Goal: Find specific page/section: Find specific page/section

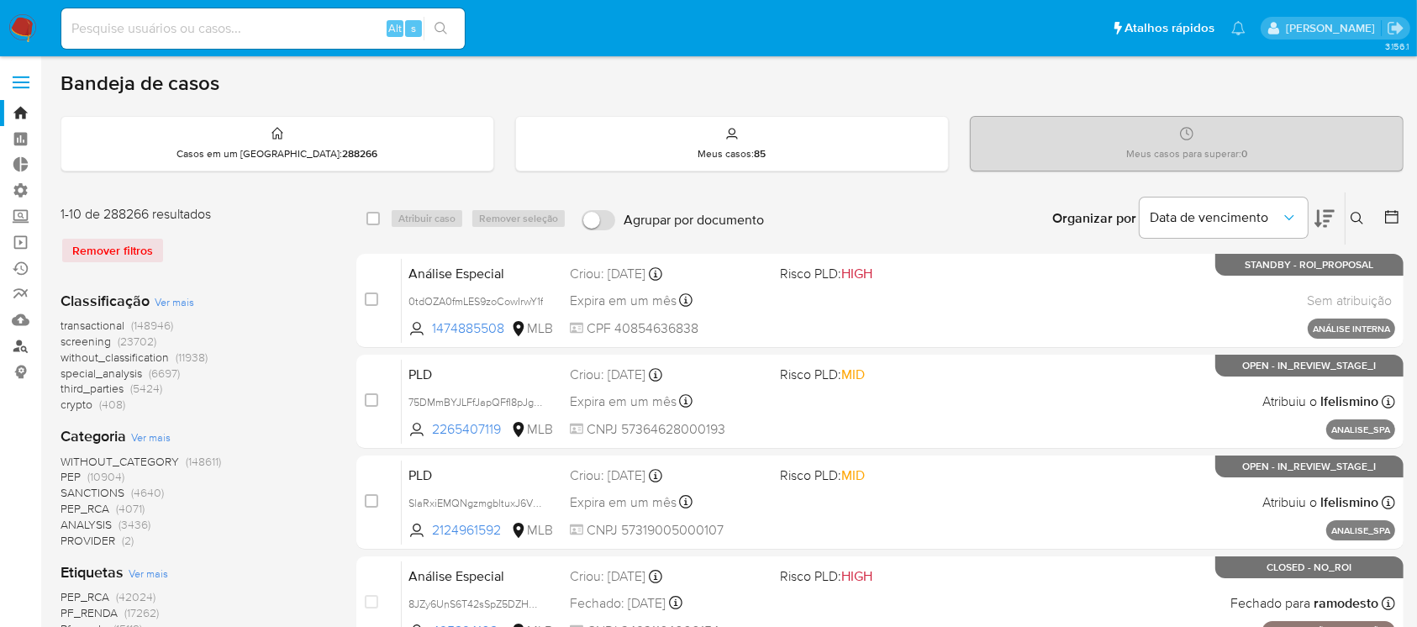
click at [27, 346] on link "Localizador de pessoas" at bounding box center [100, 346] width 200 height 26
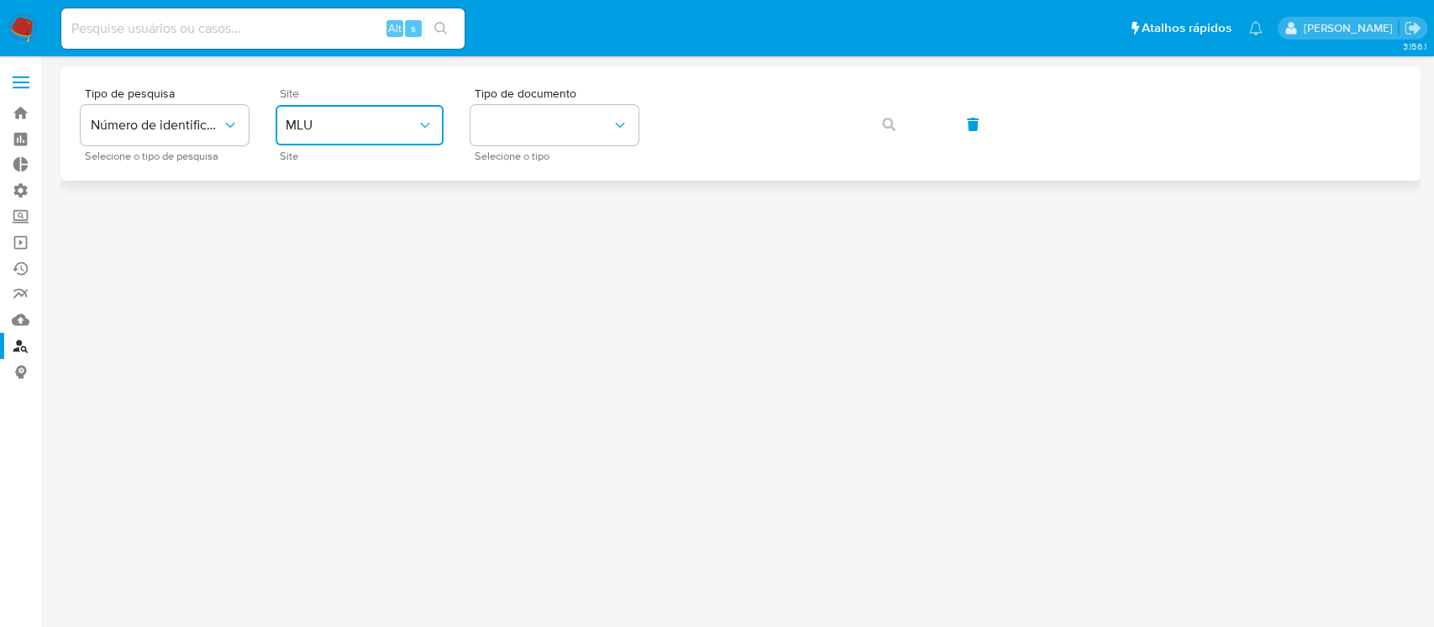
click at [410, 118] on span "MLU" at bounding box center [351, 125] width 131 height 17
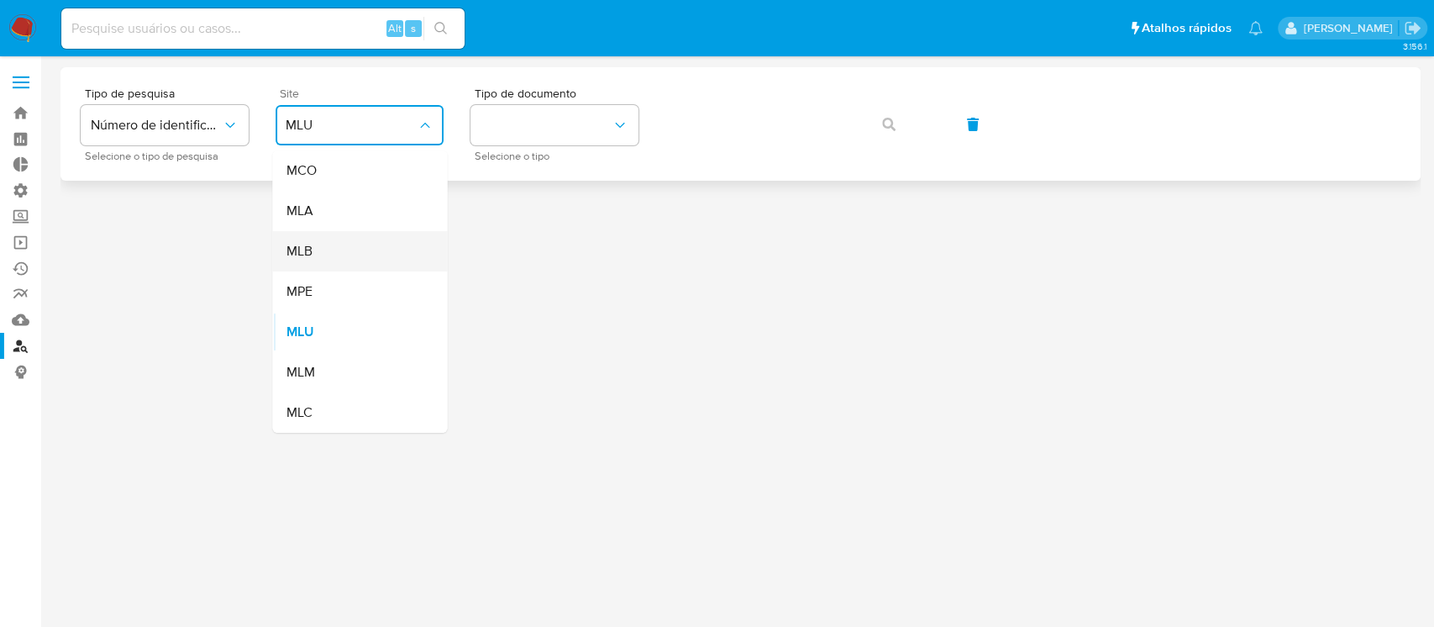
click at [327, 240] on div "MLB" at bounding box center [355, 251] width 138 height 40
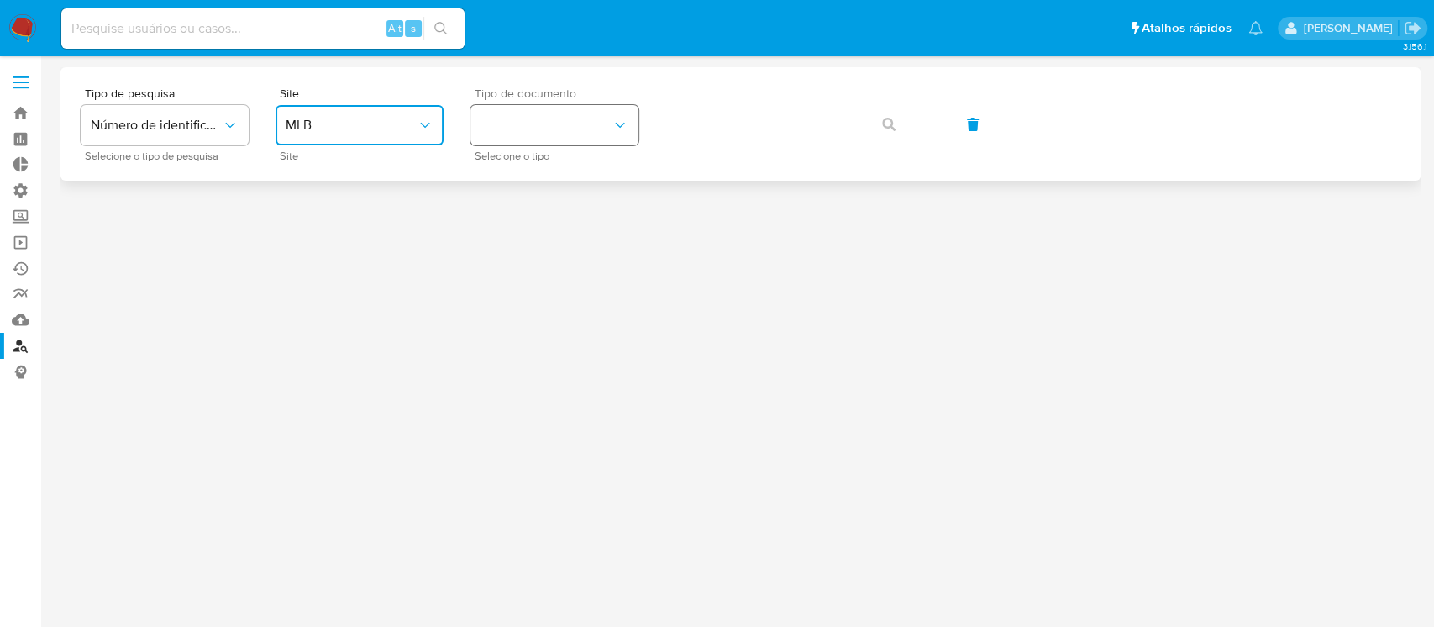
click at [511, 127] on button "identificationType" at bounding box center [555, 125] width 168 height 40
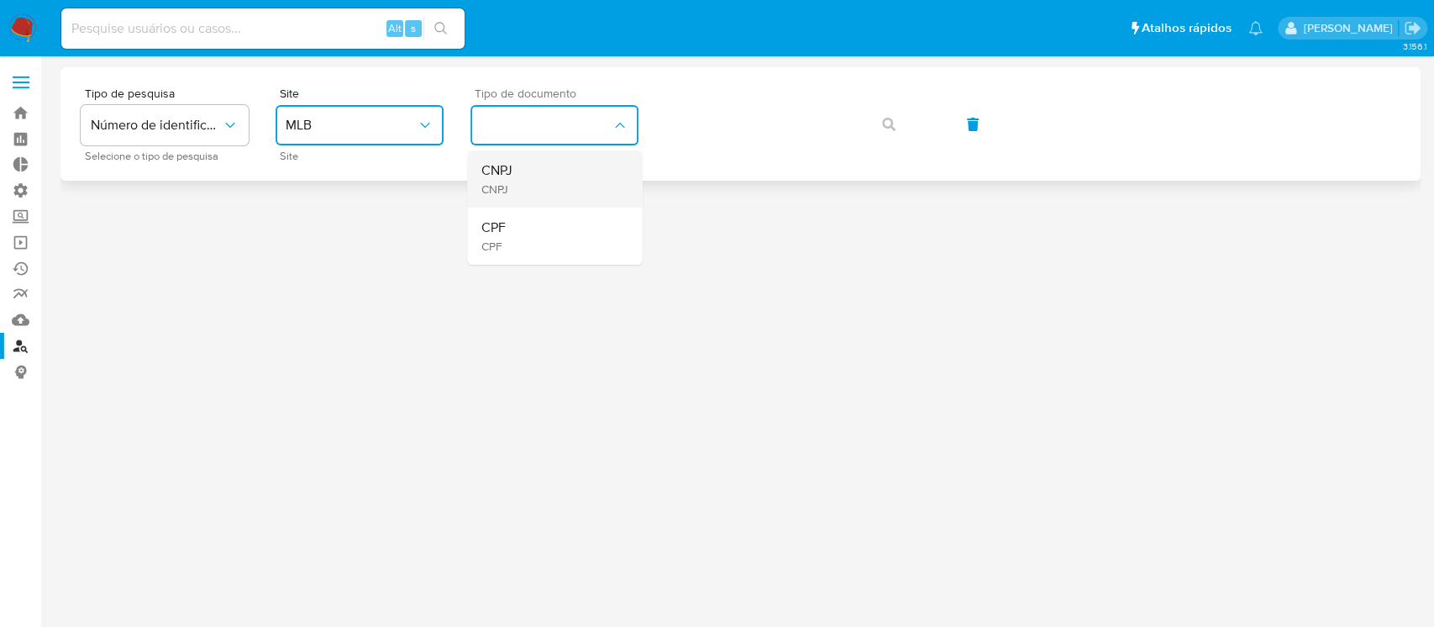
click at [511, 167] on span "CNPJ" at bounding box center [496, 170] width 31 height 17
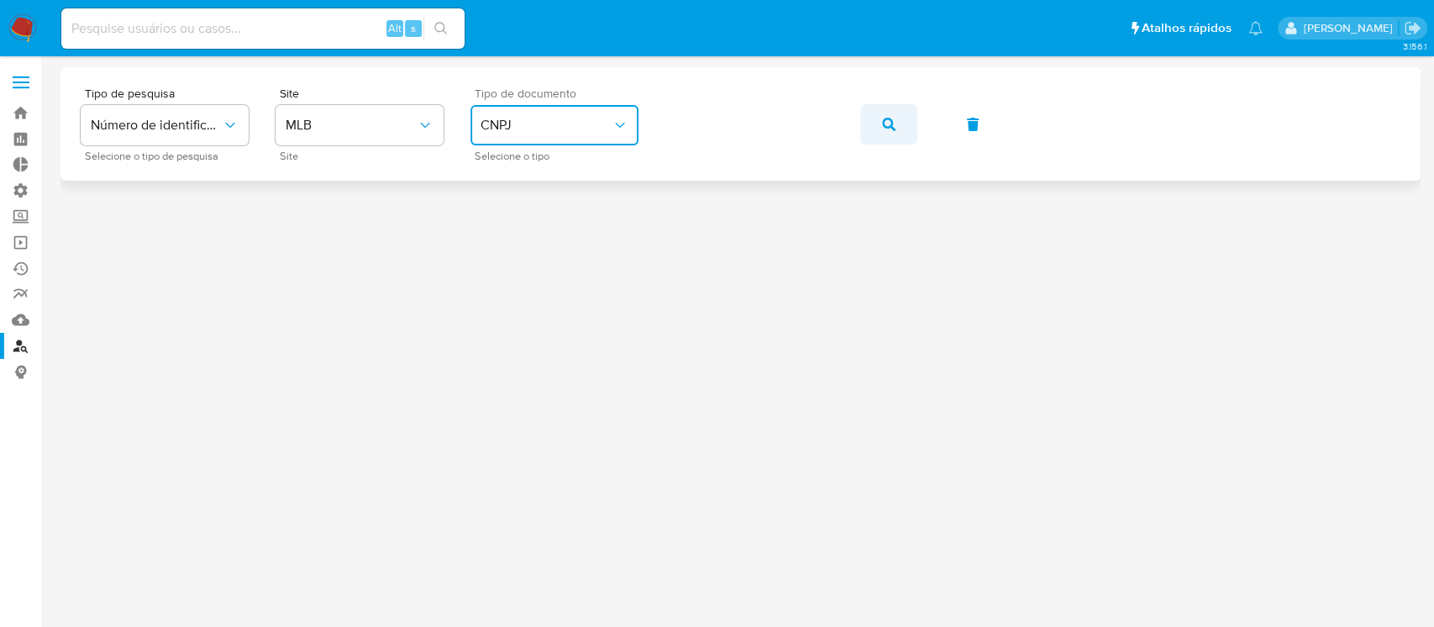
click at [886, 129] on icon "button" at bounding box center [888, 124] width 13 height 13
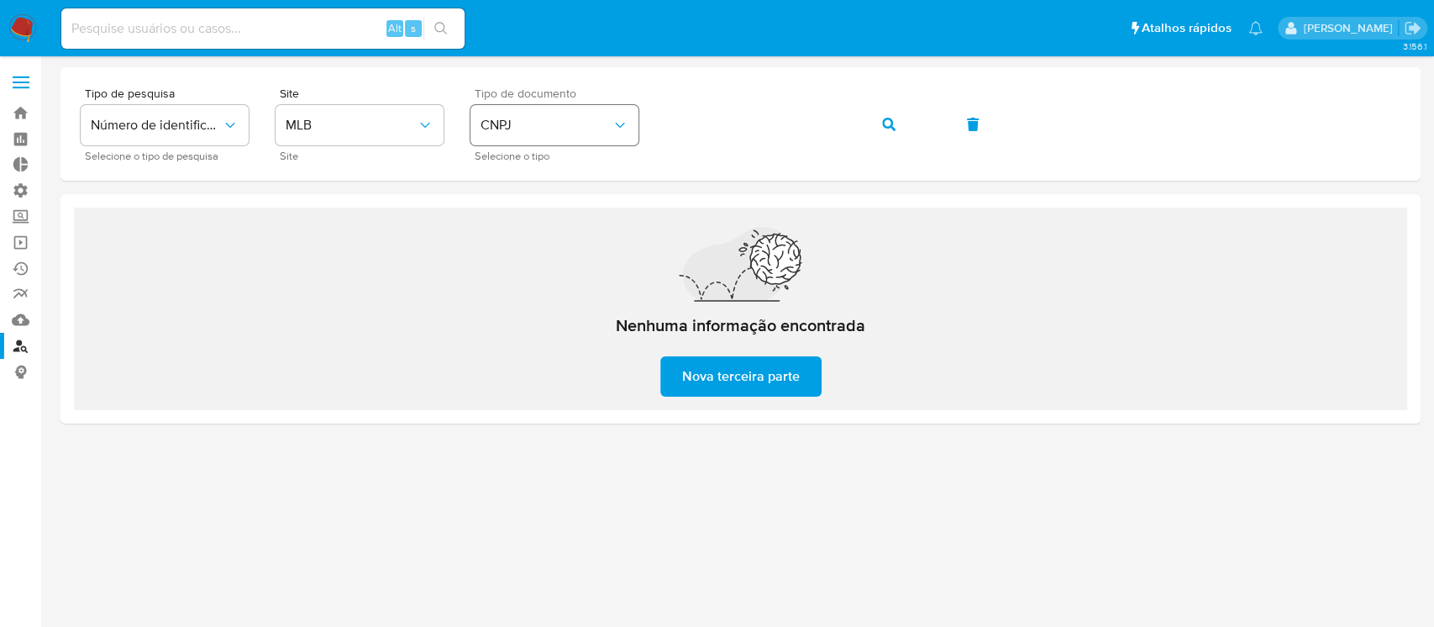
drag, startPoint x: 601, startPoint y: 129, endPoint x: 595, endPoint y: 144, distance: 16.2
click at [602, 129] on span "CNPJ" at bounding box center [546, 125] width 131 height 17
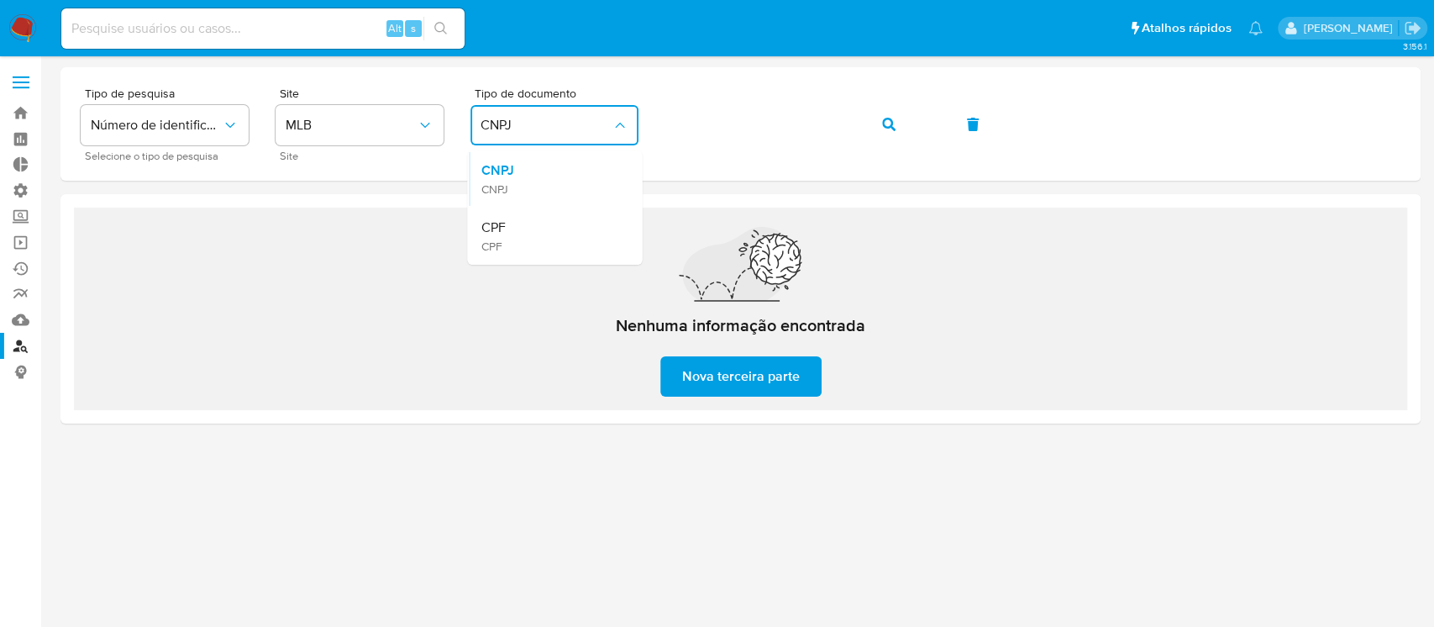
drag, startPoint x: 566, startPoint y: 223, endPoint x: 588, endPoint y: 222, distance: 22.7
click at [566, 224] on div "CPF CPF" at bounding box center [550, 236] width 138 height 57
click at [880, 124] on button "button" at bounding box center [888, 124] width 57 height 40
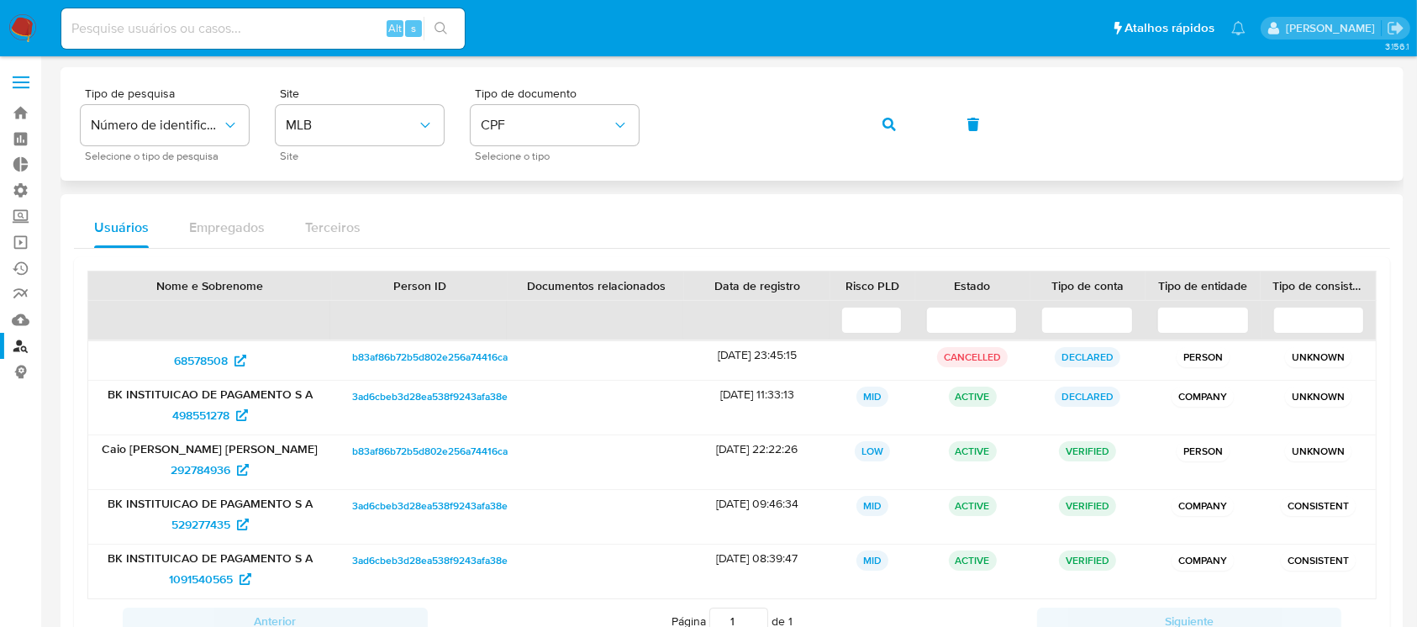
click at [646, 98] on div "Tipo de pesquisa Número de identificação Selecione o tipo de pesquisa Site MLB …" at bounding box center [732, 123] width 1302 height 73
click at [881, 126] on button "button" at bounding box center [888, 124] width 57 height 40
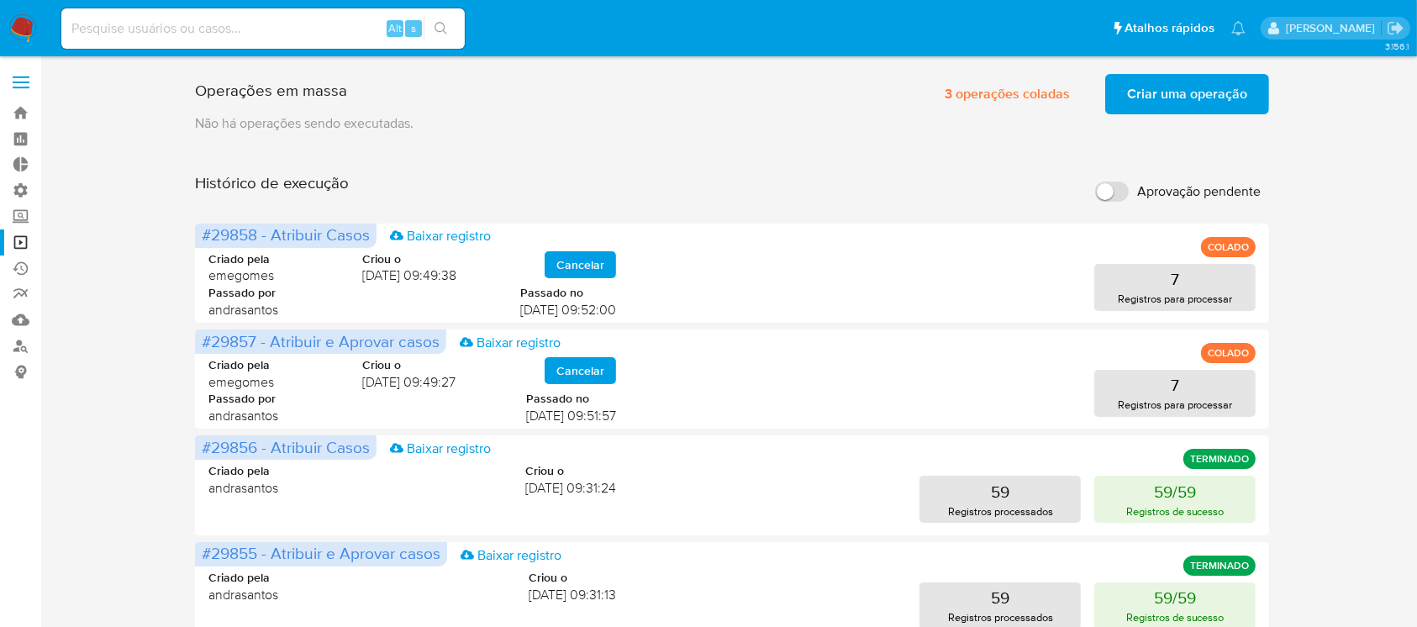
click at [214, 27] on input at bounding box center [262, 29] width 403 height 22
paste input "1040164443"
type input "1040164443"
click at [444, 27] on icon "search-icon" at bounding box center [440, 28] width 13 height 13
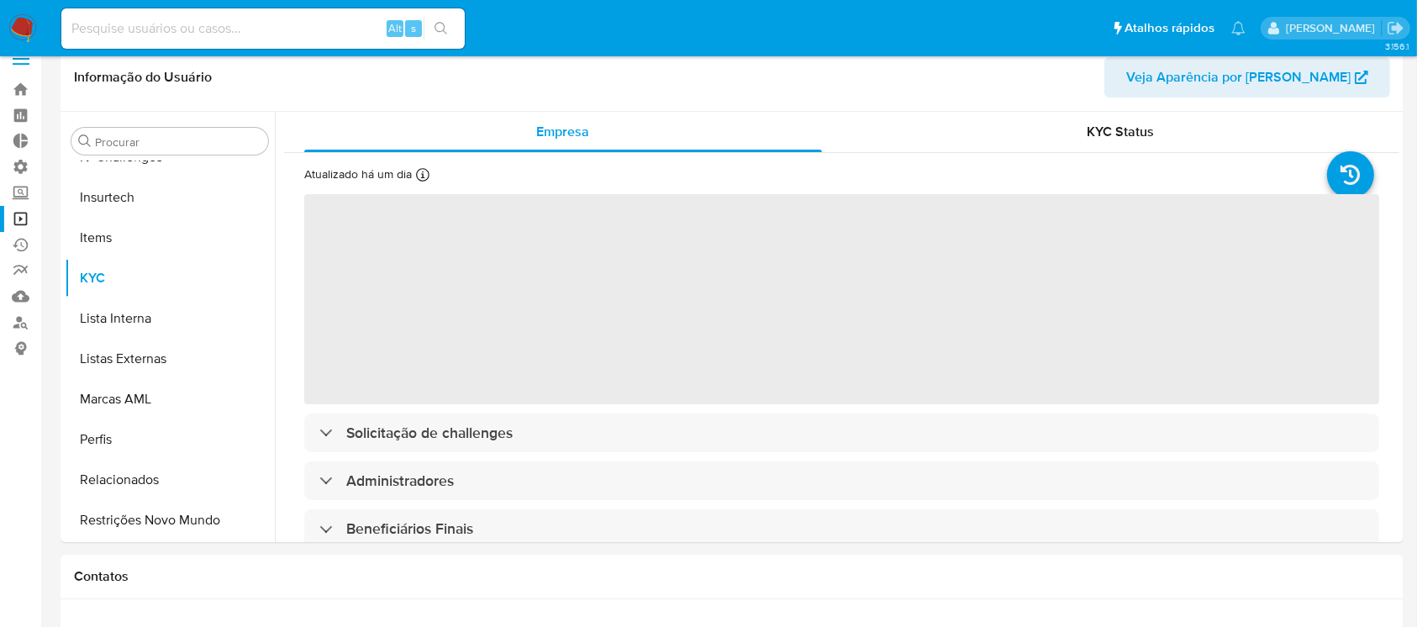
scroll to position [31, 0]
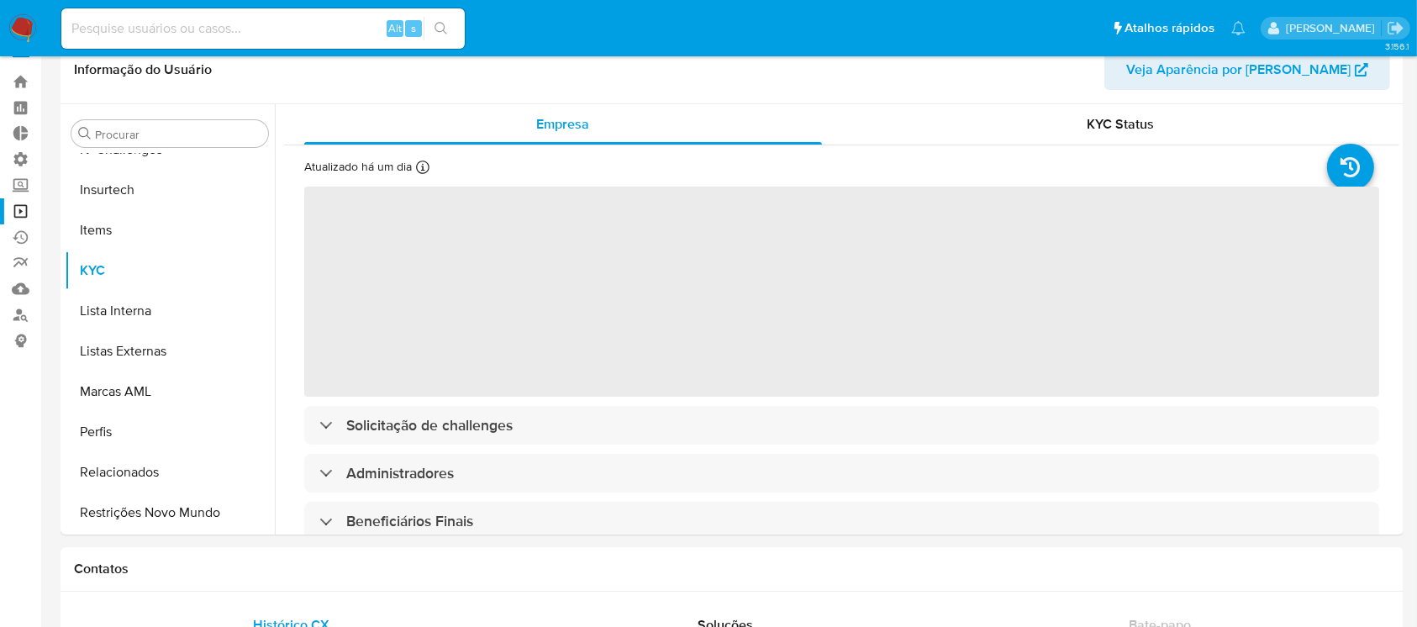
select select "10"
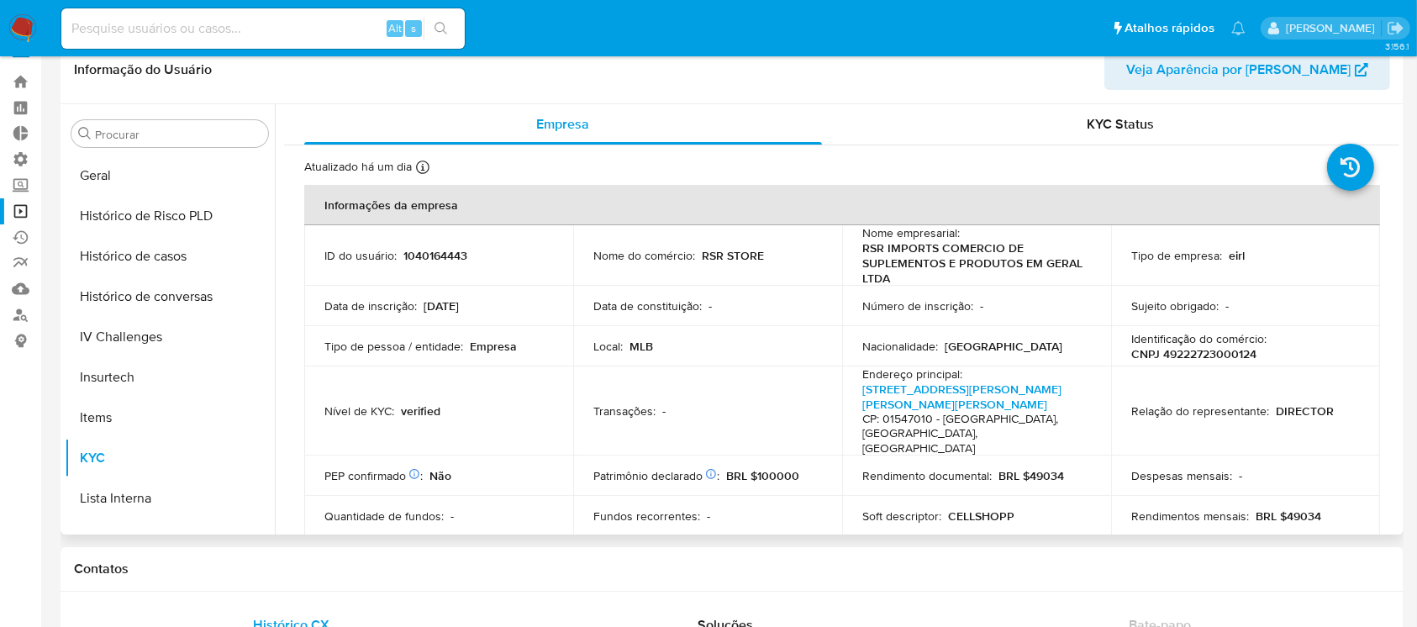
scroll to position [557, 0]
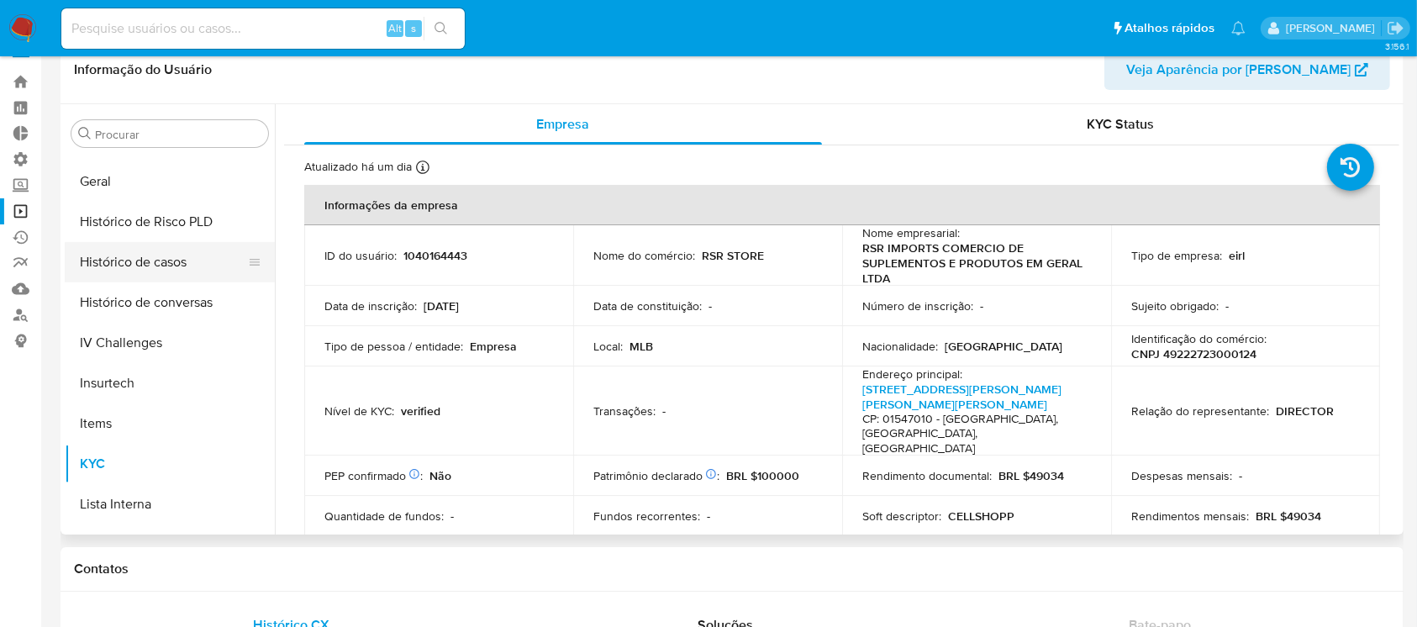
click at [162, 258] on button "Histórico de casos" at bounding box center [163, 262] width 197 height 40
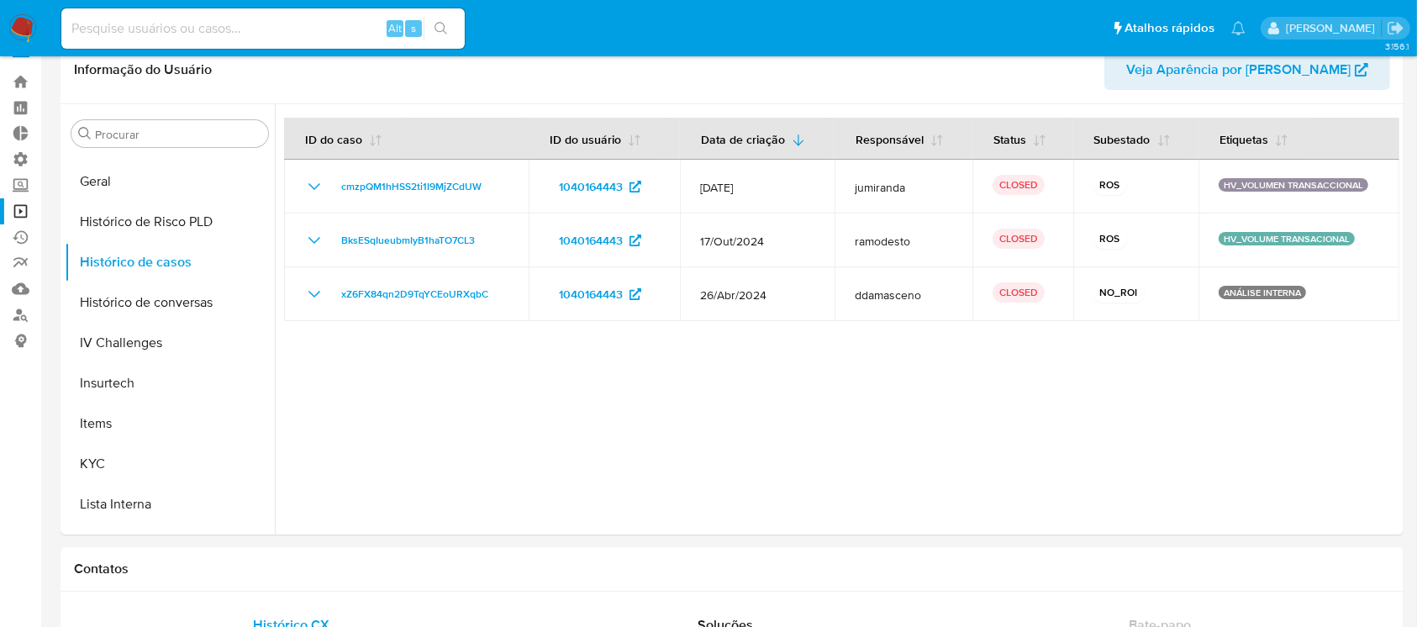
scroll to position [17, 0]
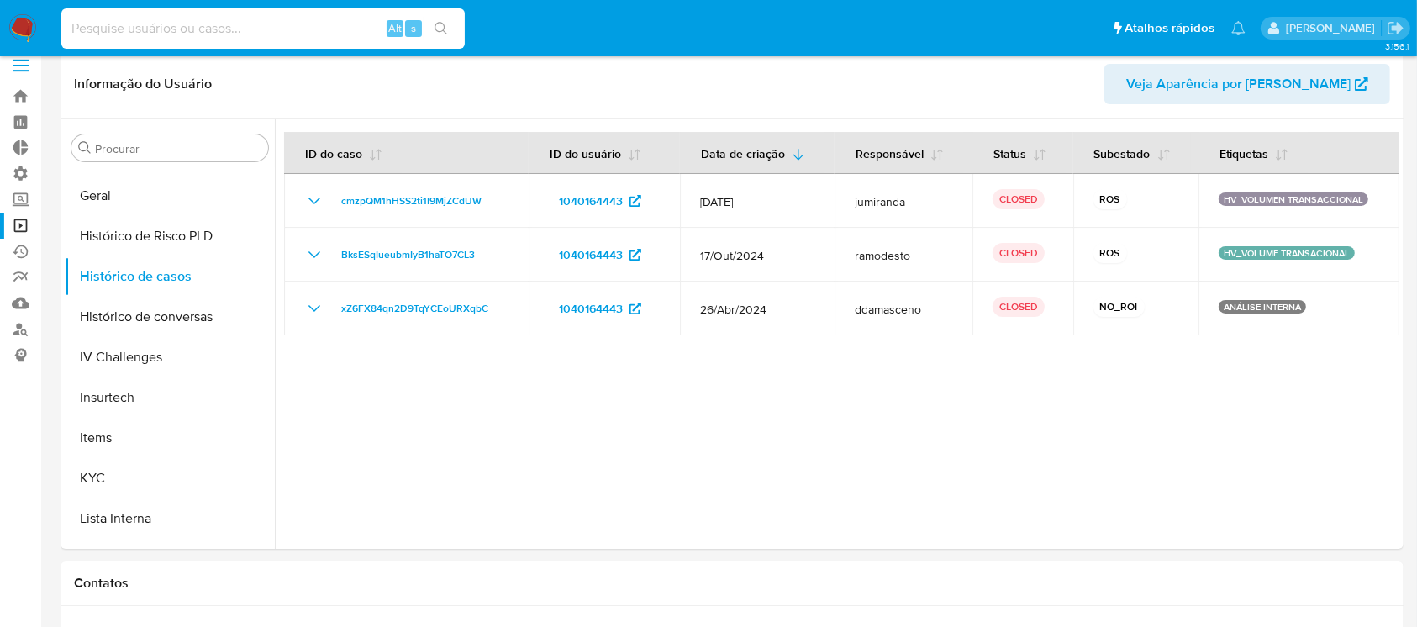
click at [213, 31] on input at bounding box center [262, 29] width 403 height 22
paste input "1163612222"
type input "1163612222"
click at [445, 17] on button "search-icon" at bounding box center [441, 29] width 34 height 24
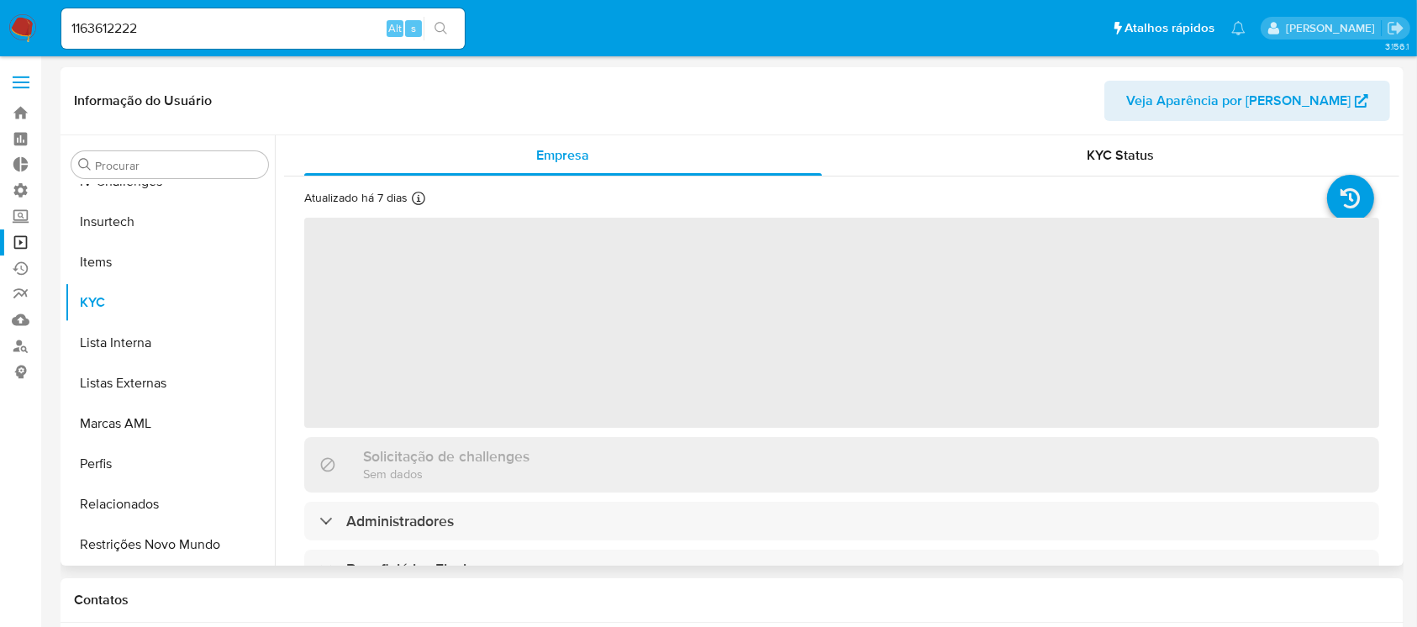
scroll to position [750, 0]
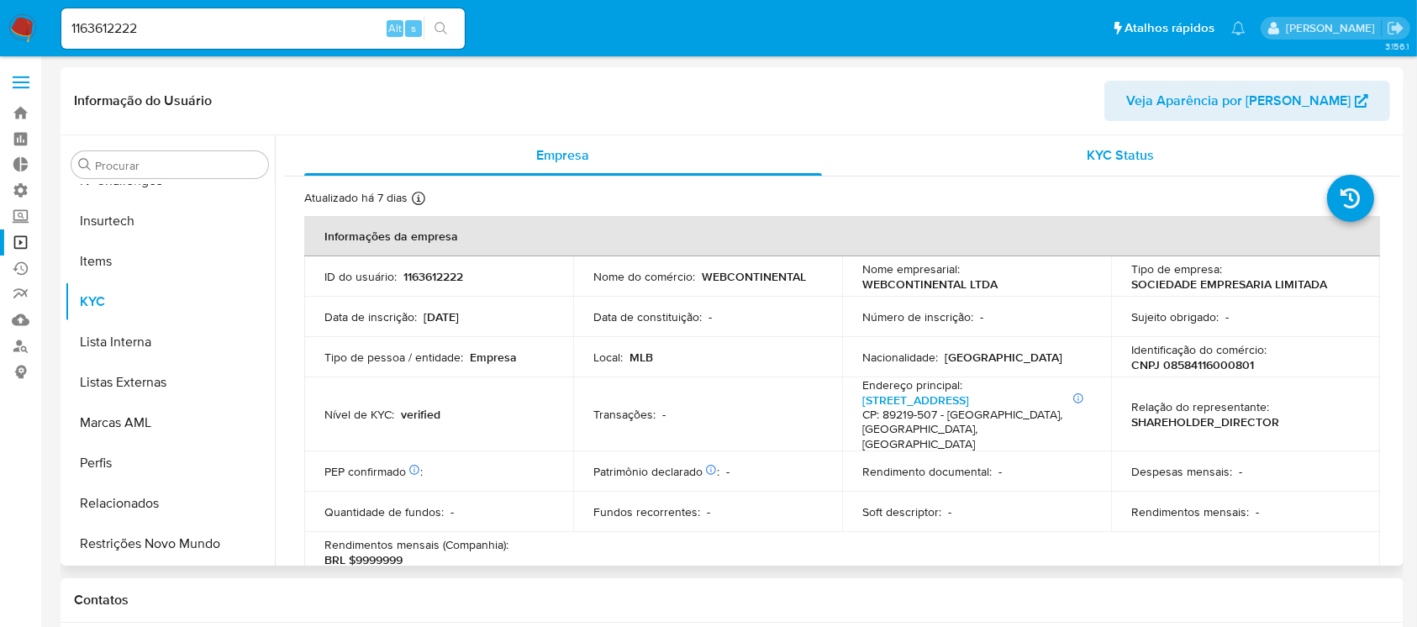
select select "10"
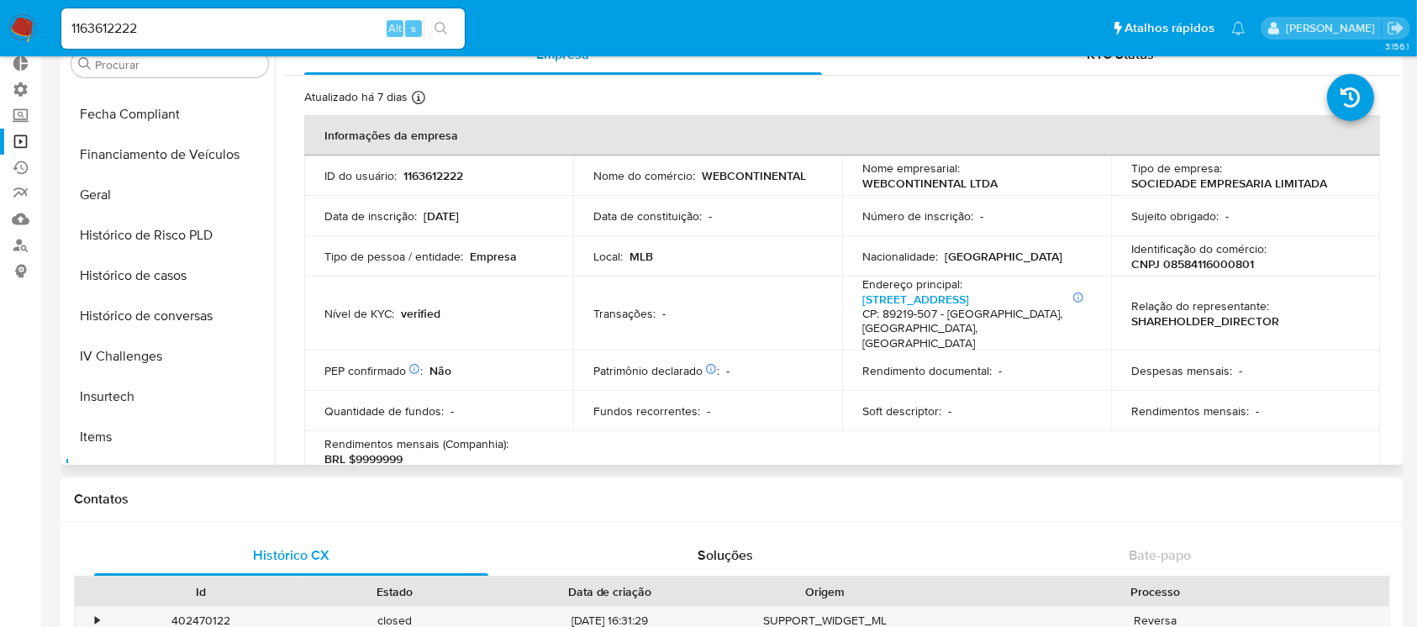
scroll to position [452, 0]
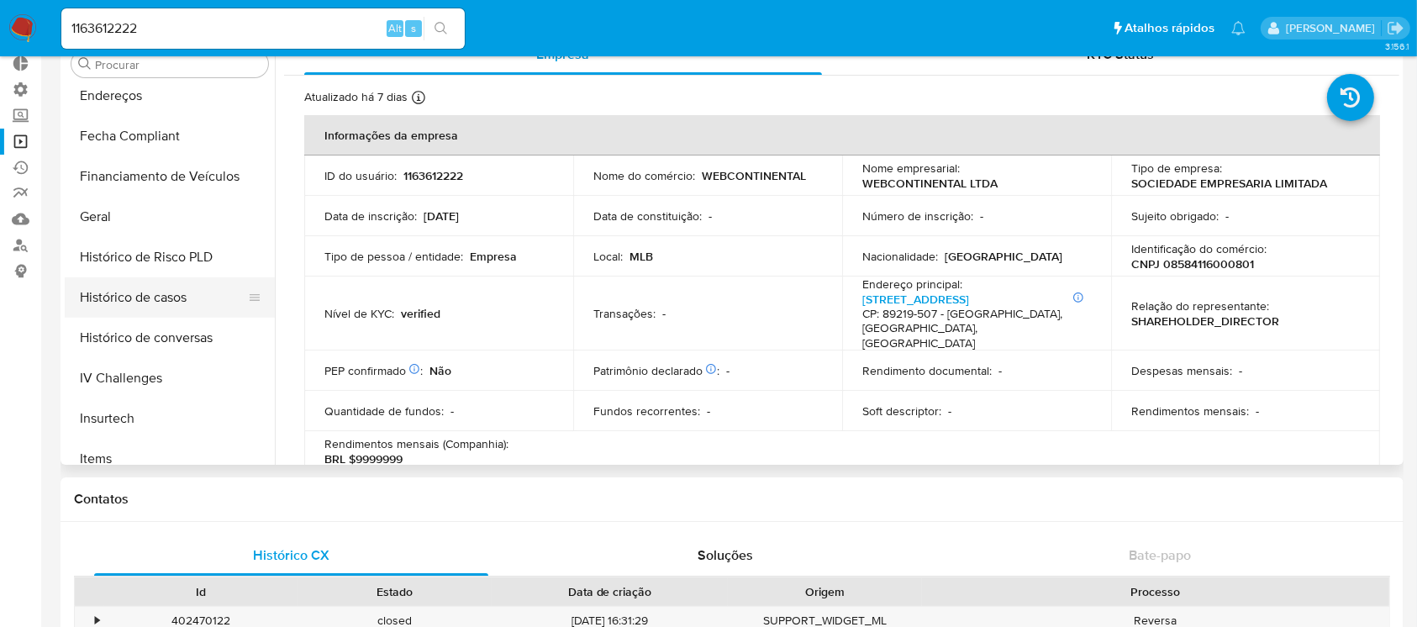
click at [176, 297] on button "Histórico de casos" at bounding box center [163, 297] width 197 height 40
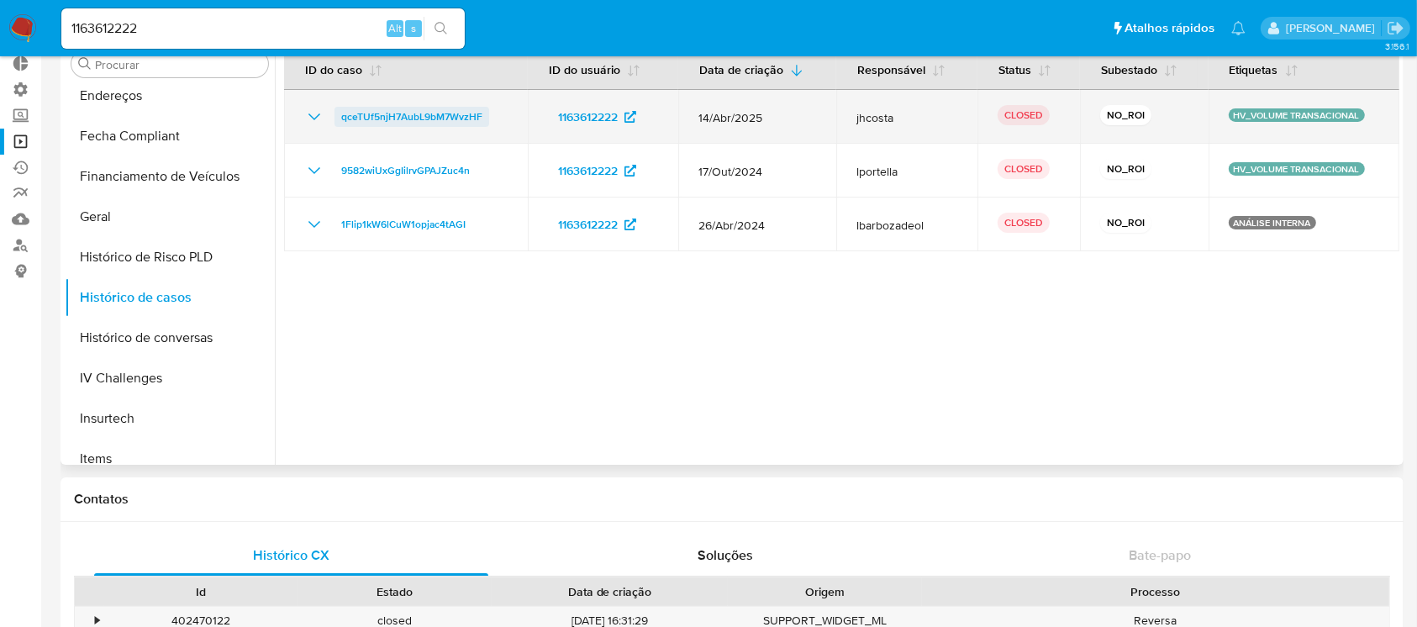
drag, startPoint x: 498, startPoint y: 118, endPoint x: 335, endPoint y: 116, distance: 163.0
click at [335, 116] on div "qceTUf5njH7AubL9bM7WvzHF" at bounding box center [405, 117] width 203 height 20
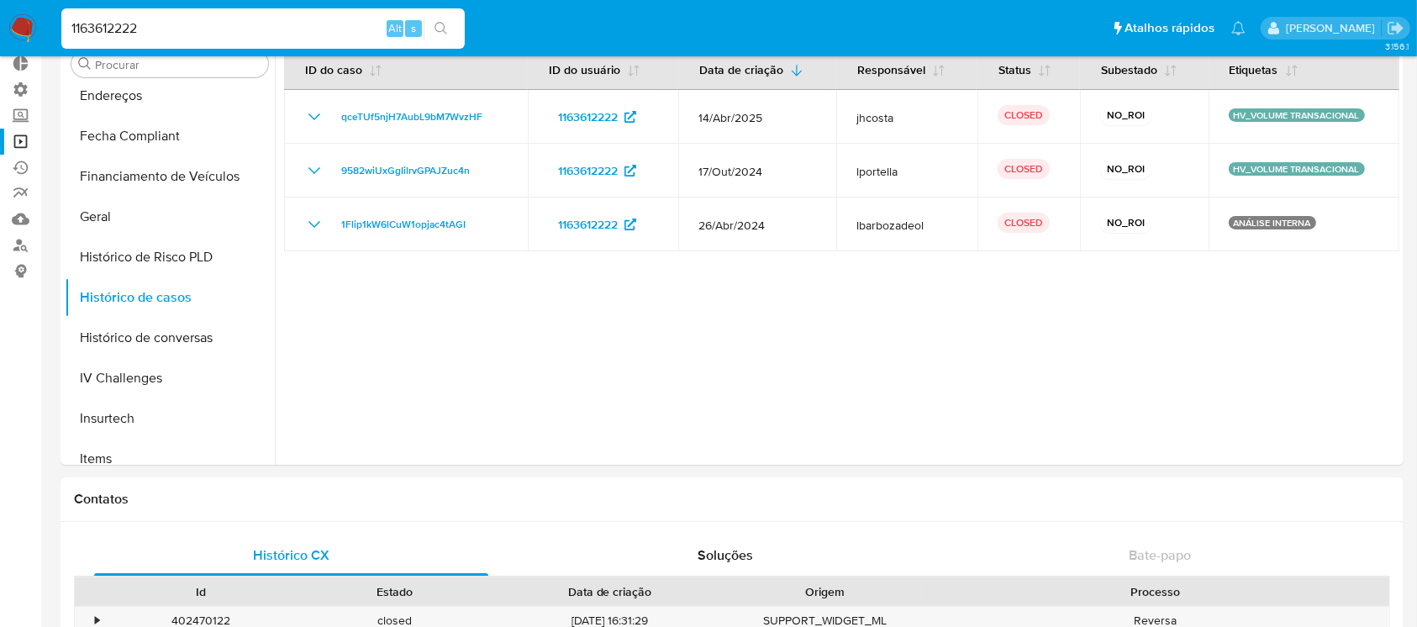
drag, startPoint x: 203, startPoint y: 21, endPoint x: 44, endPoint y: 3, distance: 159.8
click at [44, 3] on nav "Pausado Ver notificaciones 1163612222 Alt s Atalhos rápidos Presiona las siguie…" at bounding box center [708, 28] width 1417 height 56
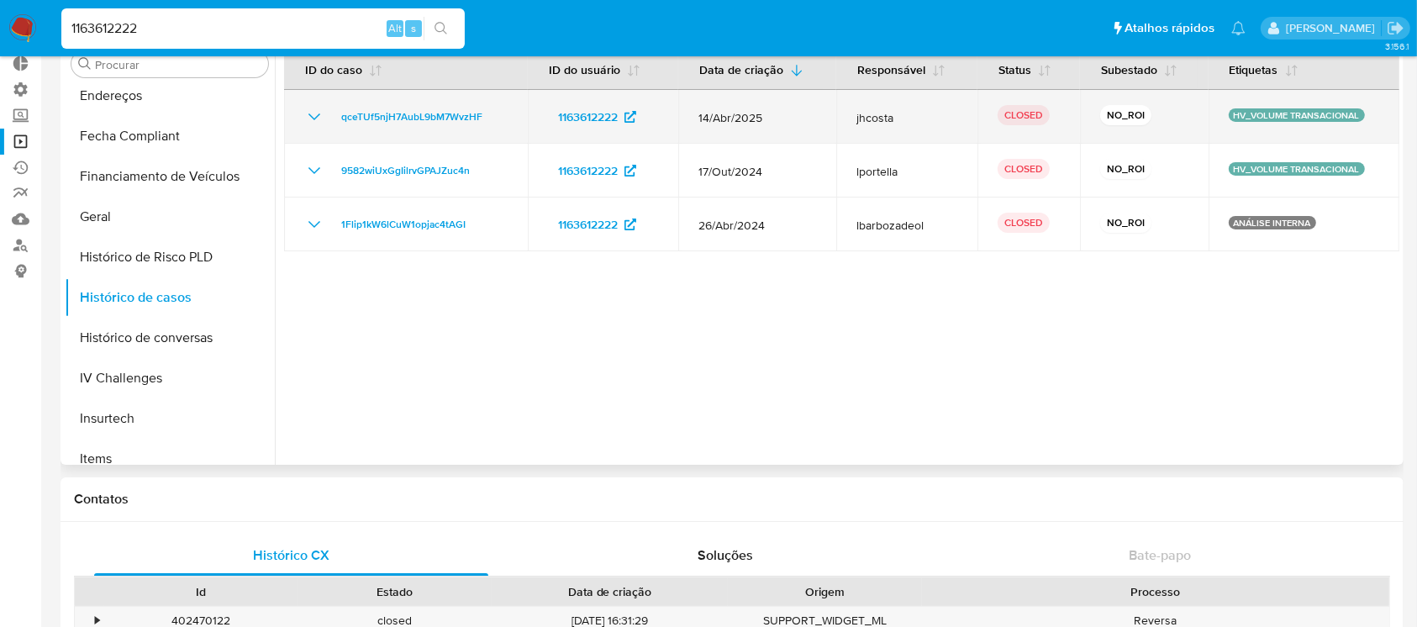
paste input "3465186"
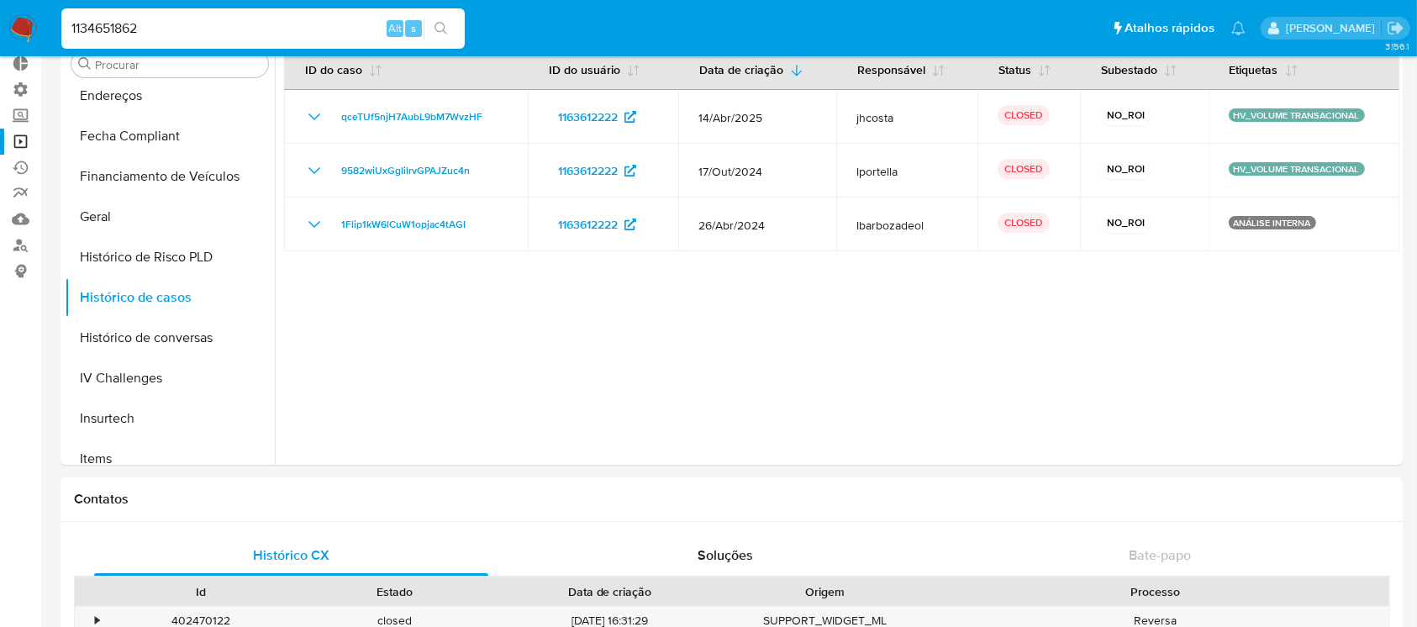
type input "1134651862"
click at [439, 22] on icon "search-icon" at bounding box center [440, 28] width 13 height 13
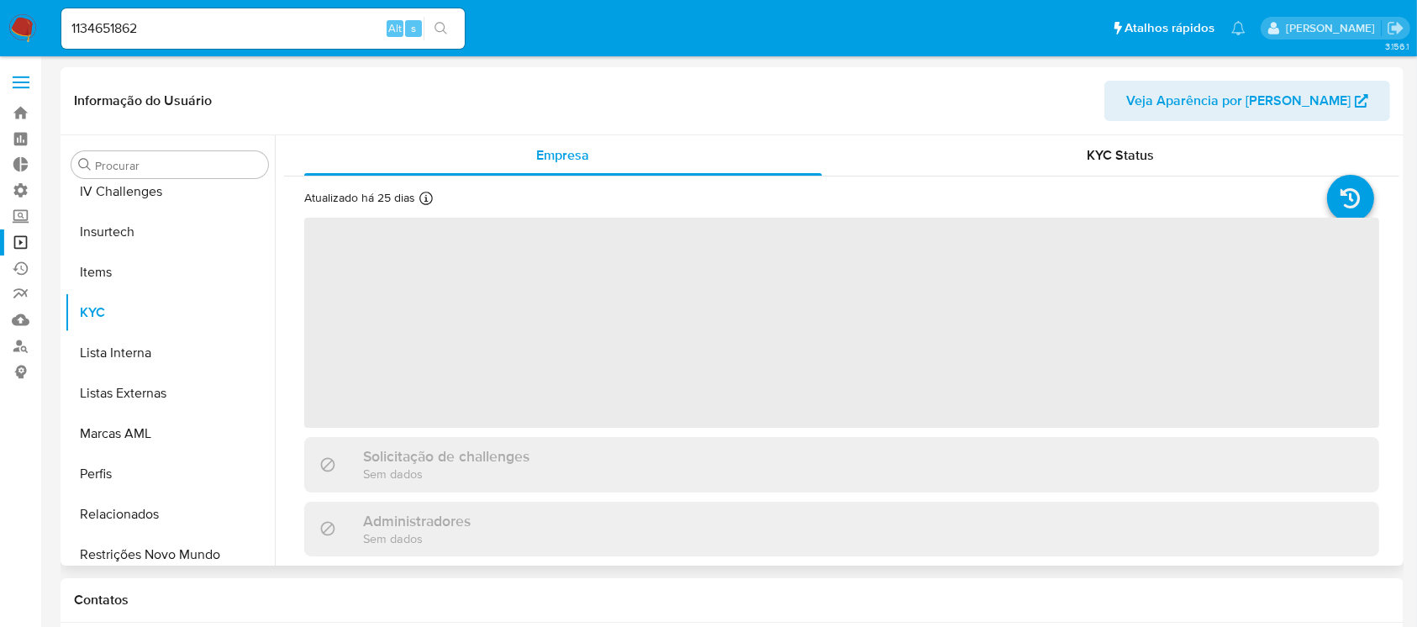
scroll to position [750, 0]
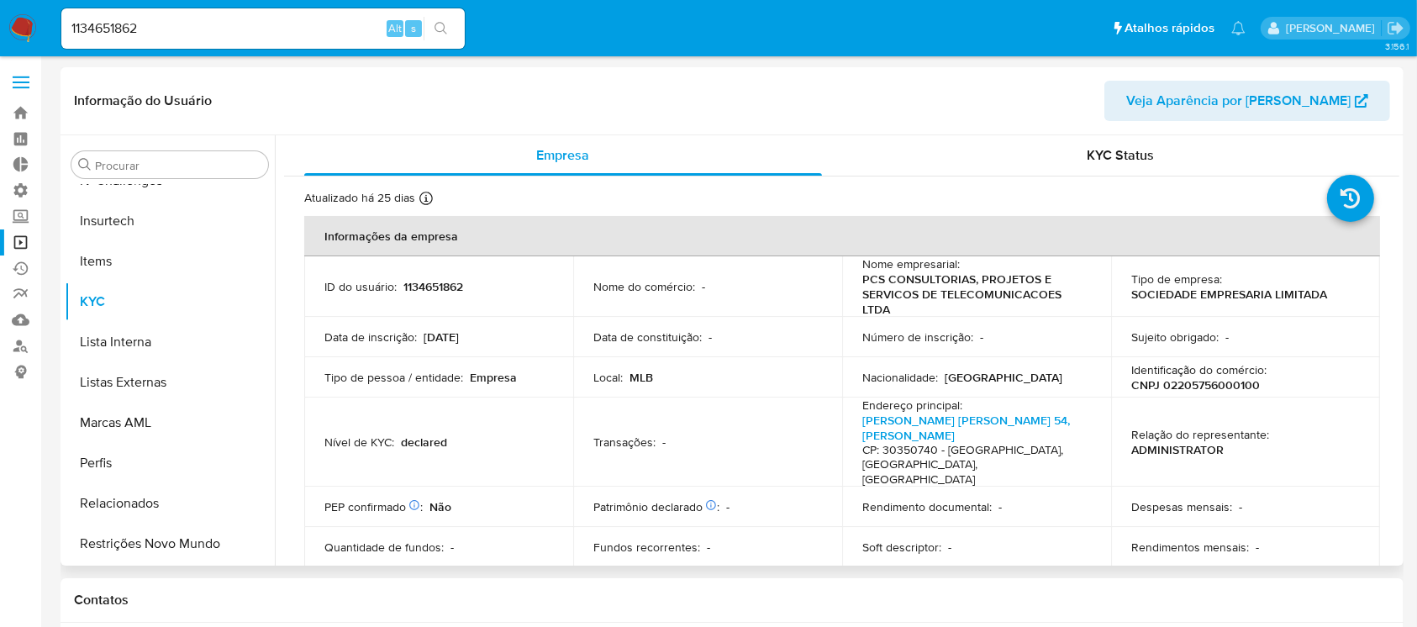
select select "10"
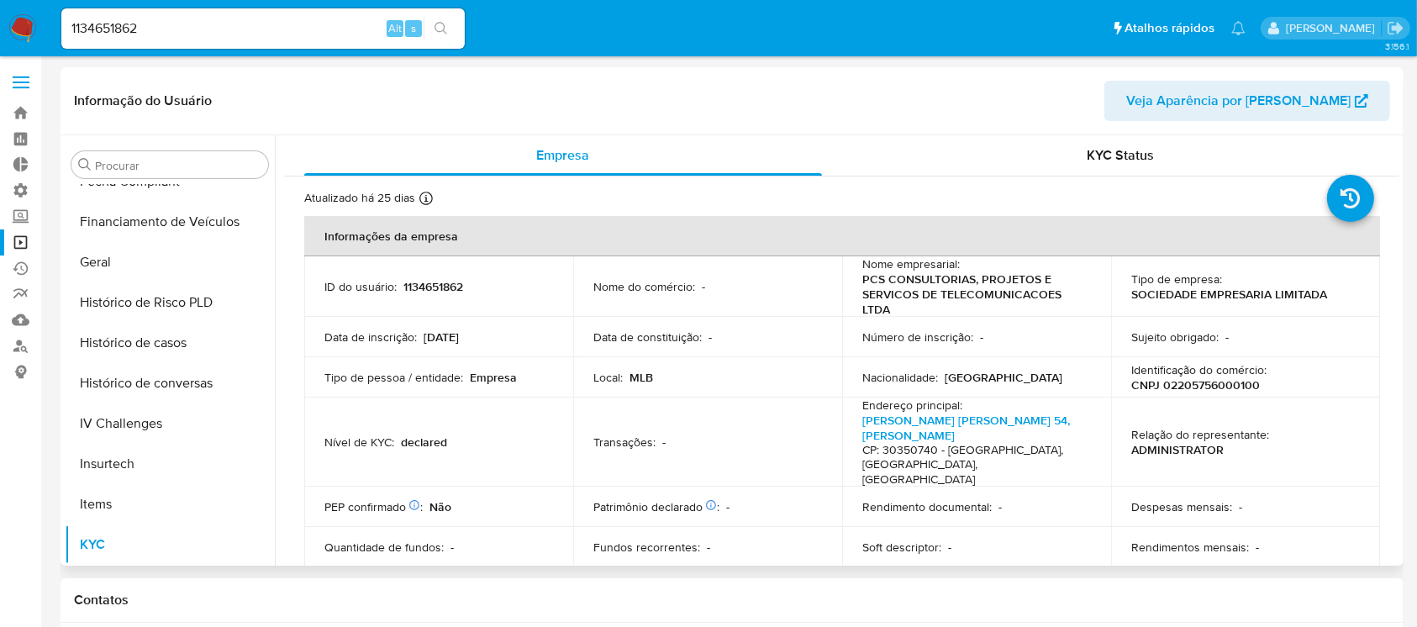
scroll to position [503, 0]
click at [155, 346] on button "Histórico de casos" at bounding box center [163, 347] width 197 height 40
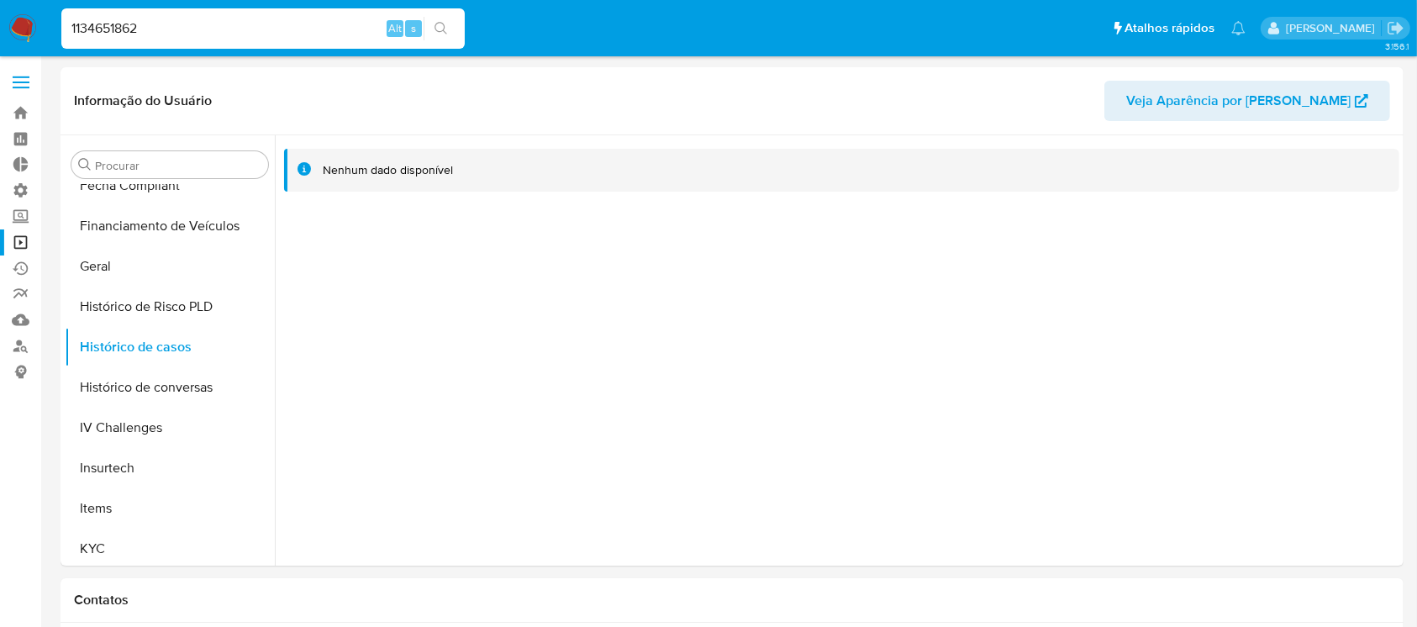
drag, startPoint x: 161, startPoint y: 24, endPoint x: 51, endPoint y: 15, distance: 110.4
click at [51, 15] on nav "Pausado Ver notificaciones 1134651862 Alt s Atalhos rápidos Presiona las siguie…" at bounding box center [708, 28] width 1417 height 56
paste input "000960347"
type input "1000960347"
click at [440, 34] on button "search-icon" at bounding box center [441, 29] width 34 height 24
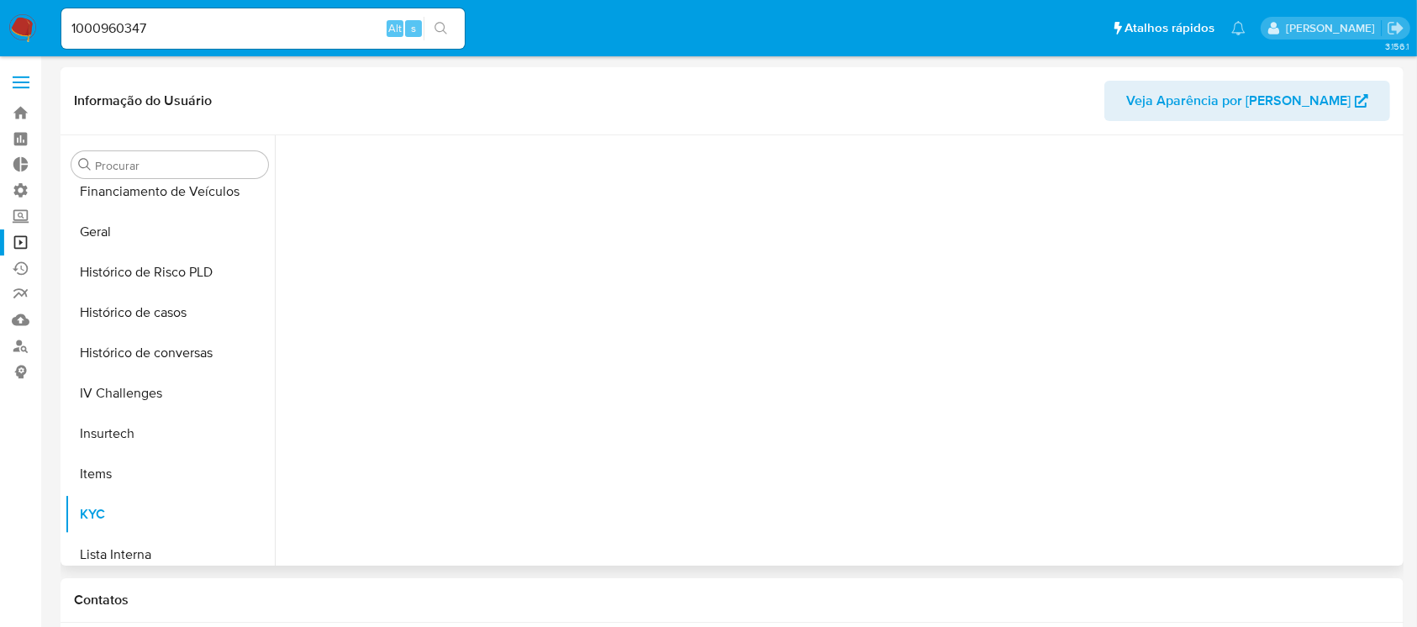
scroll to position [750, 0]
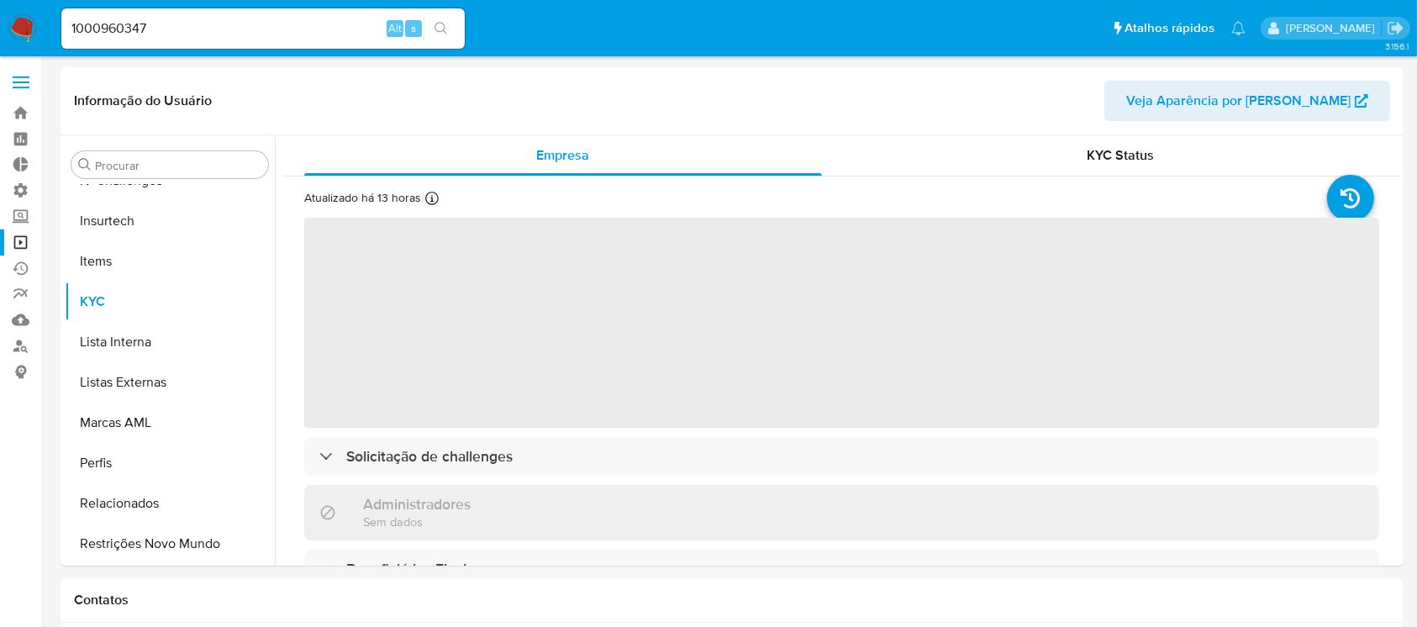
select select "10"
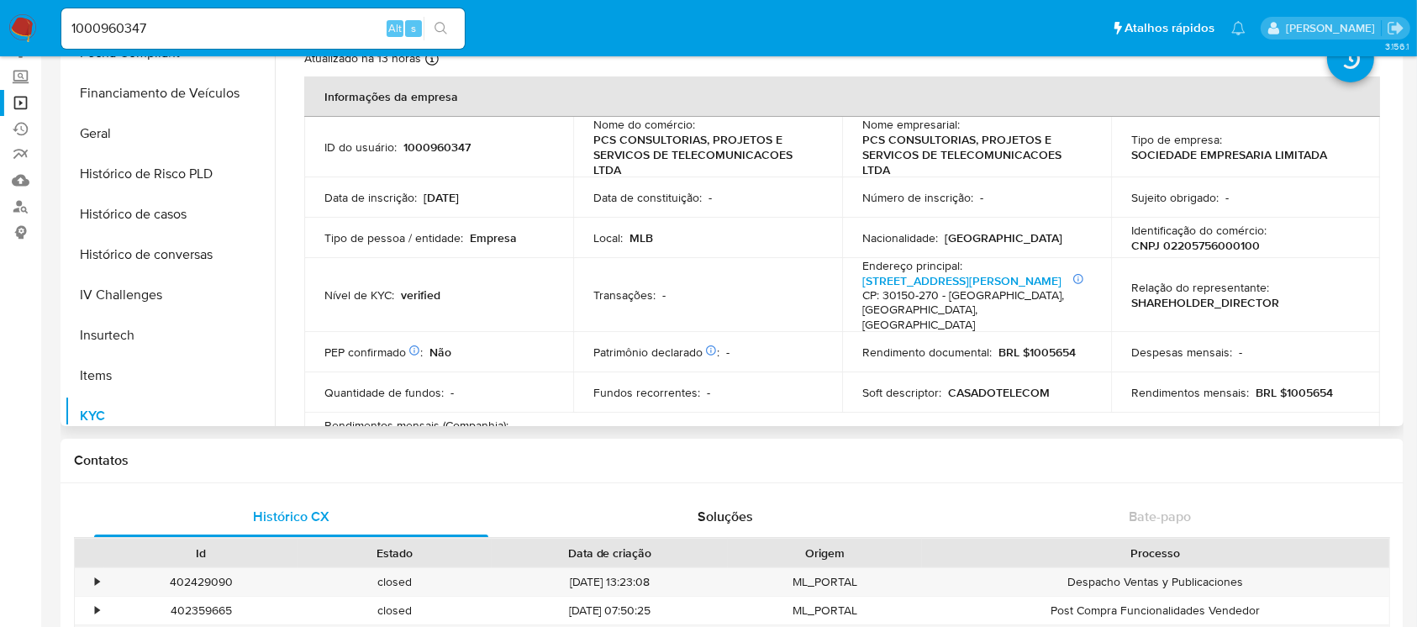
scroll to position [451, 0]
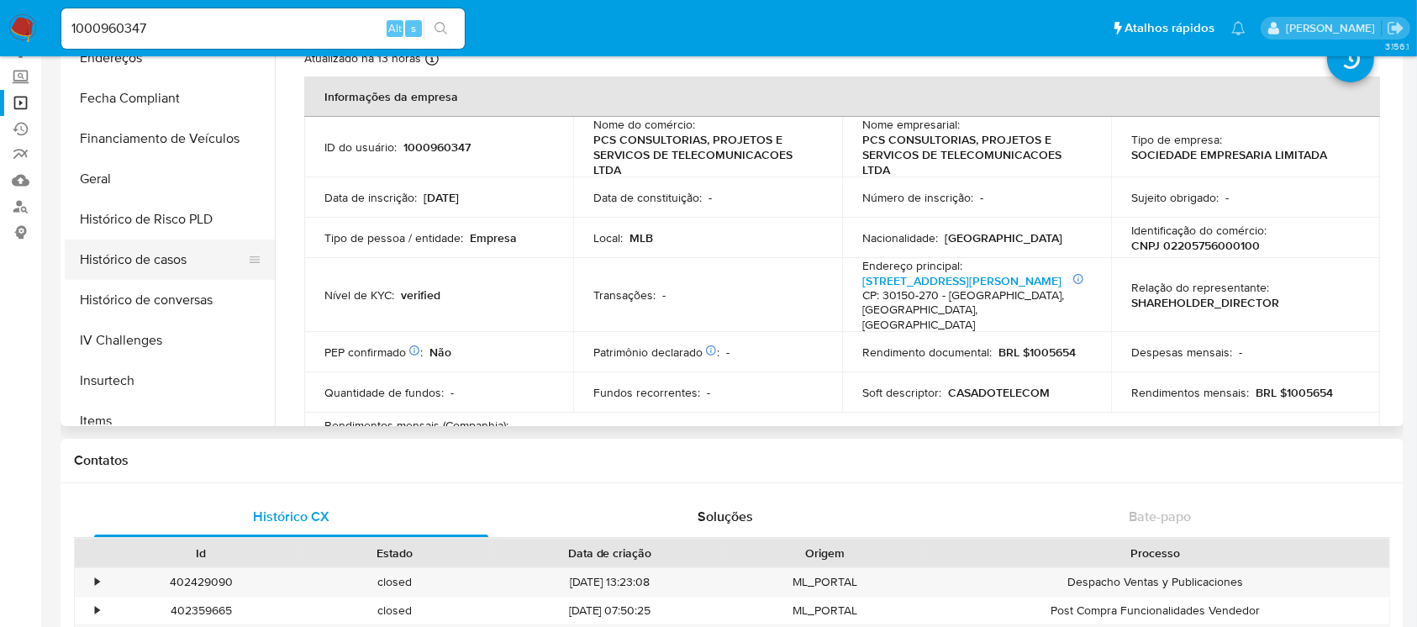
click at [181, 252] on button "Histórico de casos" at bounding box center [163, 259] width 197 height 40
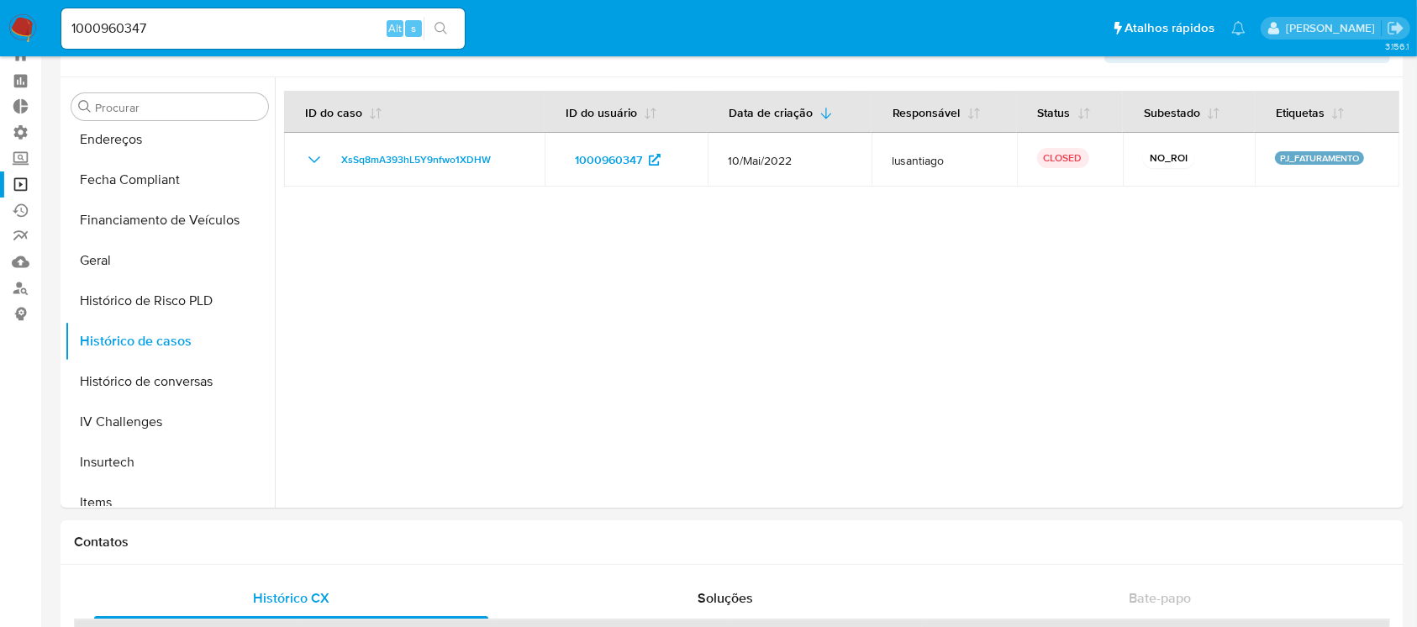
scroll to position [55, 0]
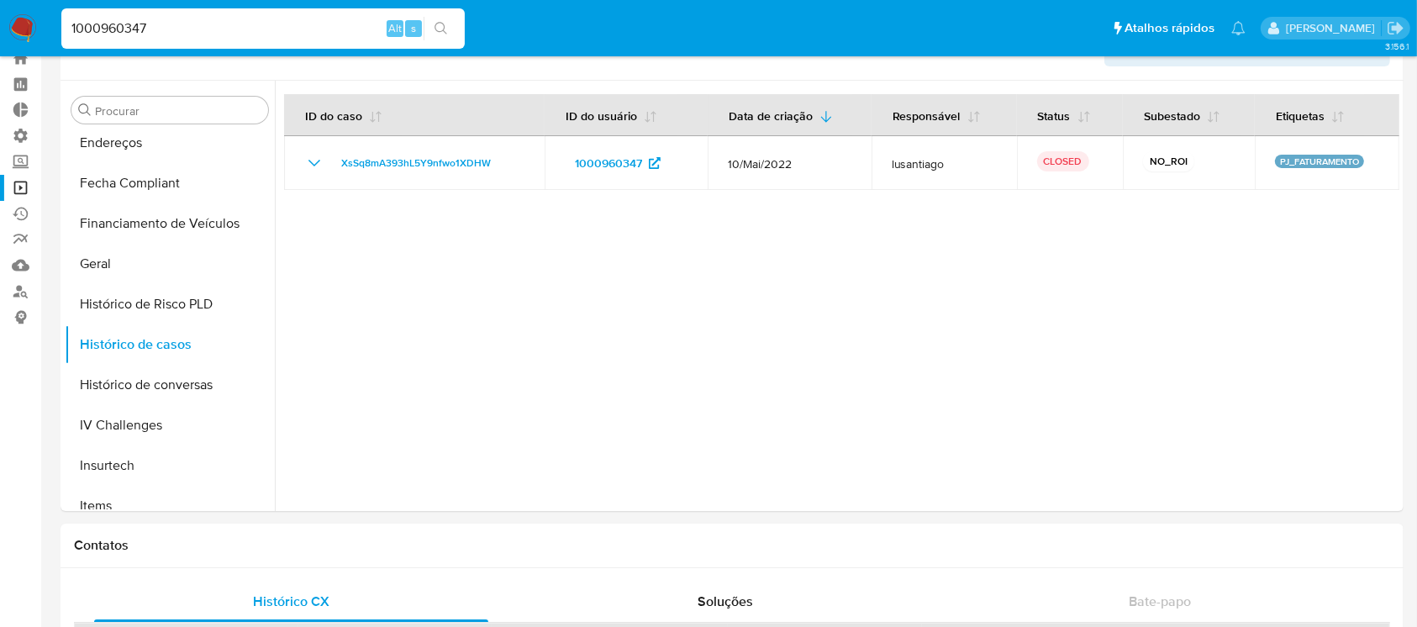
drag, startPoint x: 242, startPoint y: 31, endPoint x: 32, endPoint y: 13, distance: 210.9
click at [32, 13] on nav "Pausado Ver notificaciones 1000960347 Alt s Atalhos rápidos Presiona las siguie…" at bounding box center [708, 28] width 1417 height 56
paste input "2121526973"
type input "2121526973"
click at [446, 27] on icon "search-icon" at bounding box center [440, 28] width 13 height 13
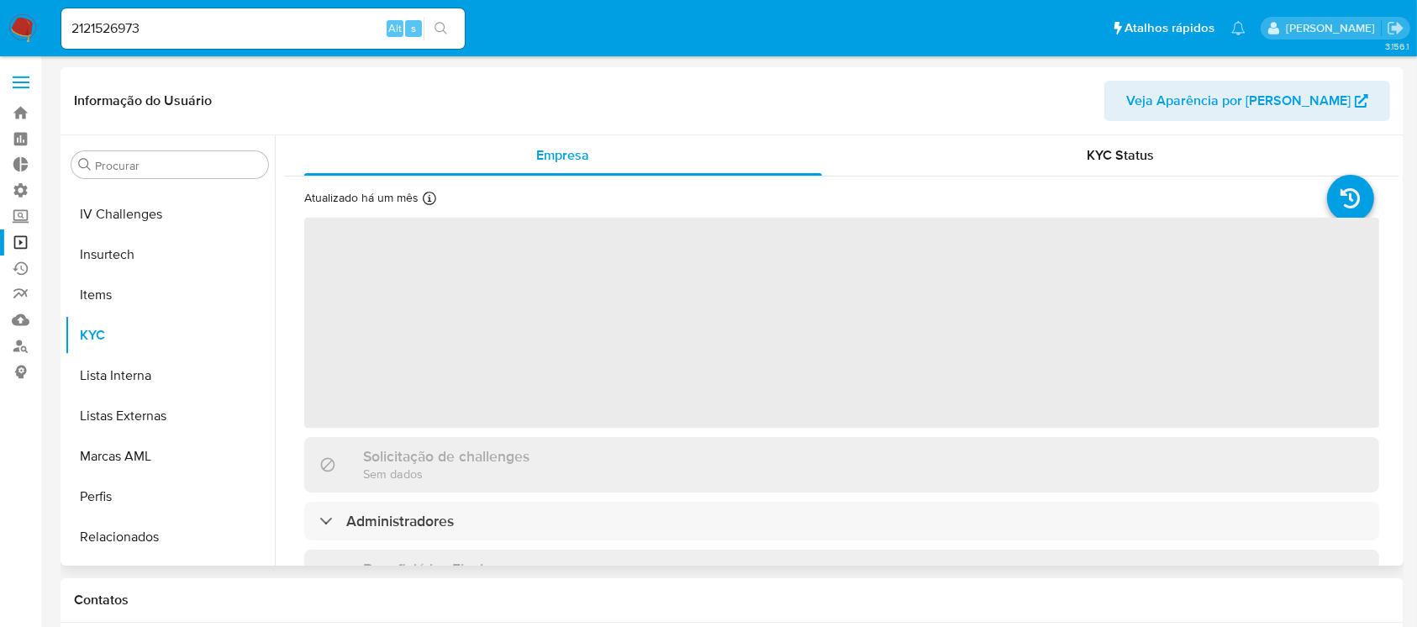
scroll to position [750, 0]
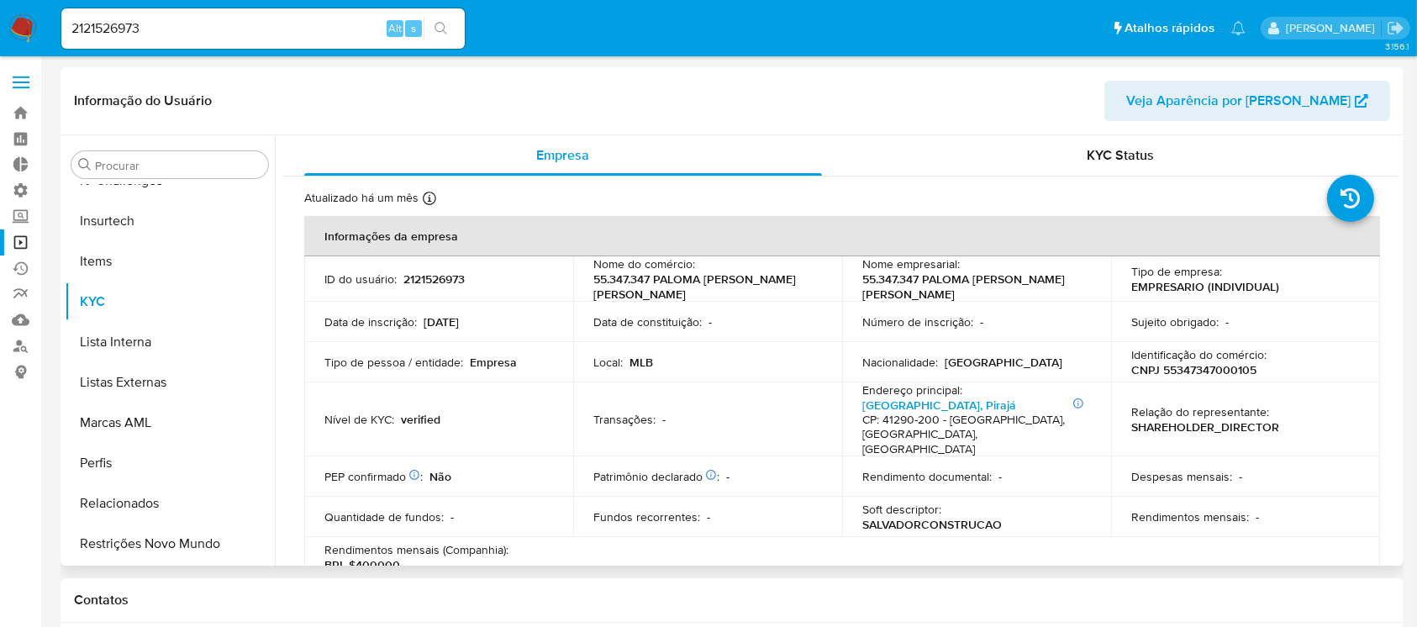
select select "10"
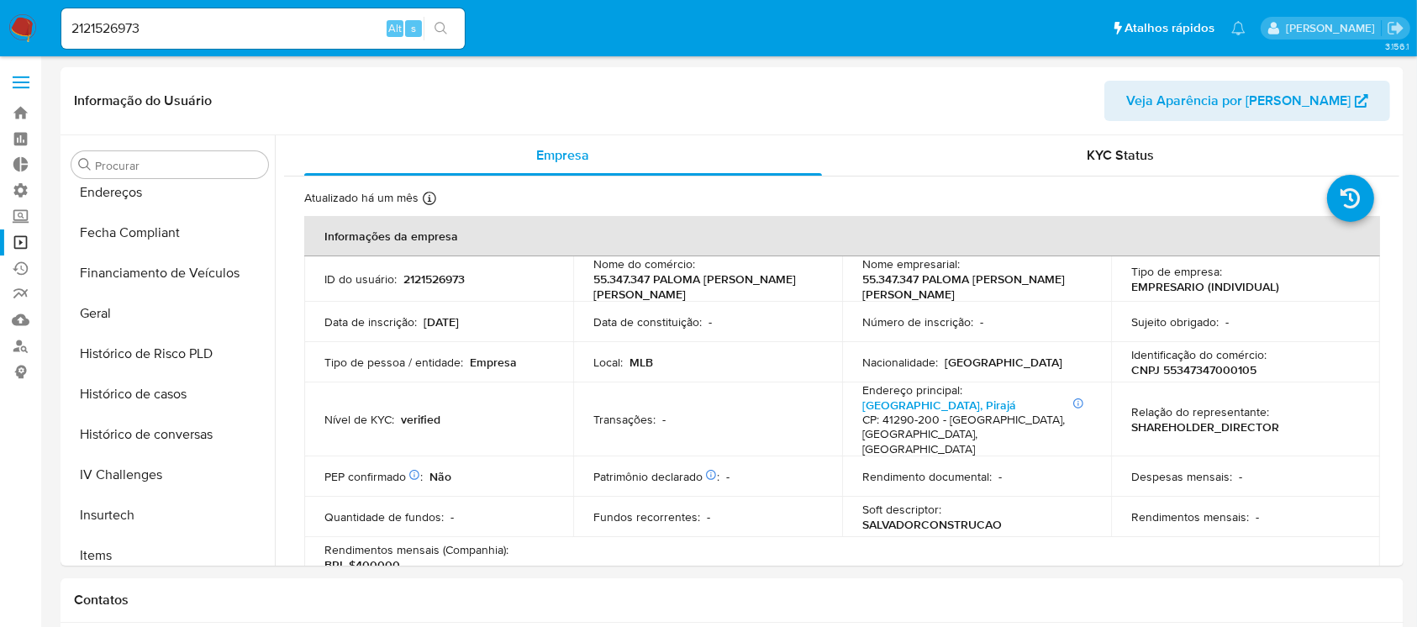
scroll to position [451, 0]
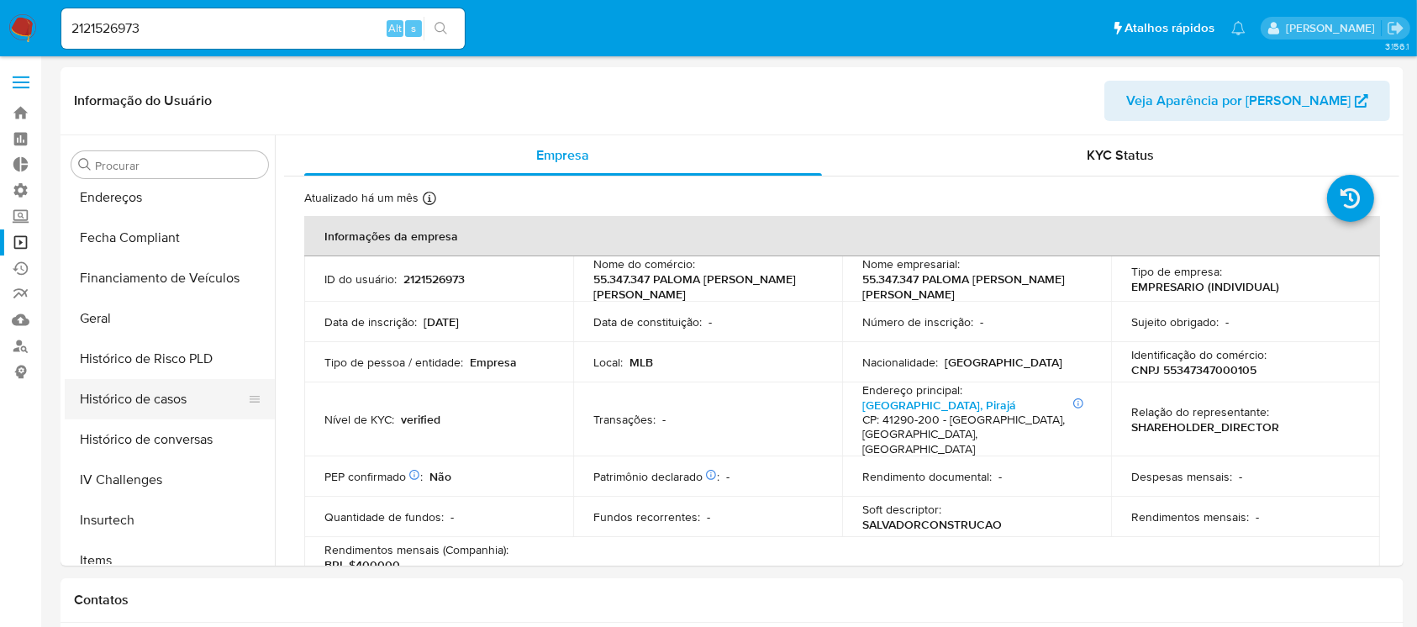
click at [199, 387] on button "Histórico de casos" at bounding box center [163, 399] width 197 height 40
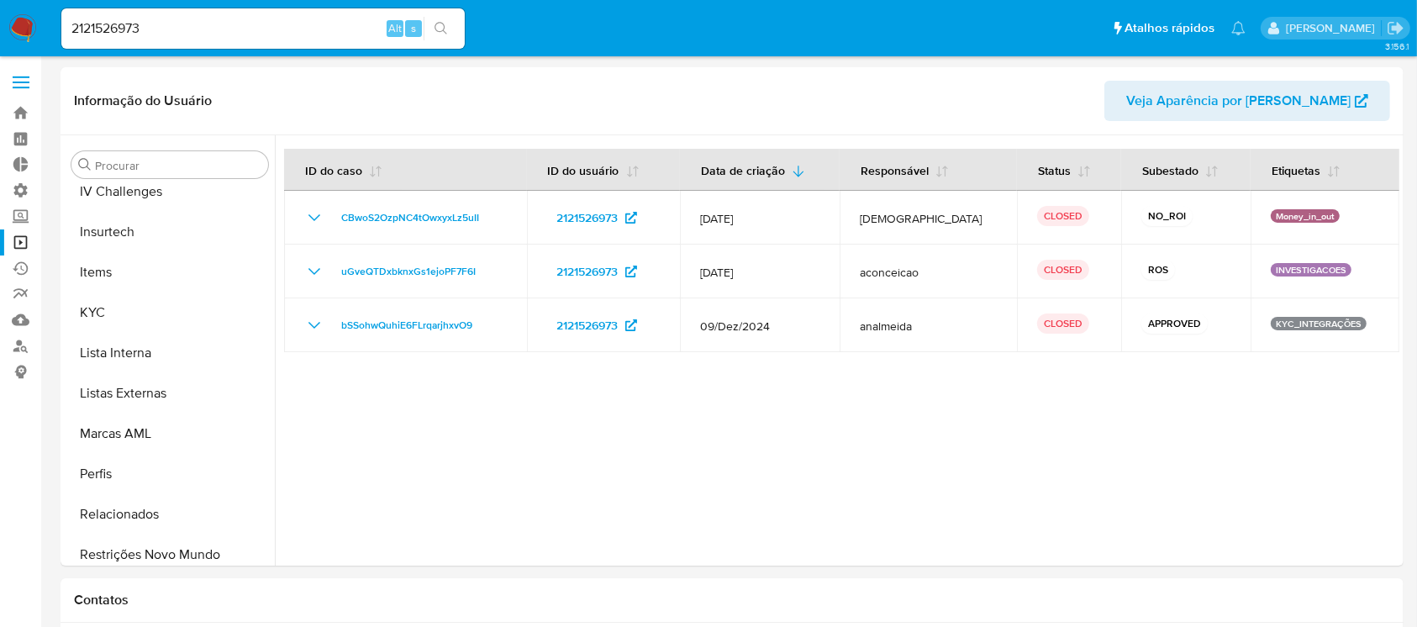
scroll to position [750, 0]
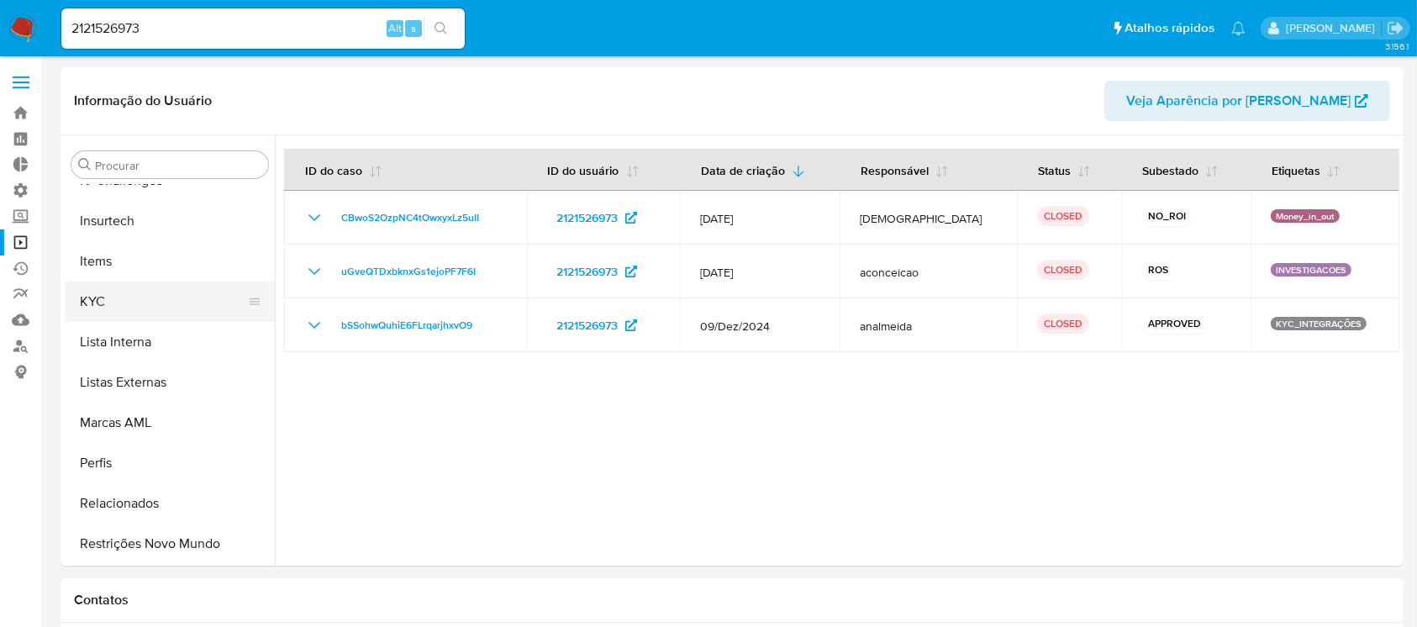
click at [90, 304] on button "KYC" at bounding box center [163, 301] width 197 height 40
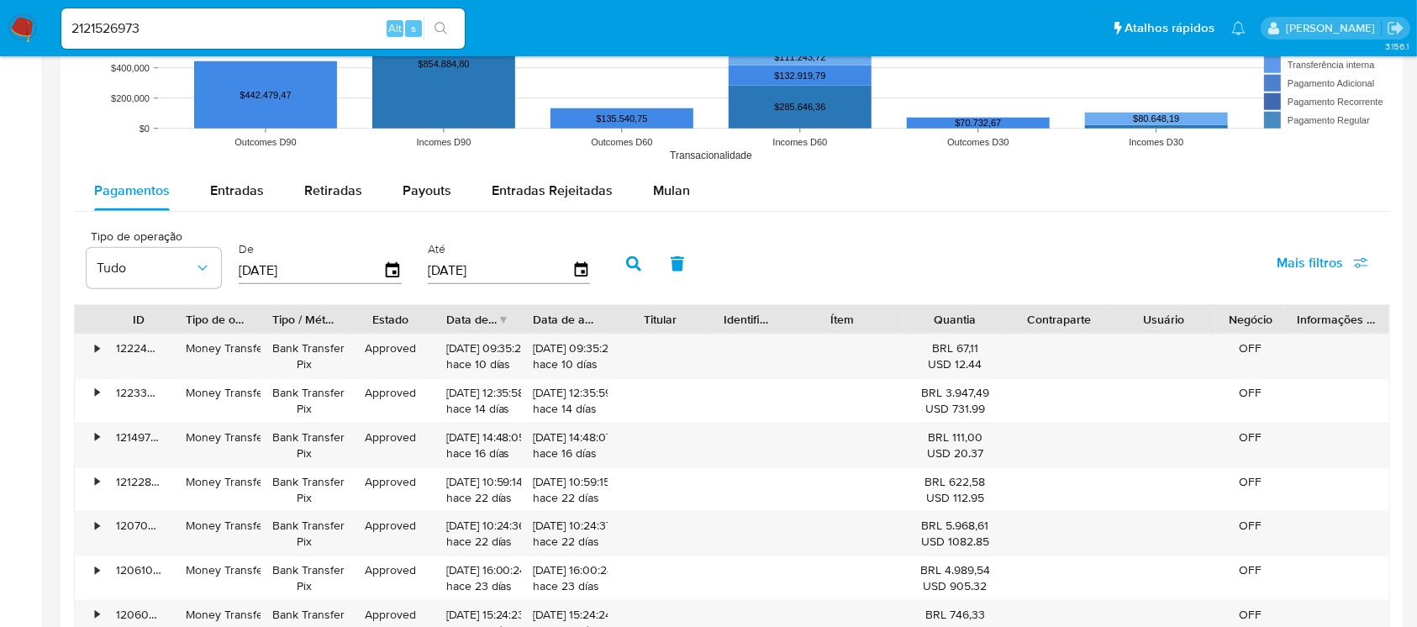
scroll to position [781, 0]
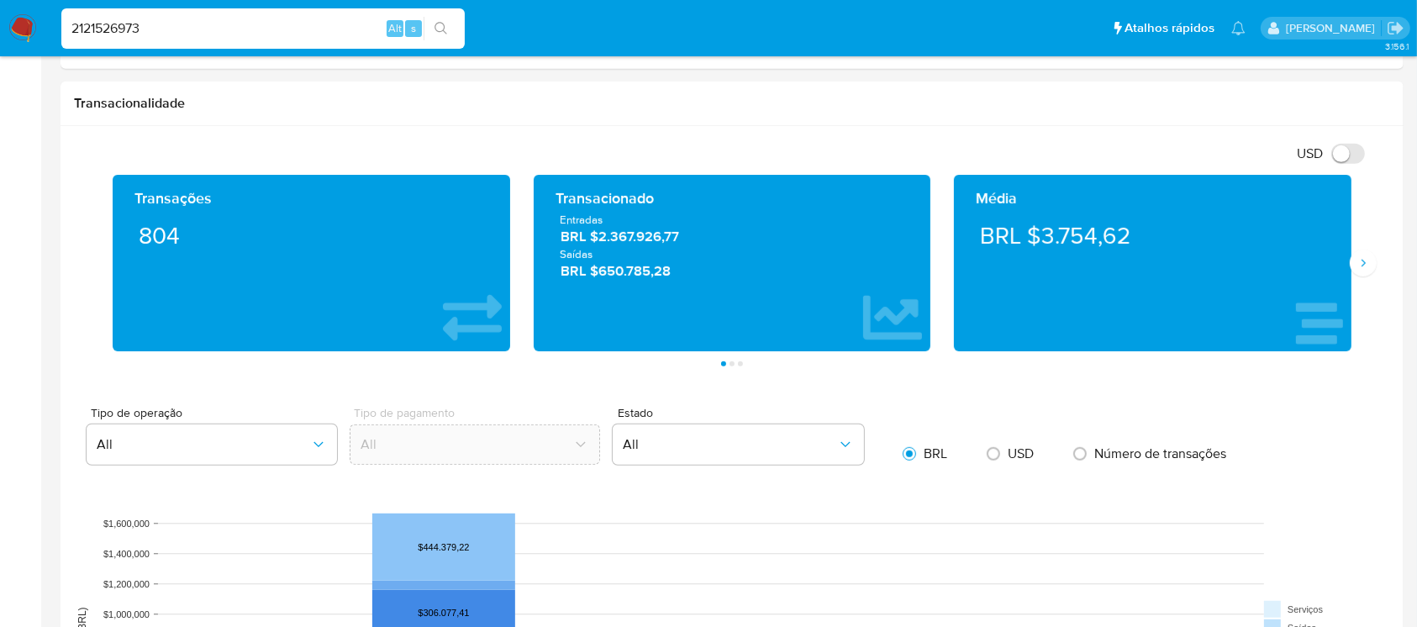
drag, startPoint x: 160, startPoint y: 35, endPoint x: 46, endPoint y: 21, distance: 115.2
click at [46, 21] on nav "Pausado Ver notificaciones 2121526973 Alt s Atalhos rápidos Presiona las siguie…" at bounding box center [708, 28] width 1417 height 56
paste input "1233548549"
type input "1233548549"
click at [444, 17] on button "search-icon" at bounding box center [441, 29] width 34 height 24
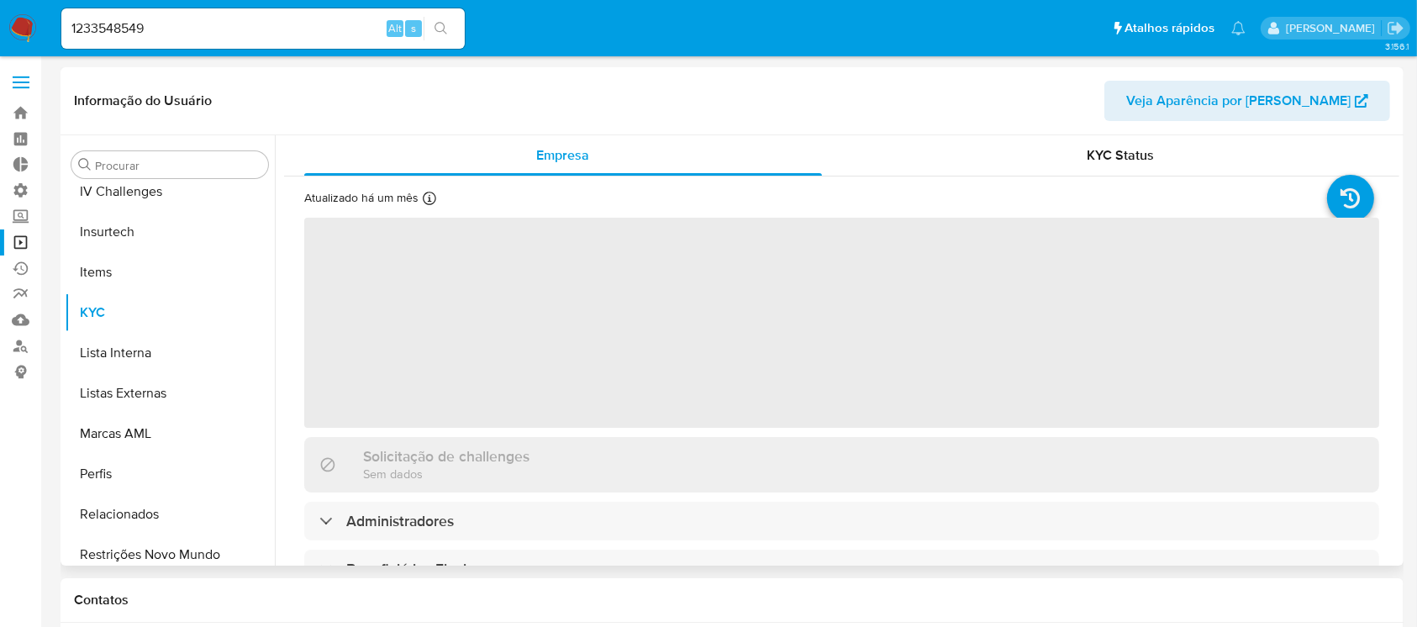
scroll to position [750, 0]
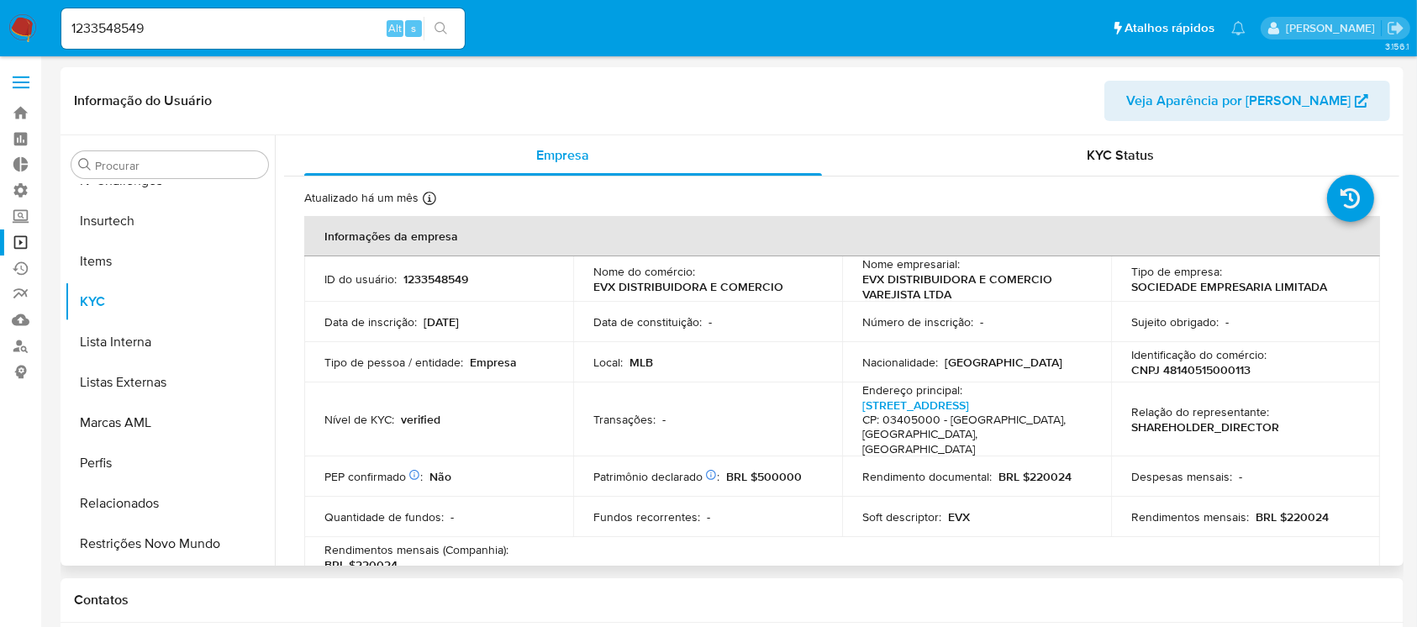
select select "10"
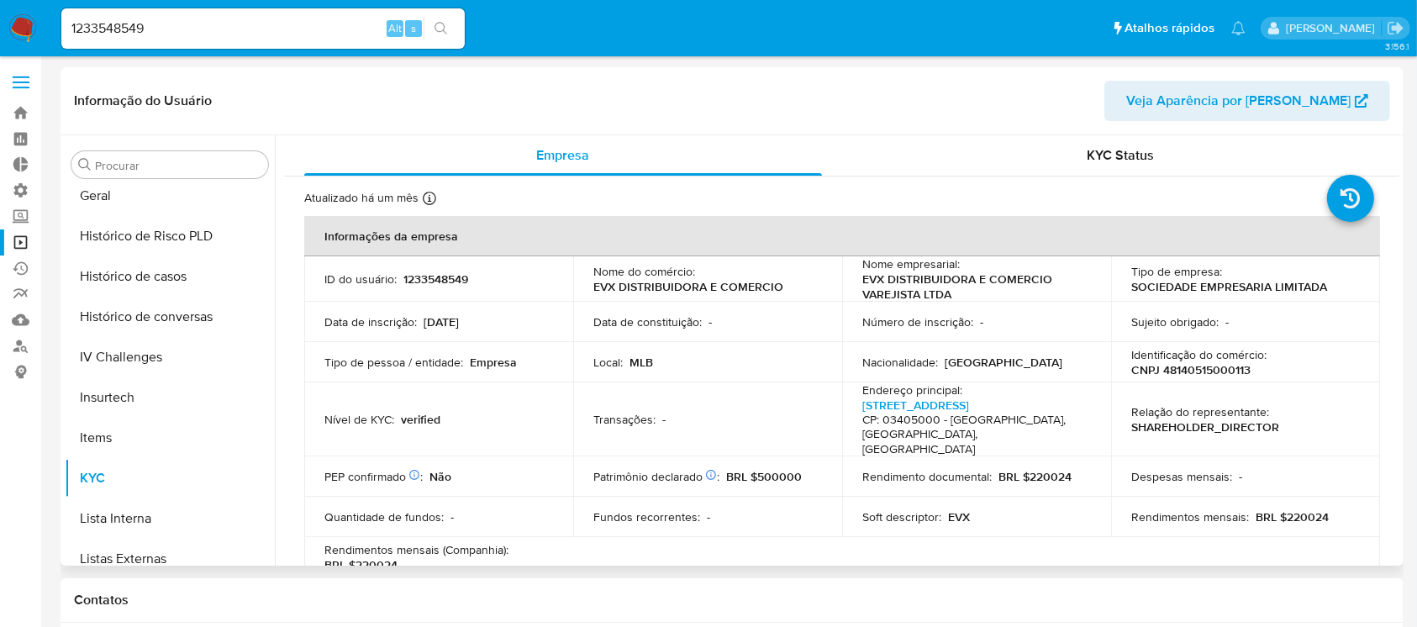
scroll to position [523, 0]
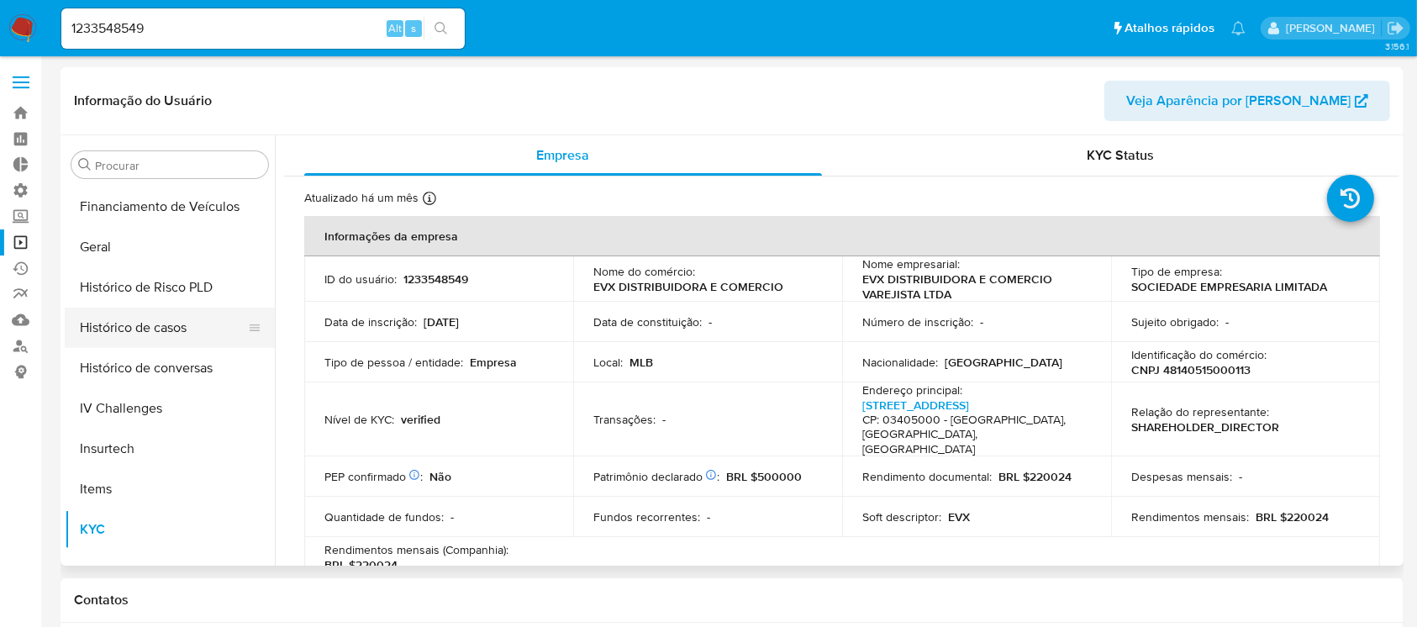
click at [172, 333] on button "Histórico de casos" at bounding box center [163, 328] width 197 height 40
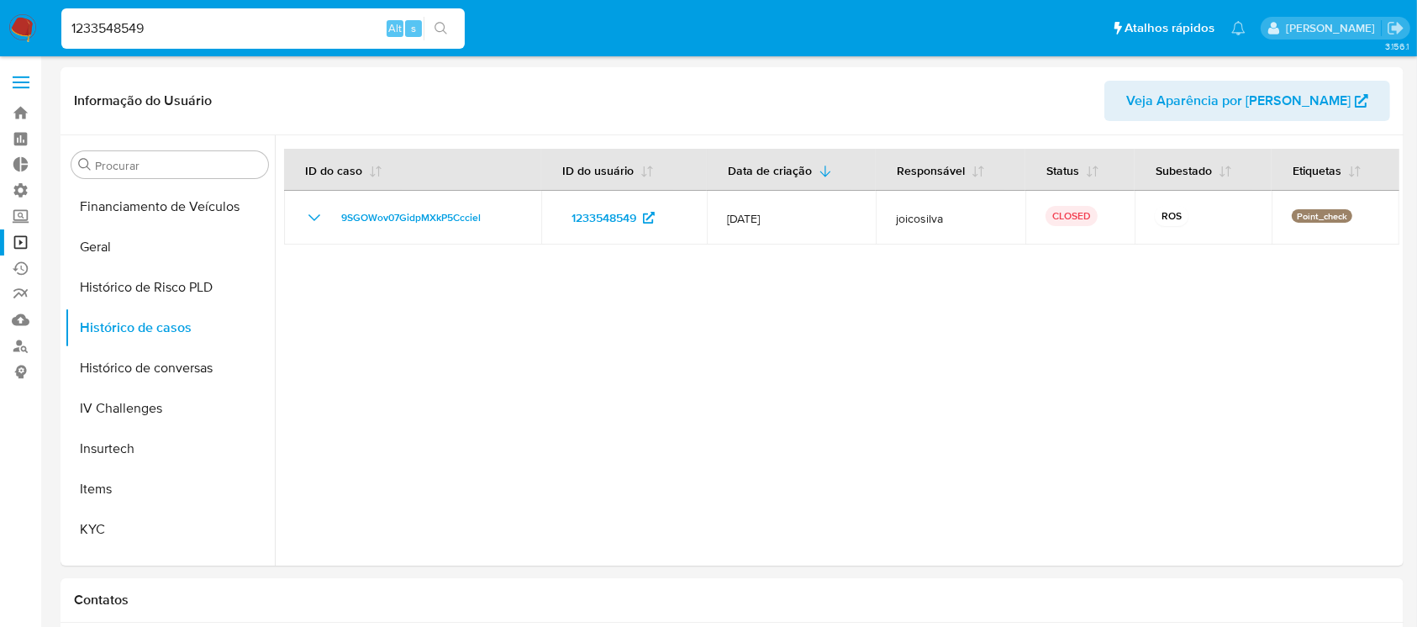
drag, startPoint x: 158, startPoint y: 26, endPoint x: 54, endPoint y: 16, distance: 104.7
click at [54, 16] on ul "Pausado Ver notificaciones 1233548549 Alt s Atalhos rápidos Presiona las siguie…" at bounding box center [653, 28] width 1201 height 42
paste input "508980801"
type input "1508980801"
click at [440, 30] on icon "search-icon" at bounding box center [440, 28] width 13 height 13
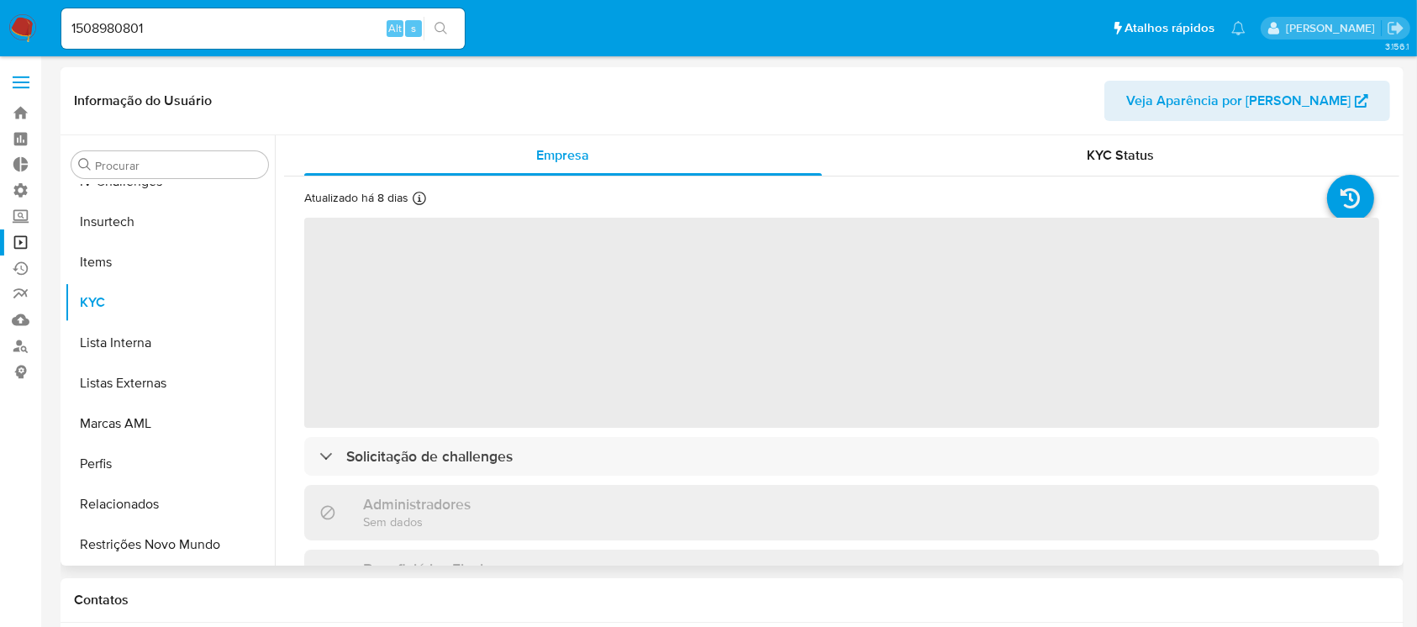
scroll to position [750, 0]
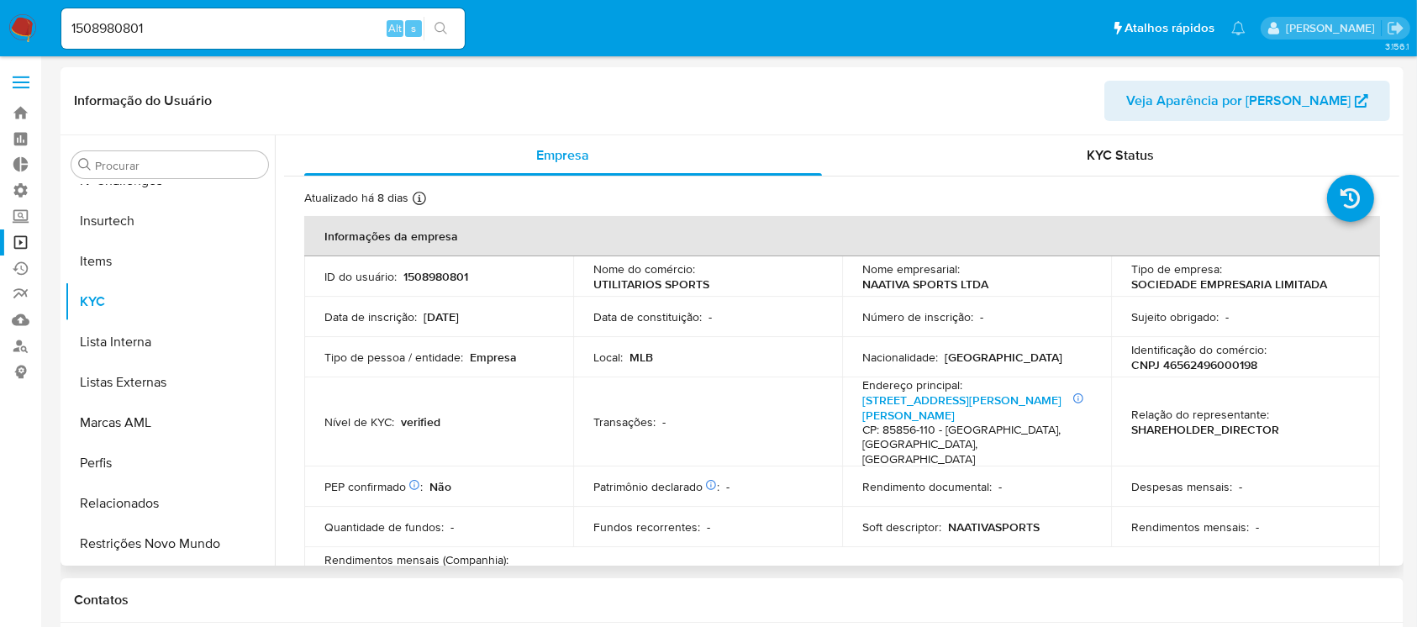
select select "10"
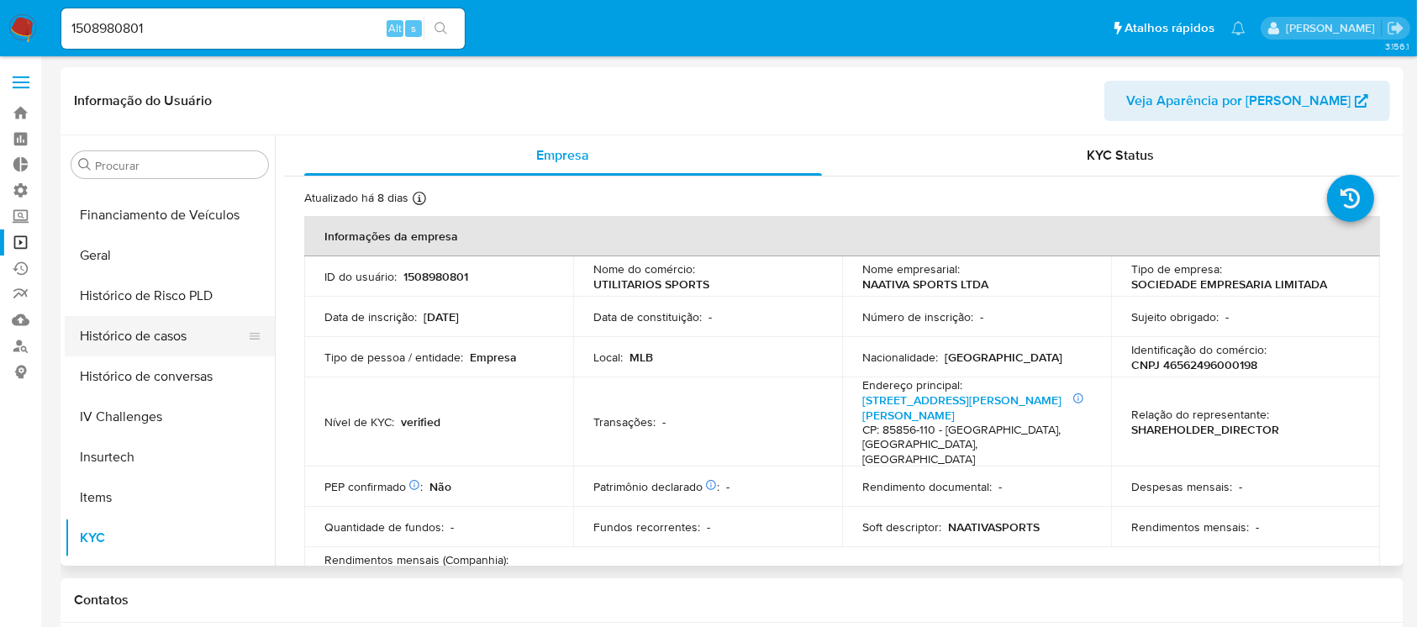
click at [182, 345] on button "Histórico de casos" at bounding box center [163, 336] width 197 height 40
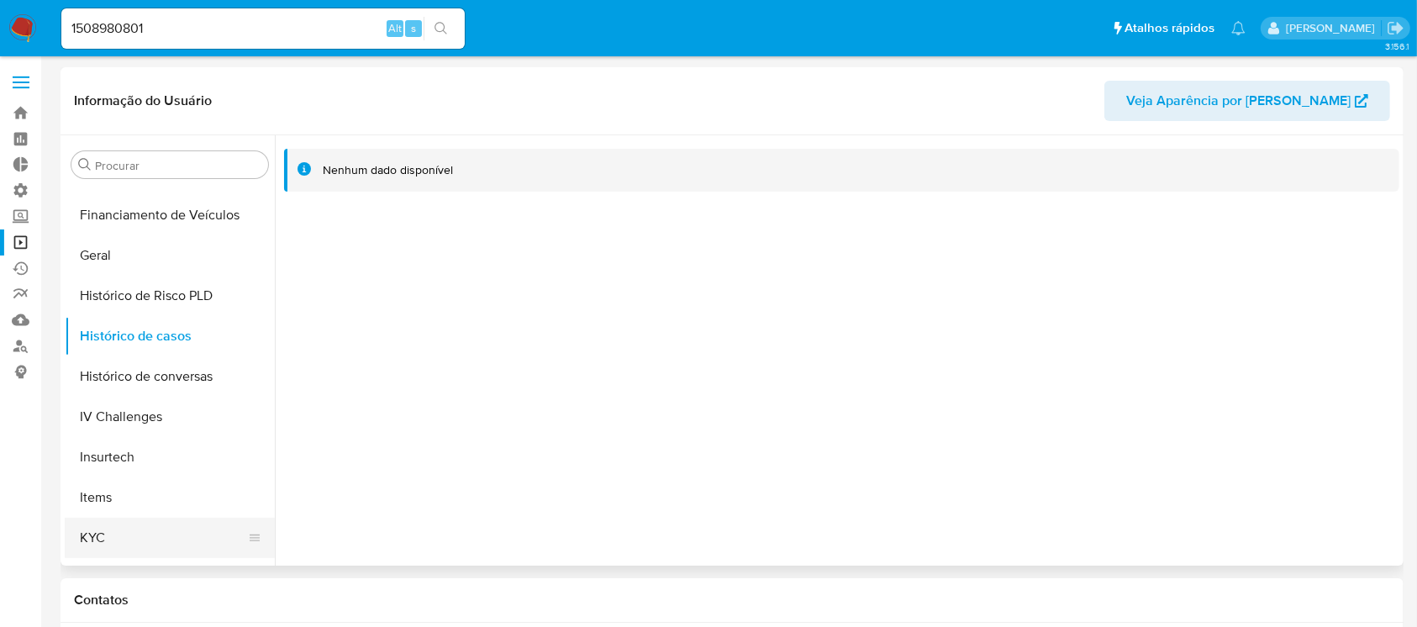
click at [129, 528] on button "KYC" at bounding box center [163, 538] width 197 height 40
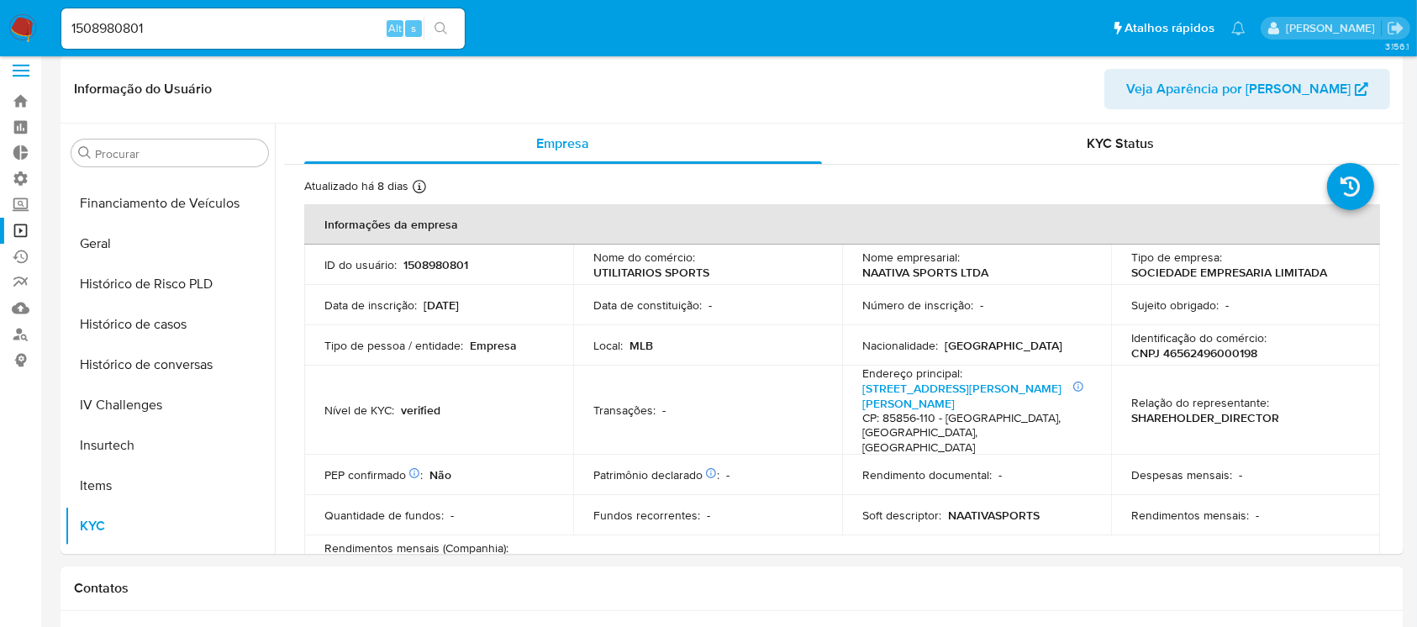
scroll to position [0, 0]
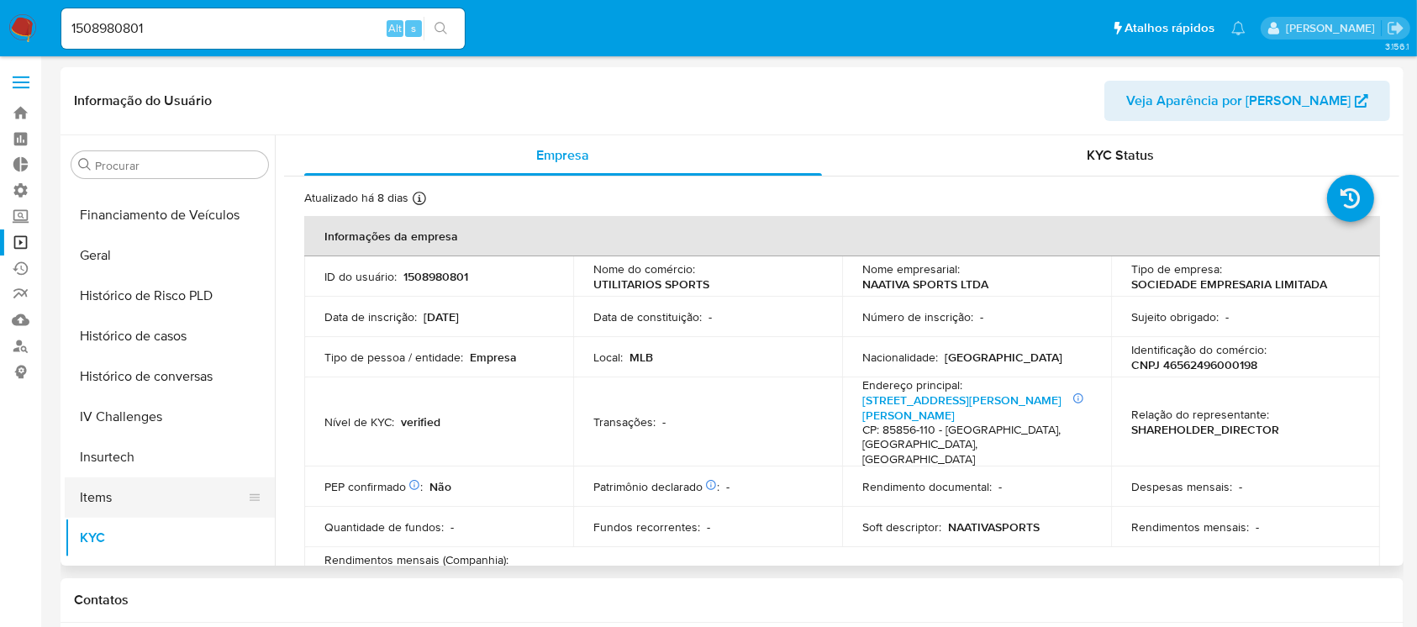
drag, startPoint x: 107, startPoint y: 500, endPoint x: 101, endPoint y: 486, distance: 15.4
click at [110, 497] on button "Items" at bounding box center [163, 497] width 197 height 40
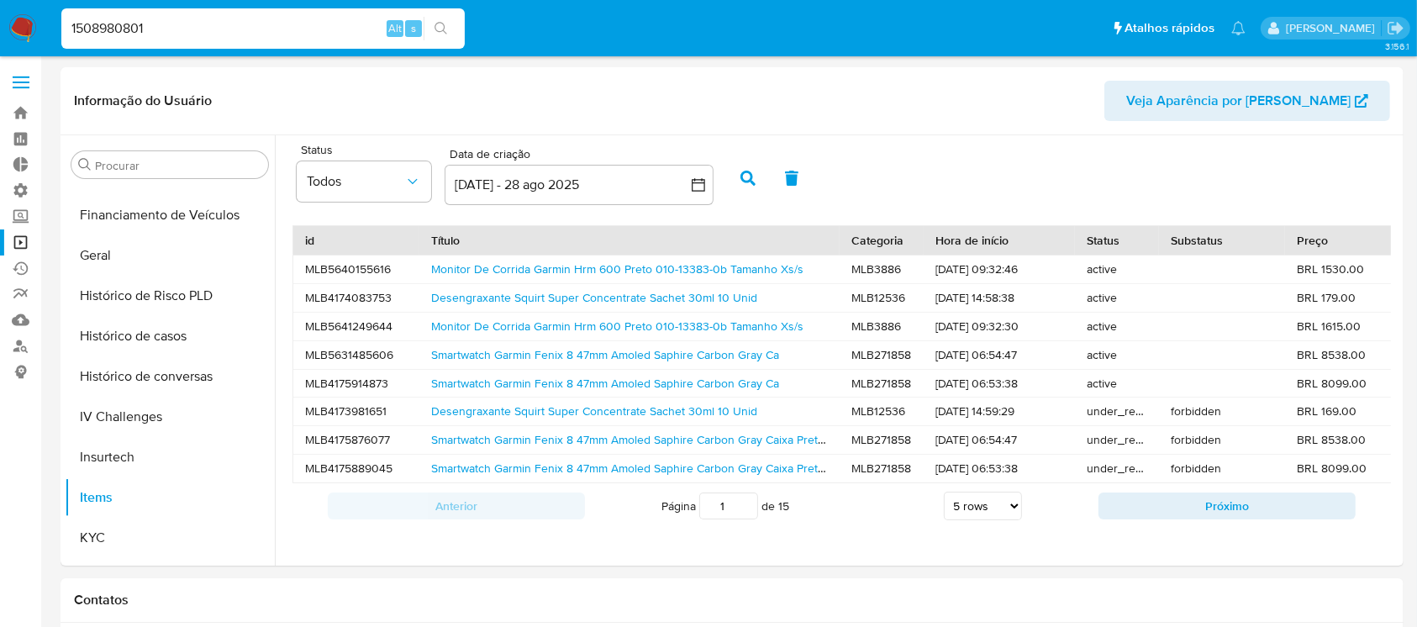
drag, startPoint x: 174, startPoint y: 34, endPoint x: 46, endPoint y: 16, distance: 128.9
click at [46, 16] on nav "Pausado Ver notificaciones 1508980801 Alt s Atalhos rápidos Presiona las siguie…" at bounding box center [708, 28] width 1417 height 56
paste input "746762677"
type input "746762677"
click at [442, 25] on icon "search-icon" at bounding box center [440, 28] width 13 height 13
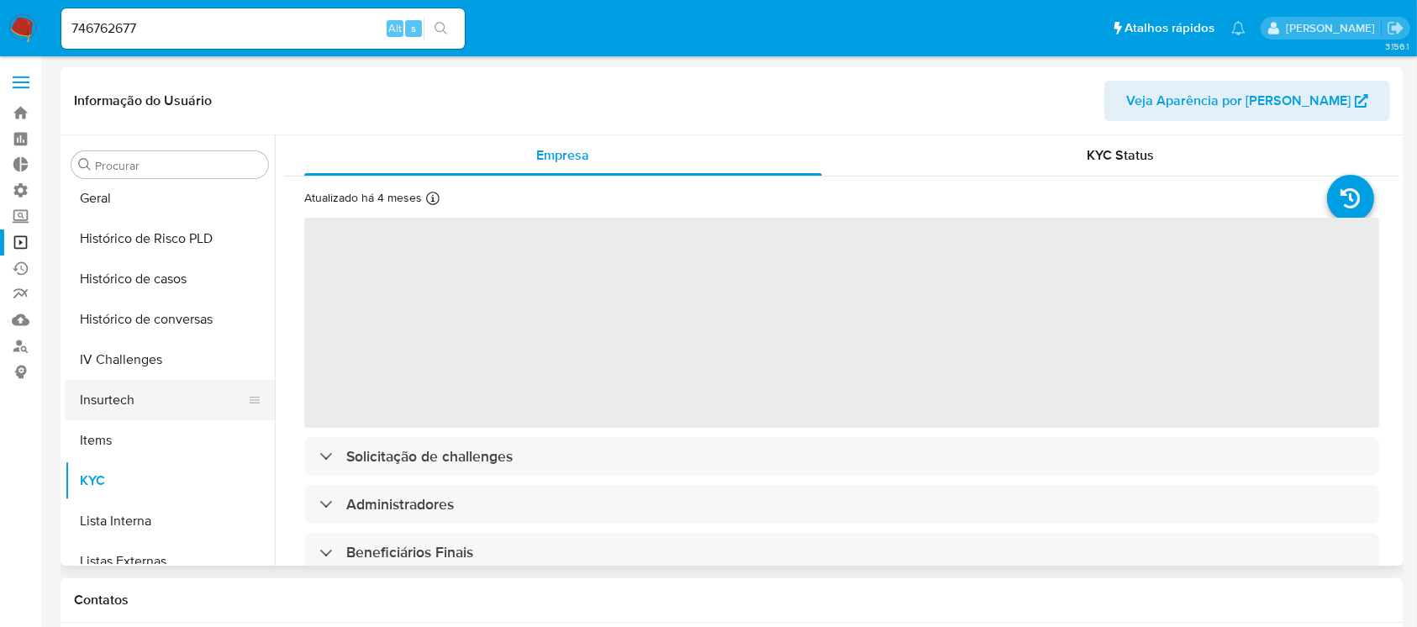
scroll to position [750, 0]
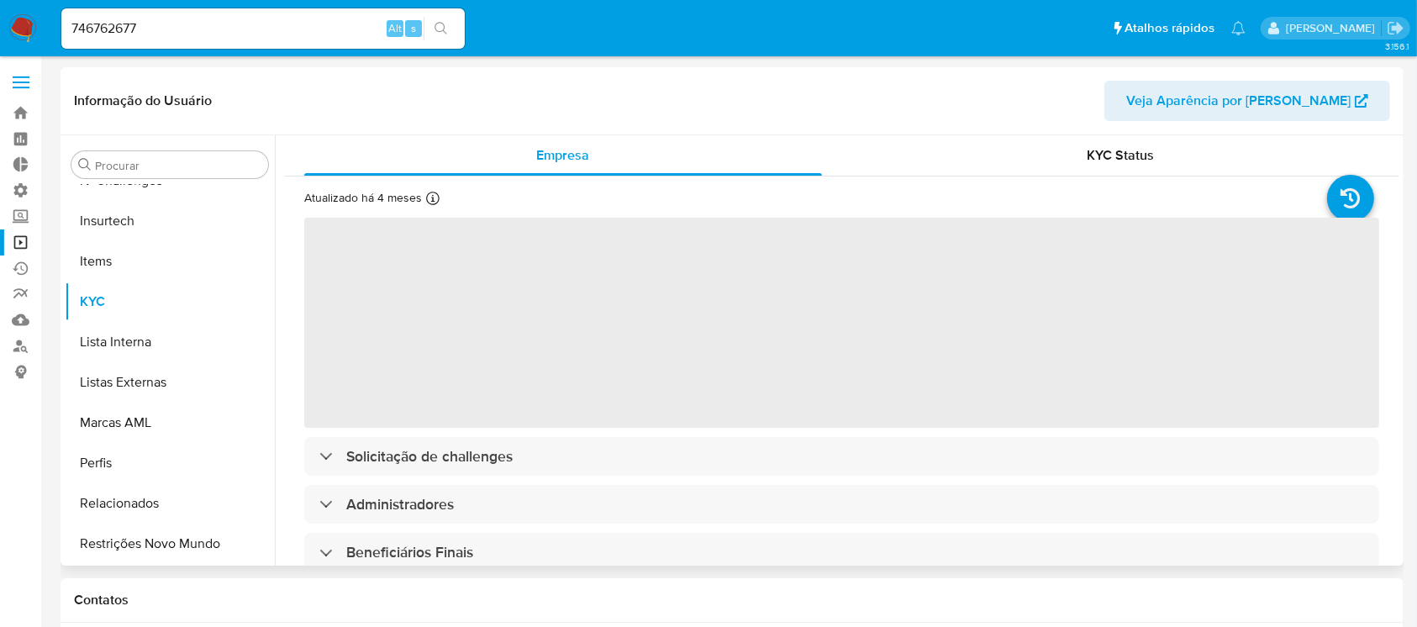
select select "10"
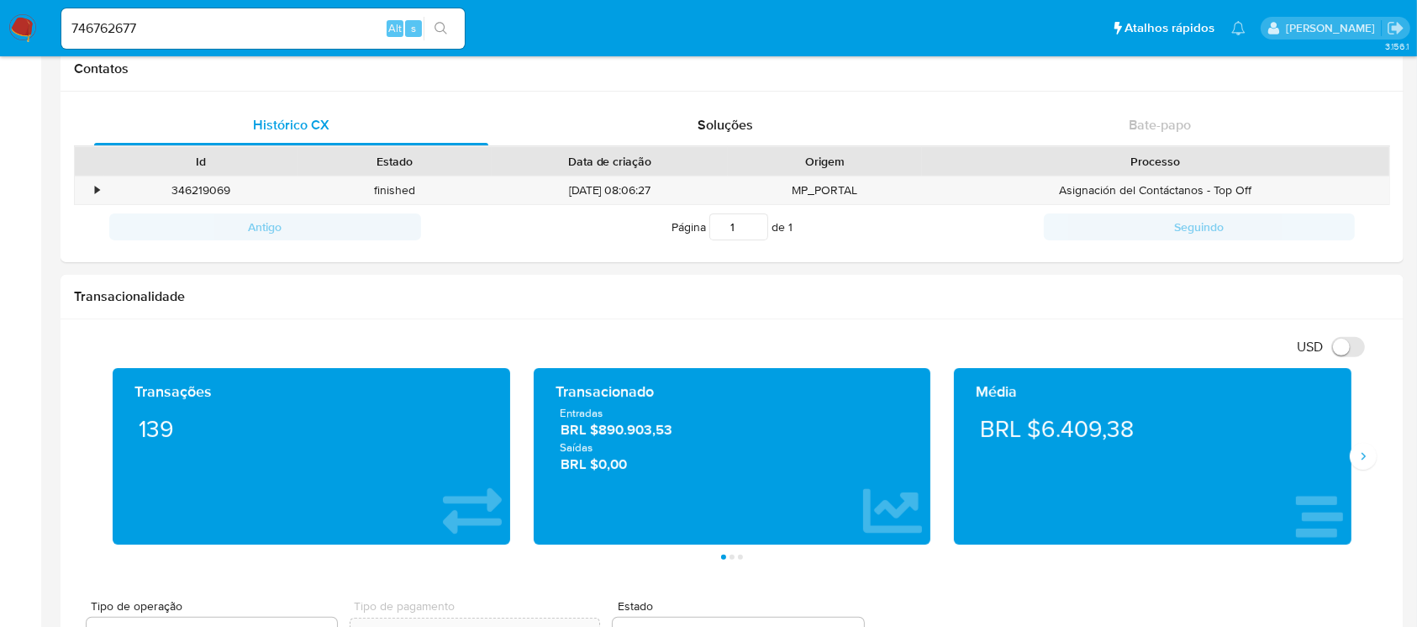
scroll to position [0, 0]
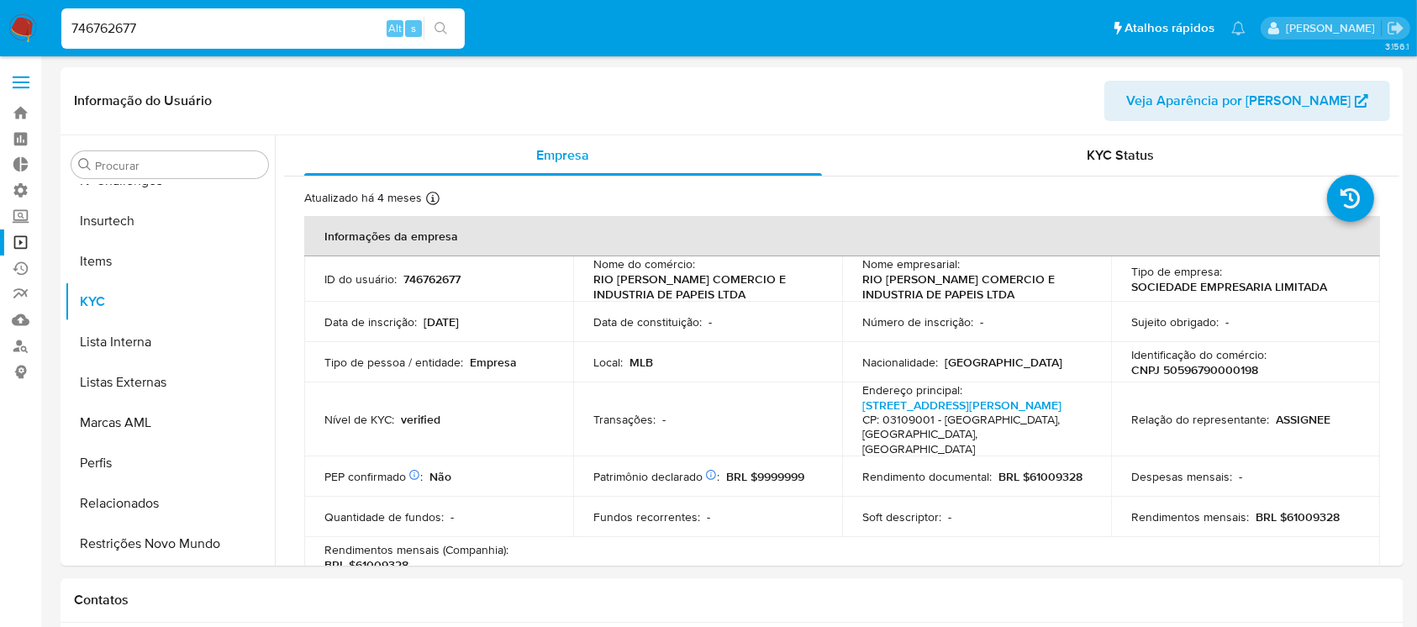
drag, startPoint x: 160, startPoint y: 24, endPoint x: 30, endPoint y: 18, distance: 130.4
click at [30, 18] on nav "Pausado Ver notificaciones 746762677 Alt s Atalhos rápidos Presiona las siguien…" at bounding box center [708, 28] width 1417 height 56
paste input "1408509912"
type input "1408509912"
click at [437, 29] on icon "search-icon" at bounding box center [440, 28] width 13 height 13
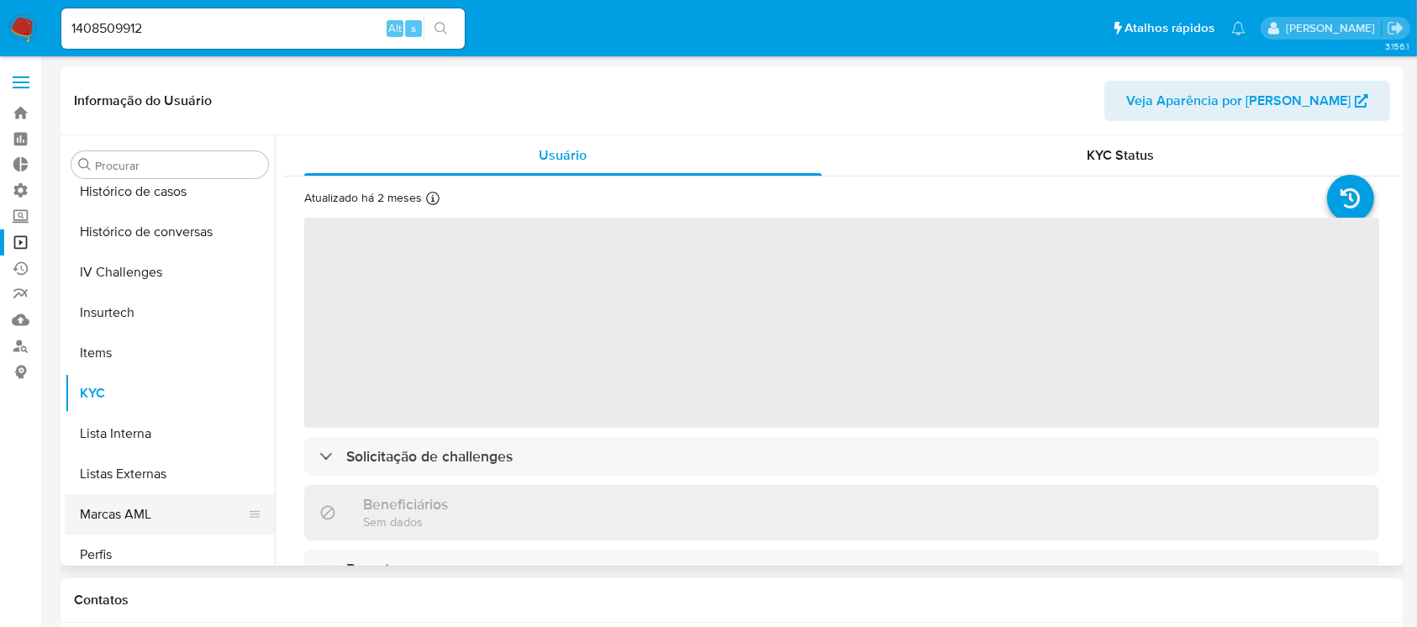
scroll to position [750, 0]
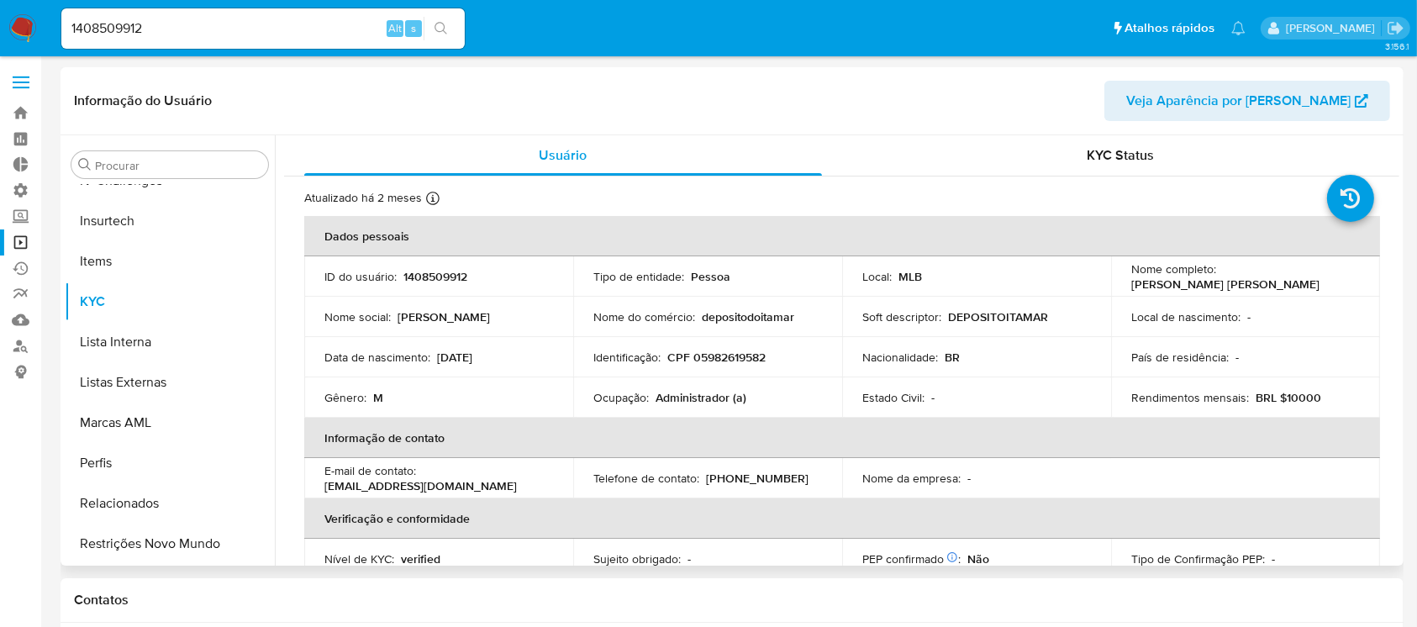
select select "10"
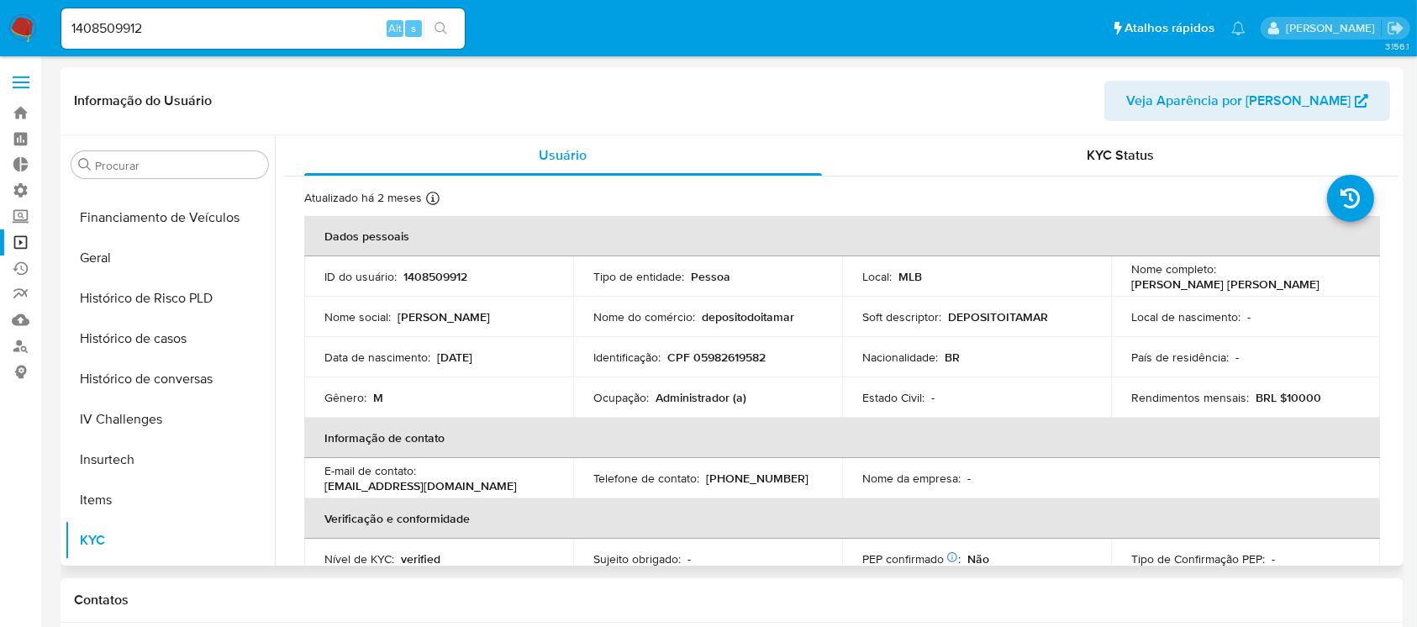
scroll to position [501, 0]
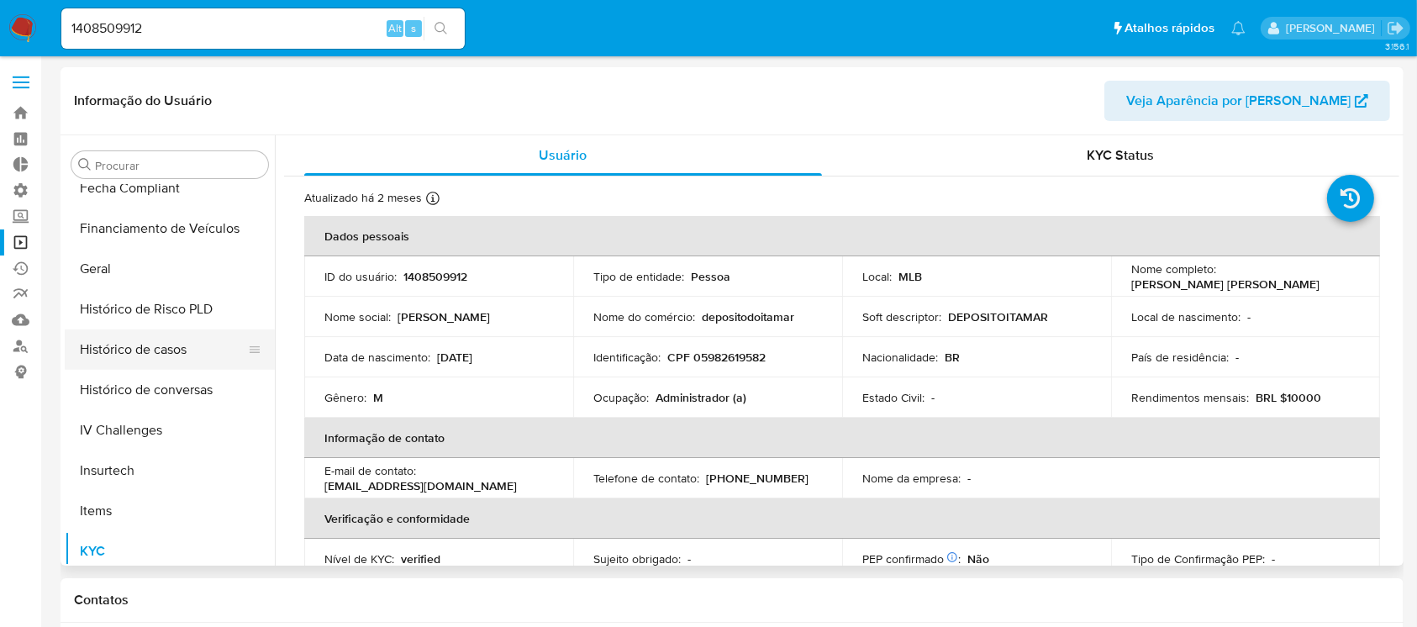
click at [187, 360] on button "Histórico de casos" at bounding box center [163, 349] width 197 height 40
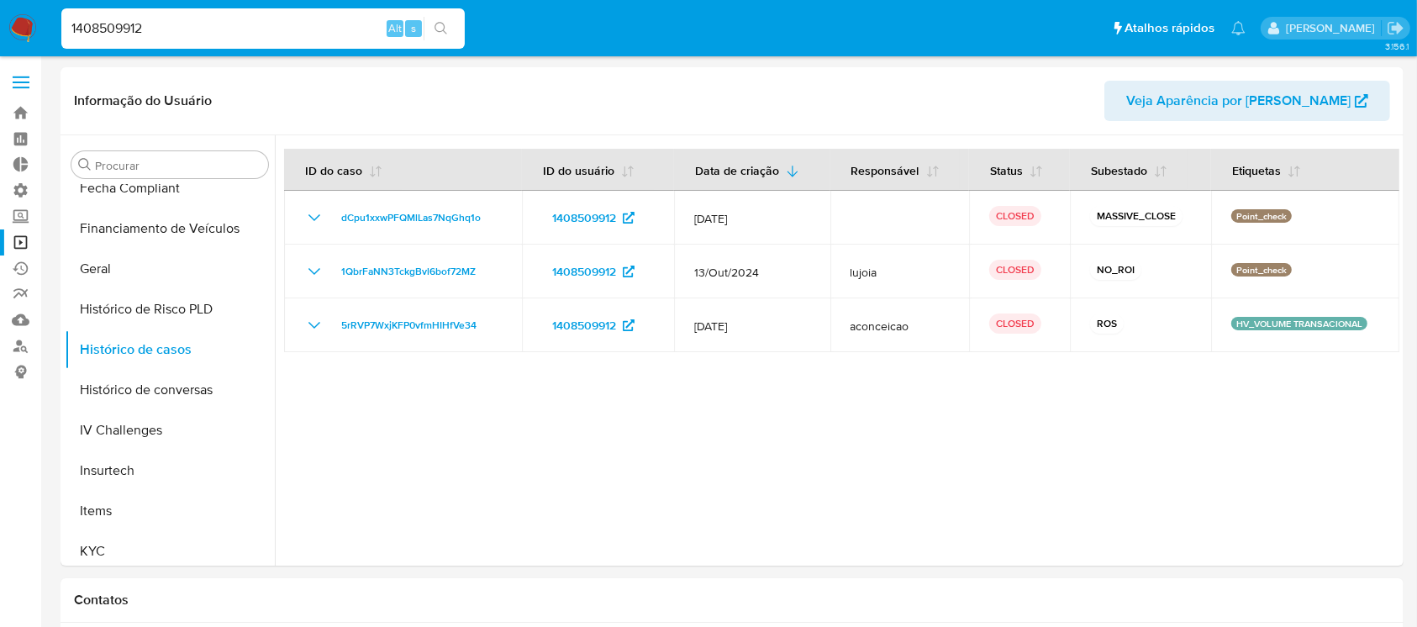
drag, startPoint x: 171, startPoint y: 23, endPoint x: 61, endPoint y: 8, distance: 111.1
click at [61, 8] on div "1408509912 Alt s" at bounding box center [262, 28] width 403 height 47
paste input "5212071"
type input "145212071"
click at [441, 24] on icon "search-icon" at bounding box center [440, 28] width 13 height 13
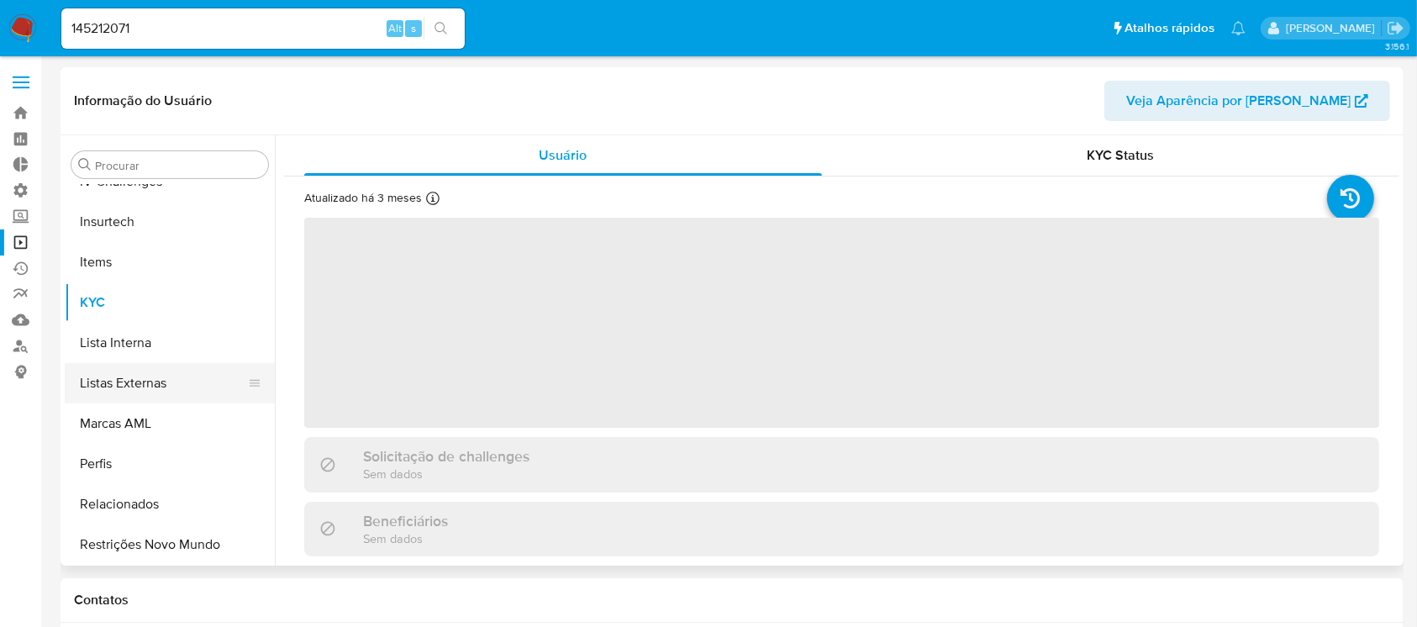
scroll to position [750, 0]
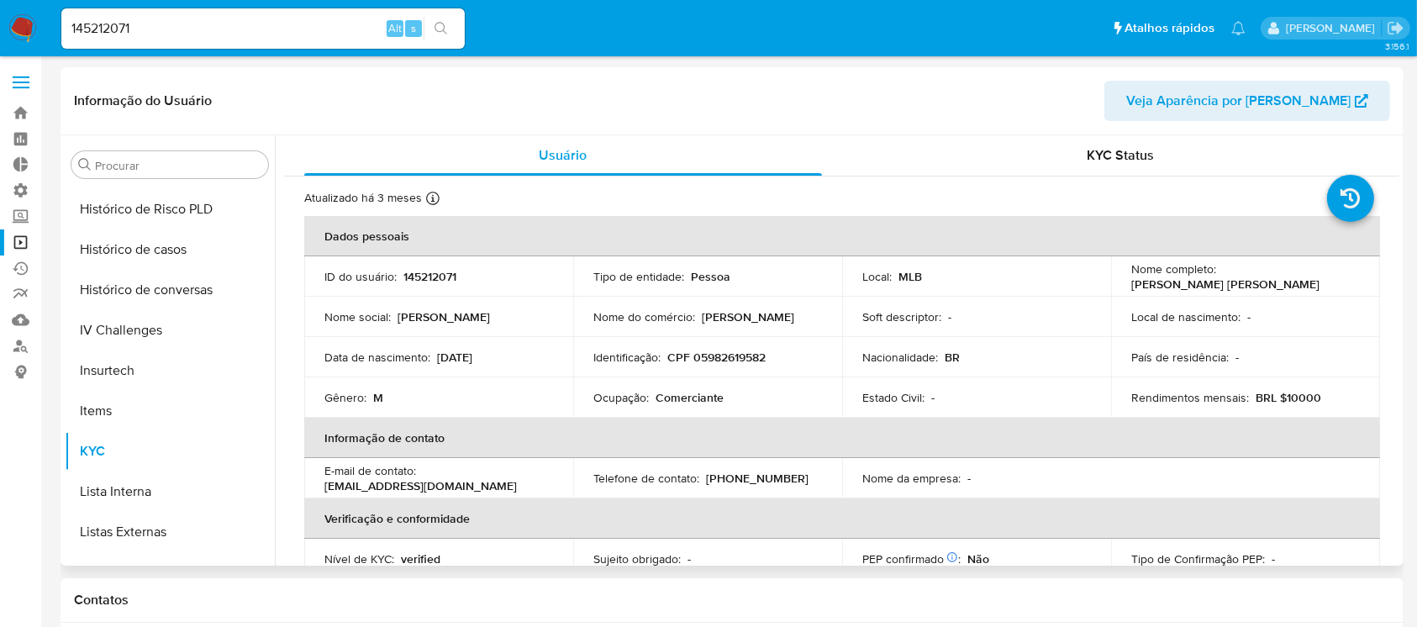
select select "10"
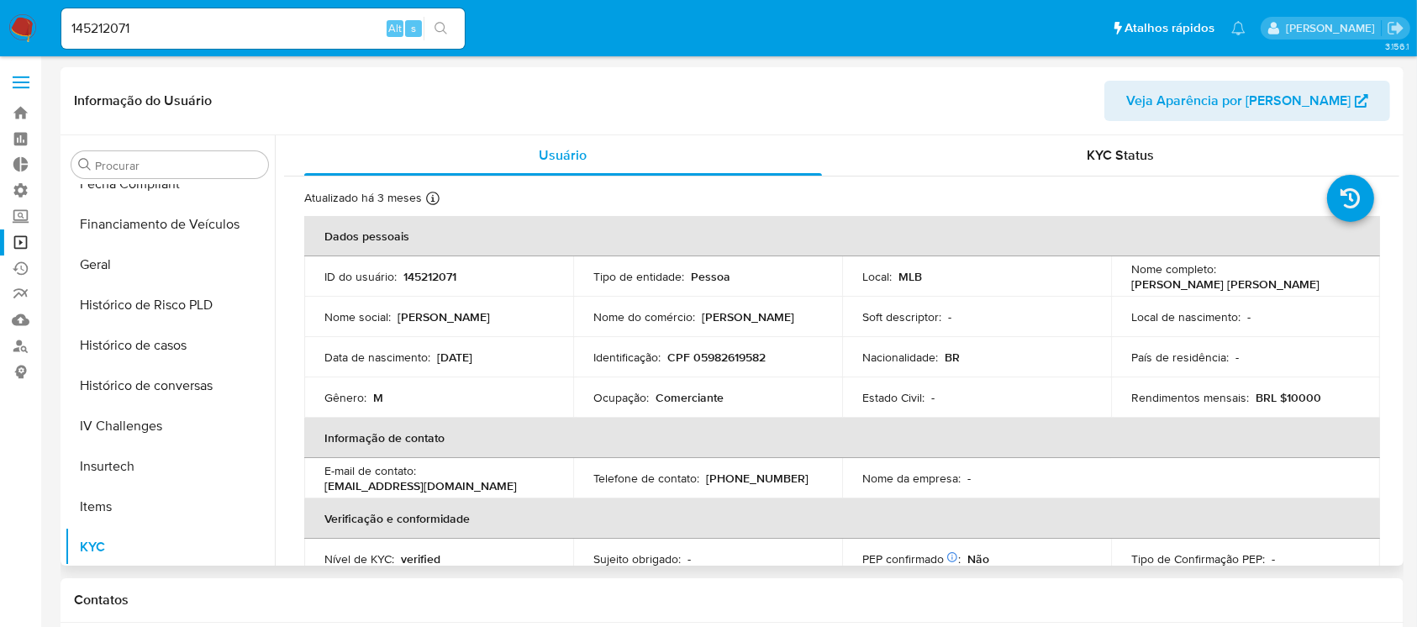
scroll to position [503, 0]
click at [188, 347] on button "Histórico de casos" at bounding box center [163, 347] width 197 height 40
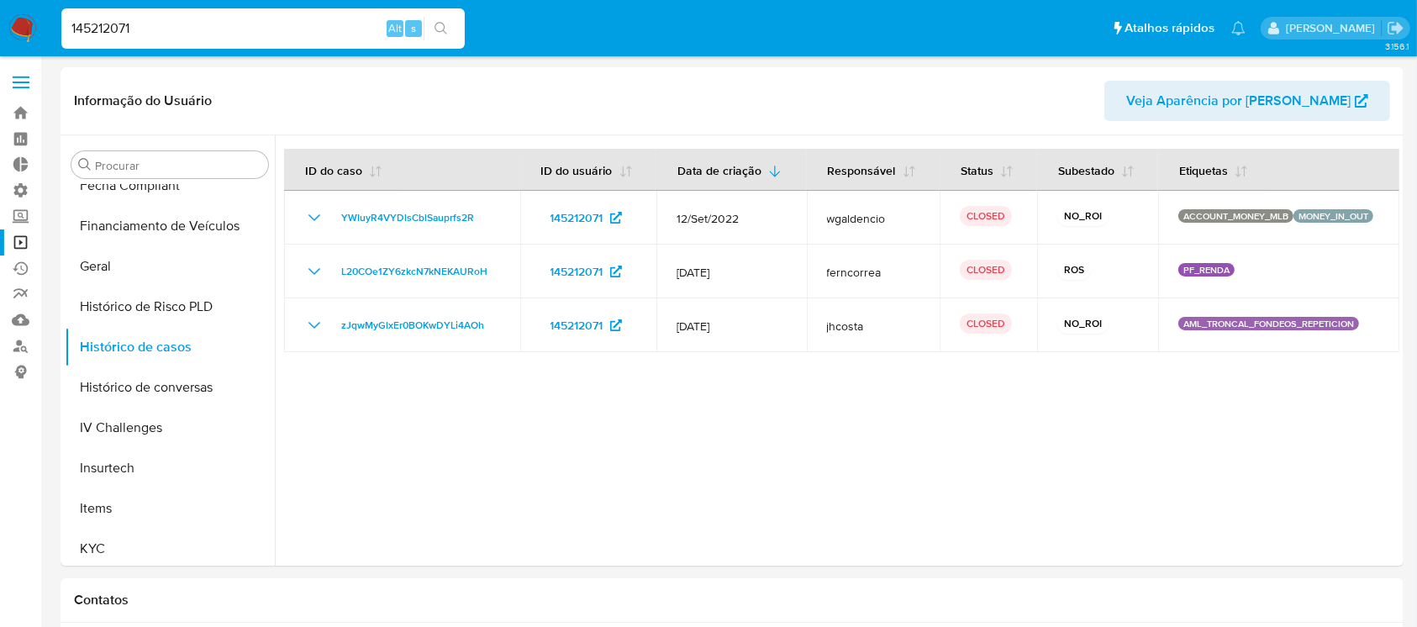
drag, startPoint x: 159, startPoint y: 17, endPoint x: 23, endPoint y: 9, distance: 136.3
click at [23, 9] on nav "Pausado Ver notificaciones 145212071 Alt s Atalhos rápidos Presiona las siguien…" at bounding box center [708, 28] width 1417 height 56
paste input "79747376"
type input "179747376"
click at [444, 22] on icon "search-icon" at bounding box center [440, 28] width 13 height 13
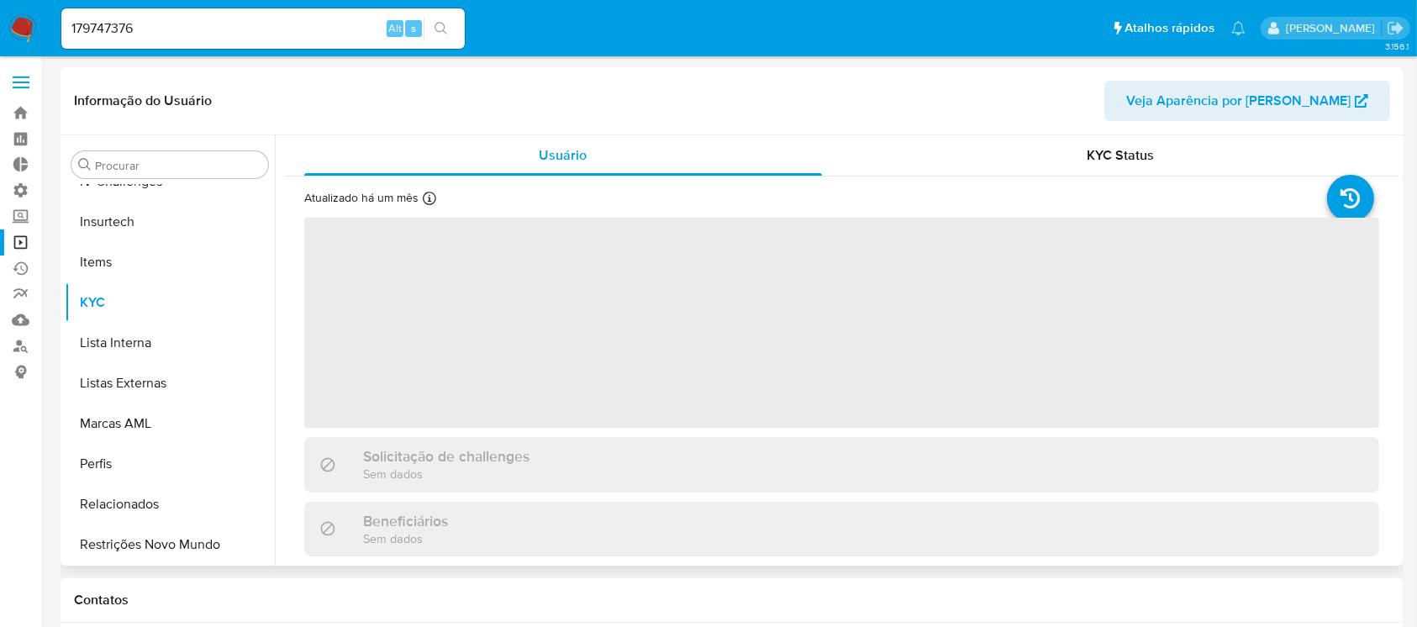
scroll to position [750, 0]
select select "10"
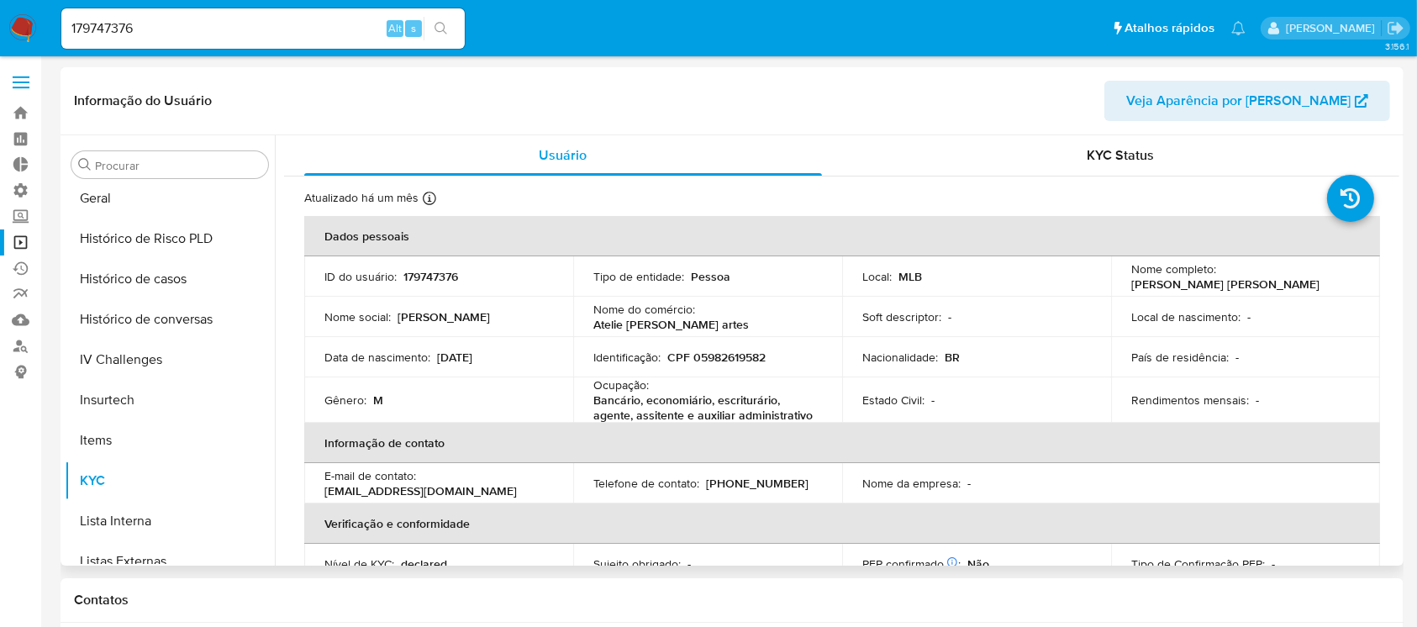
scroll to position [548, 0]
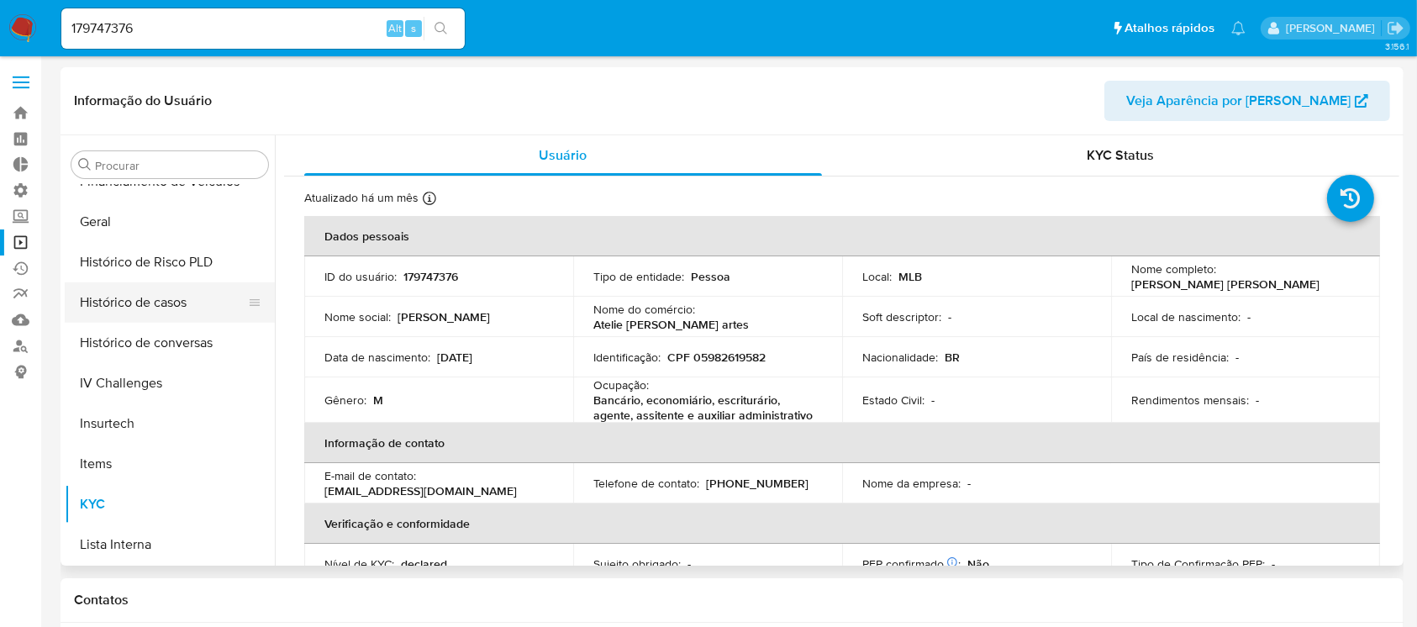
click at [185, 299] on button "Histórico de casos" at bounding box center [163, 302] width 197 height 40
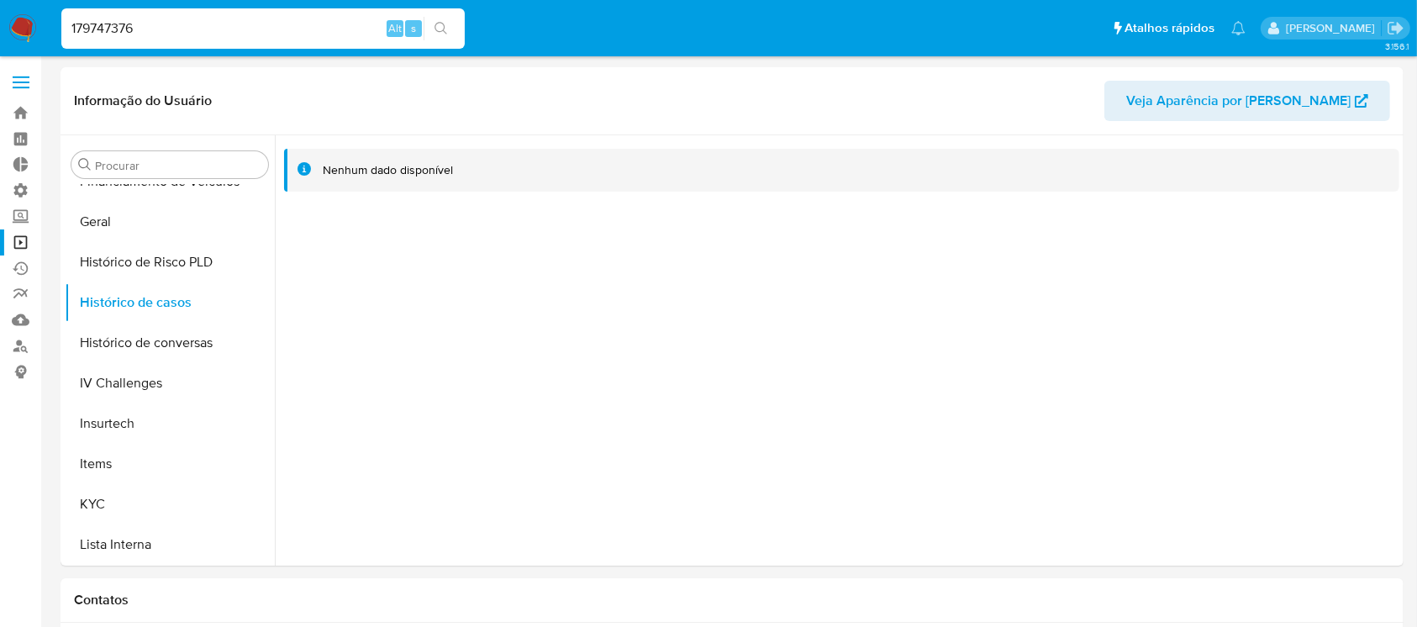
drag, startPoint x: 149, startPoint y: 29, endPoint x: 40, endPoint y: 18, distance: 108.9
click at [40, 18] on nav "Pausado Ver notificaciones 179747376 Alt s Atalhos rápidos Presiona las siguien…" at bounding box center [708, 28] width 1417 height 56
paste input "796042894"
type input "796042894"
click at [447, 30] on icon "search-icon" at bounding box center [440, 28] width 13 height 13
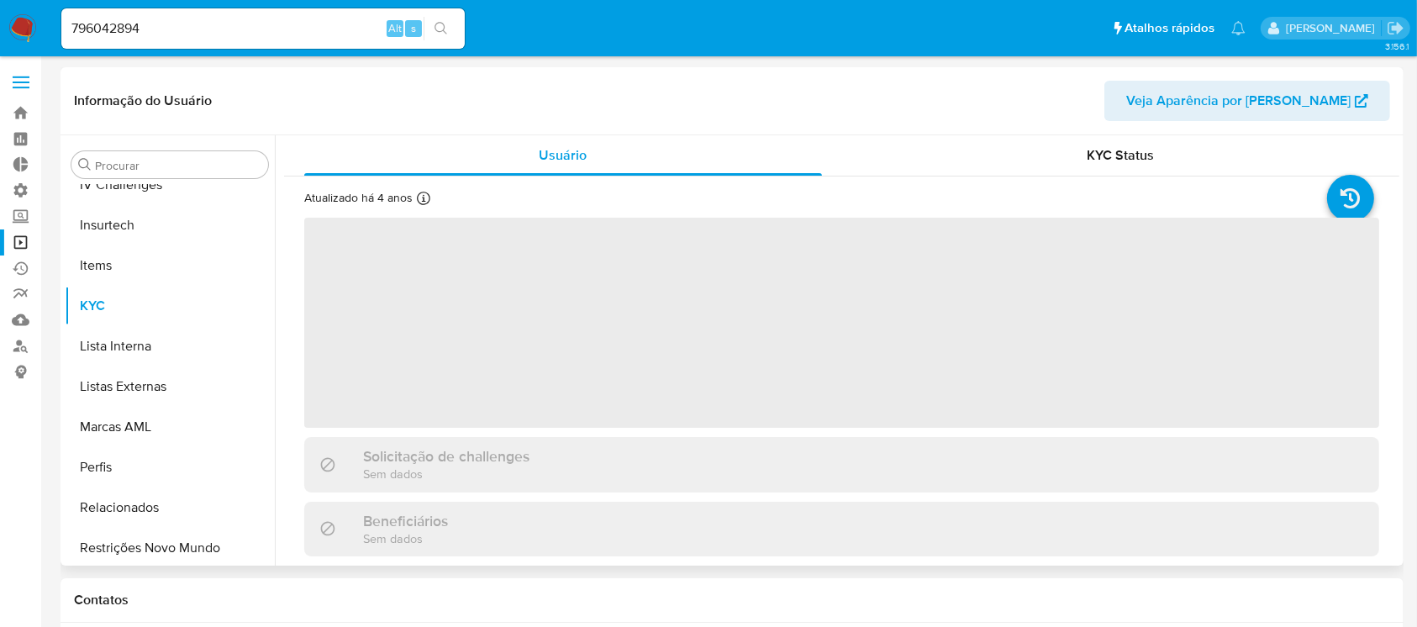
scroll to position [750, 0]
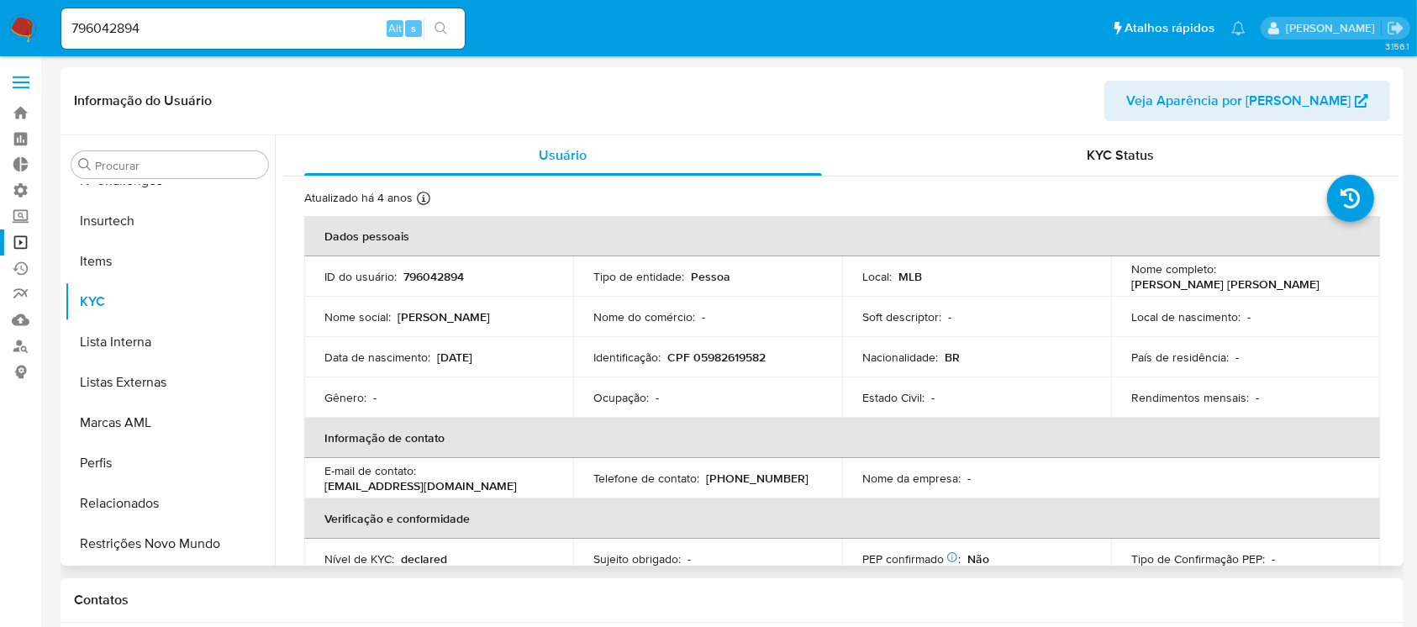
select select "10"
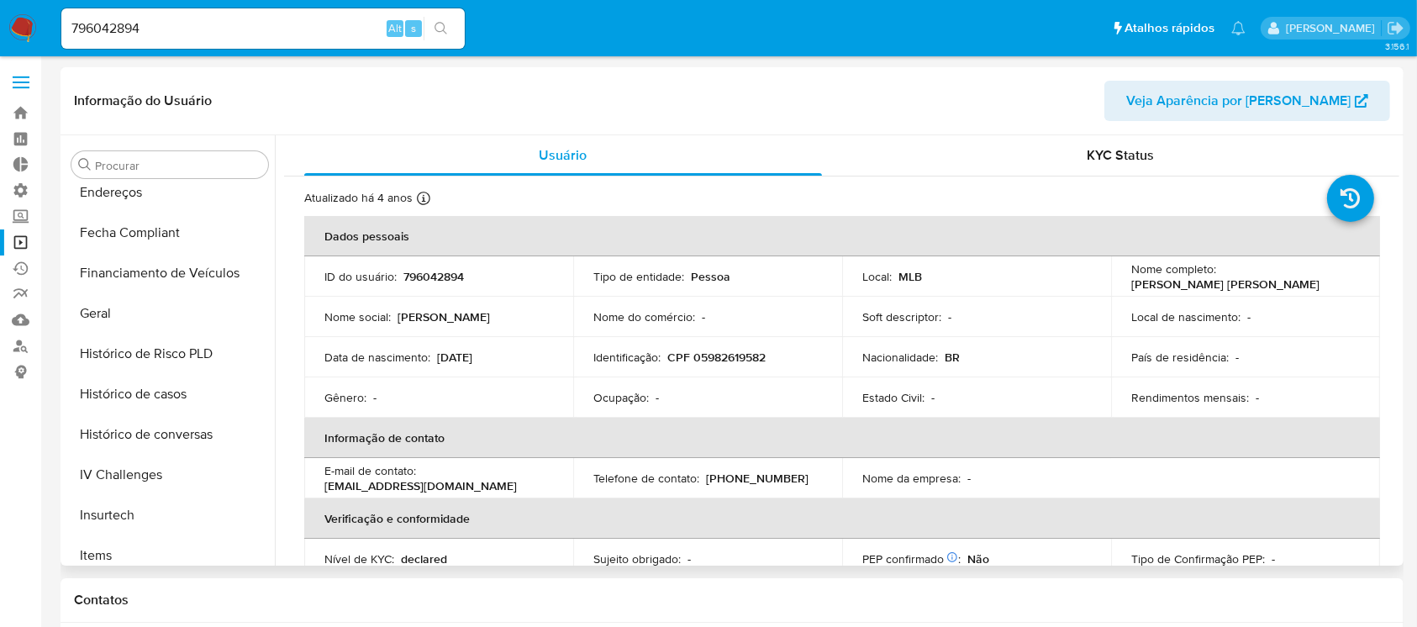
scroll to position [438, 0]
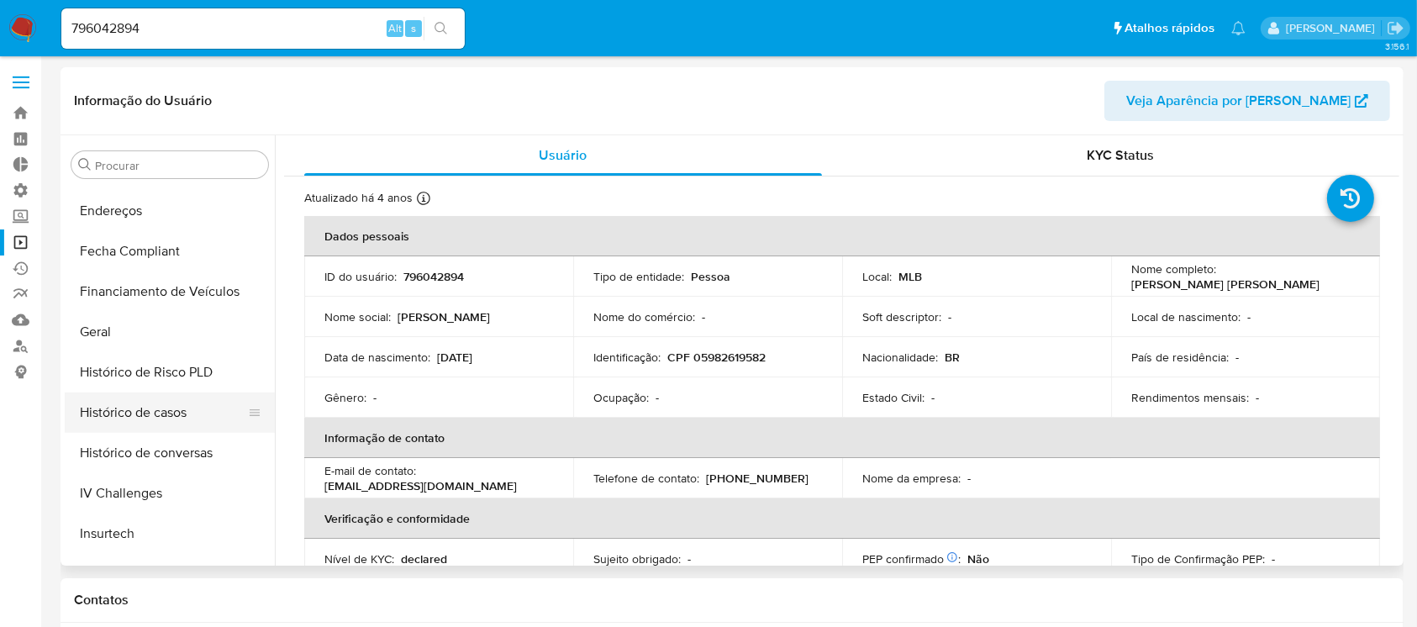
click at [208, 404] on button "Histórico de casos" at bounding box center [163, 412] width 197 height 40
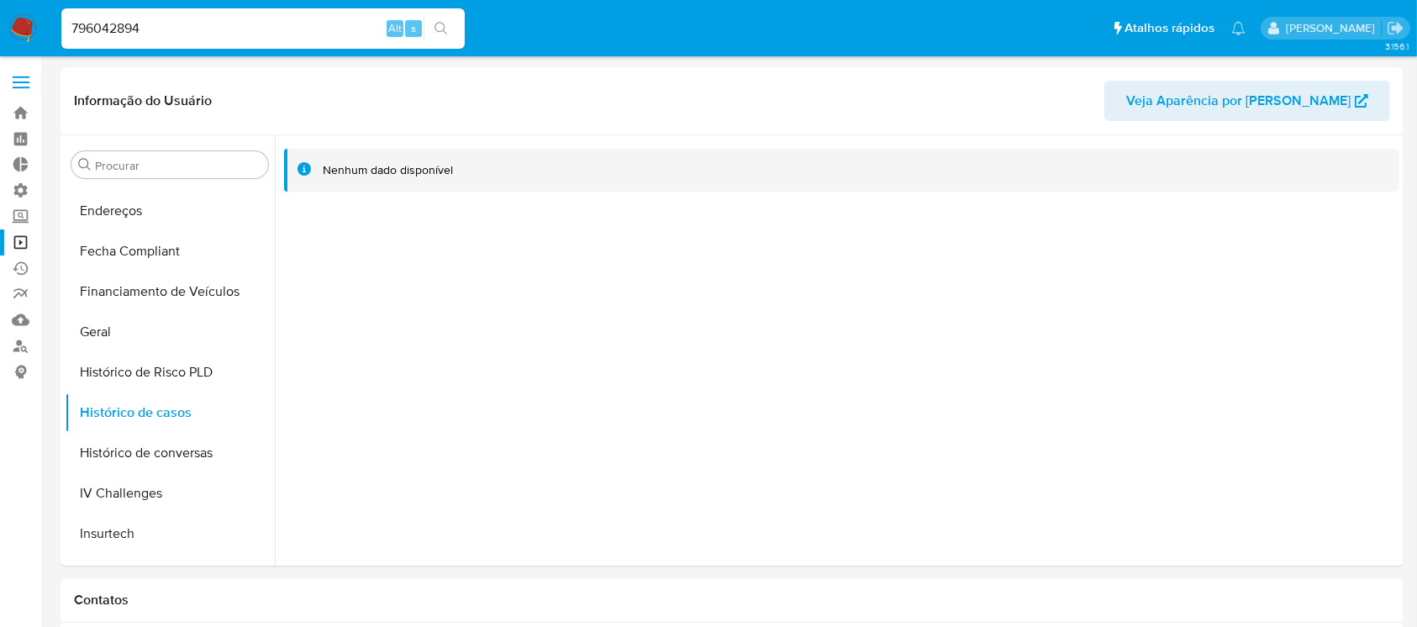
drag, startPoint x: 162, startPoint y: 23, endPoint x: 8, endPoint y: 3, distance: 155.8
click at [8, 3] on nav "Pausado Ver notificaciones 796042894 Alt s Atalhos rápidos Presiona las siguien…" at bounding box center [708, 28] width 1417 height 56
paste input "455222245"
type input "455222245"
click at [450, 24] on button "search-icon" at bounding box center [441, 29] width 34 height 24
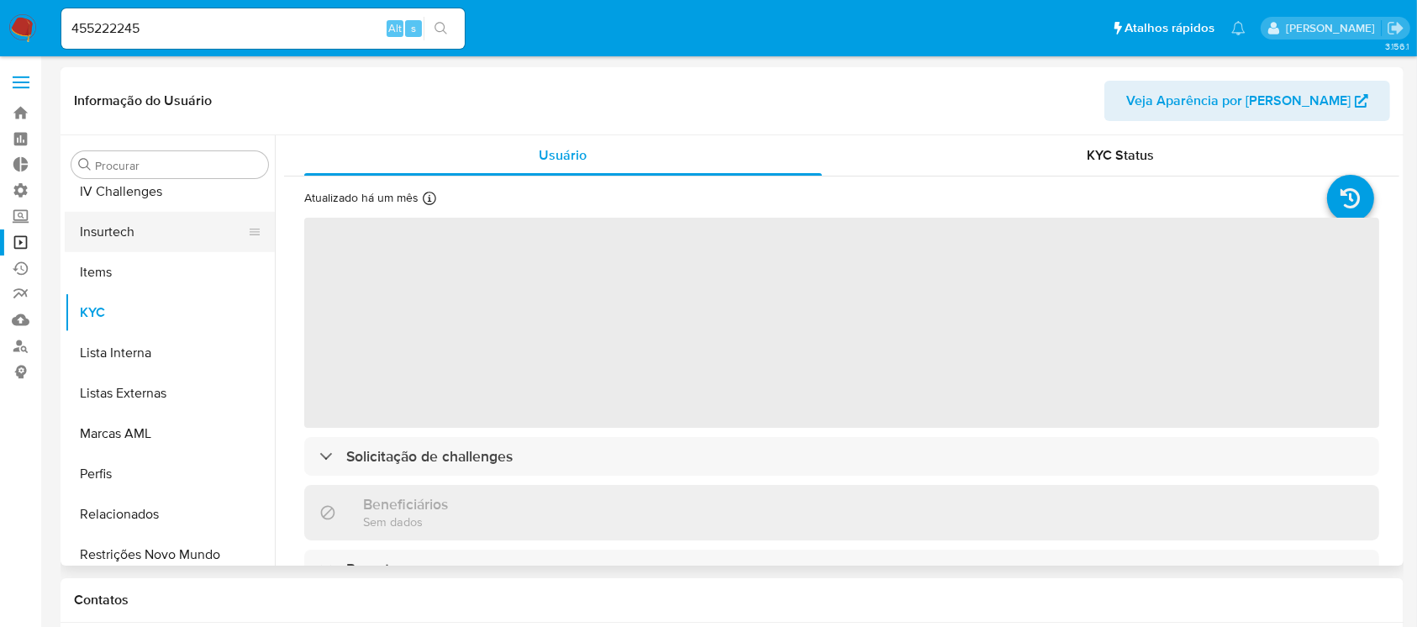
scroll to position [750, 0]
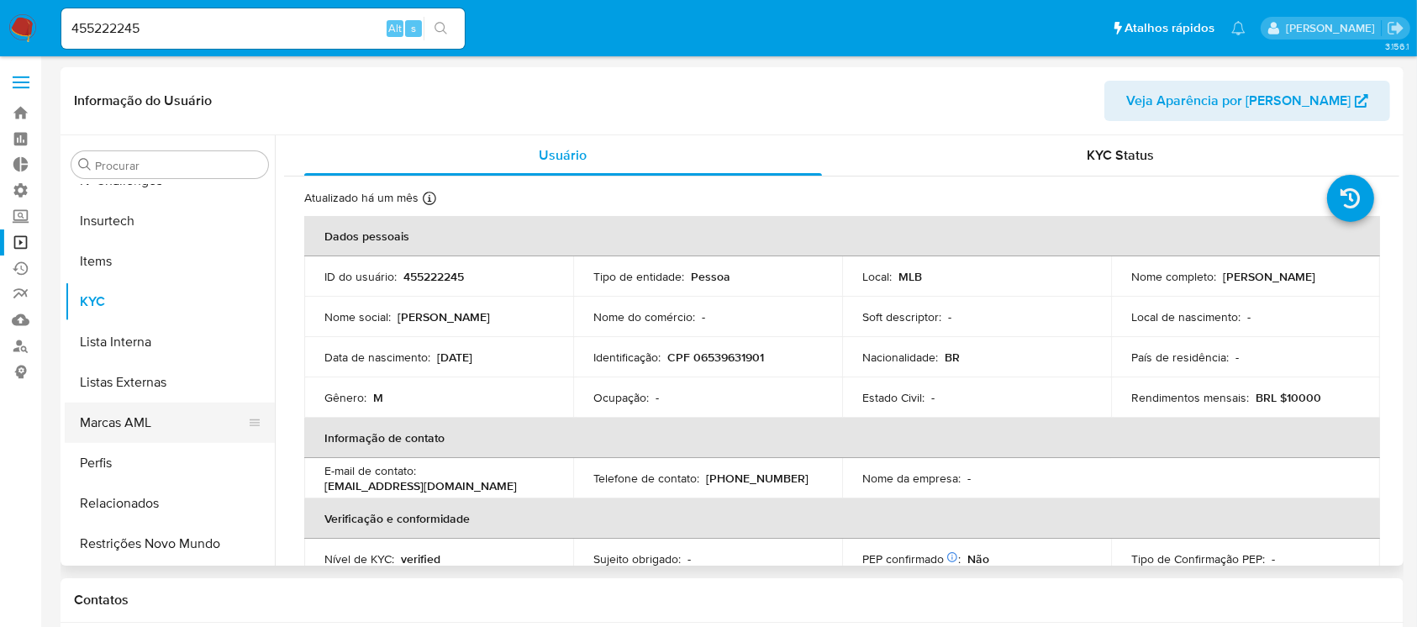
select select "10"
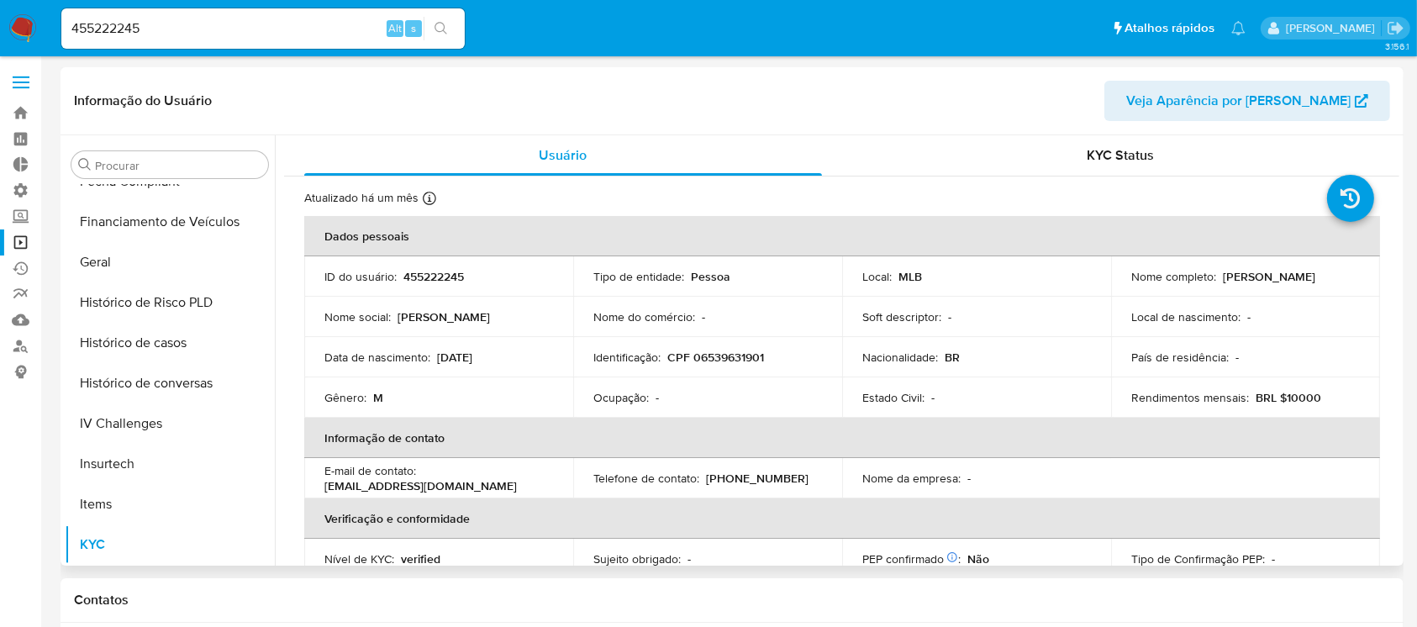
scroll to position [502, 0]
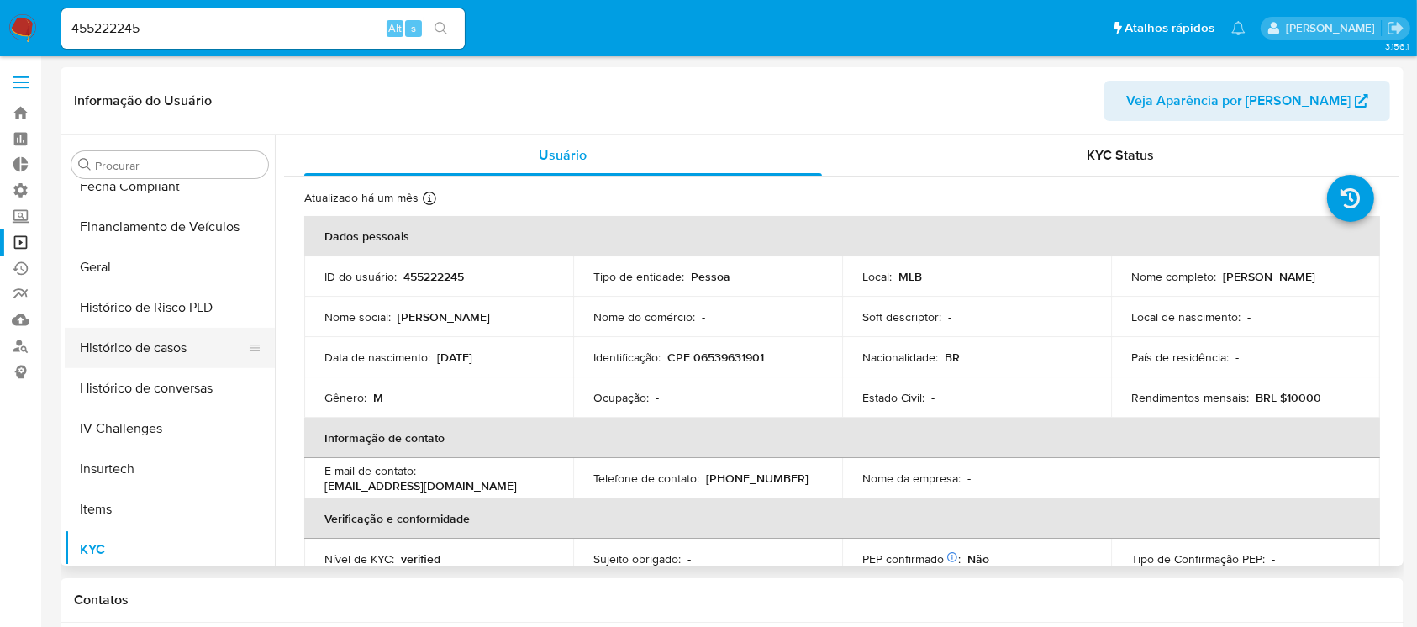
click at [168, 348] on button "Histórico de casos" at bounding box center [163, 348] width 197 height 40
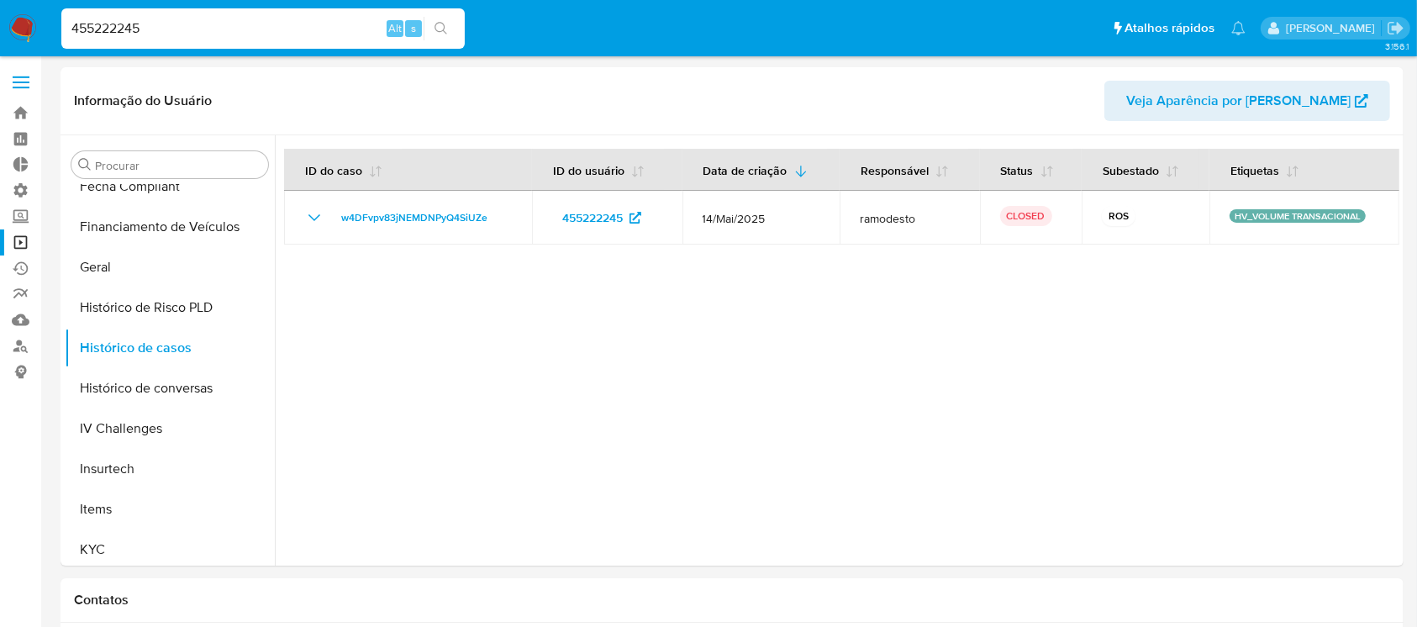
drag, startPoint x: 220, startPoint y: 29, endPoint x: 55, endPoint y: 23, distance: 164.8
click at [55, 23] on ul "Pausado Ver notificaciones 455222245 Alt s Atalhos rápidos Presiona las siguien…" at bounding box center [653, 28] width 1201 height 42
paste input "2154409071"
type input "2154409071"
click at [445, 17] on button "search-icon" at bounding box center [441, 29] width 34 height 24
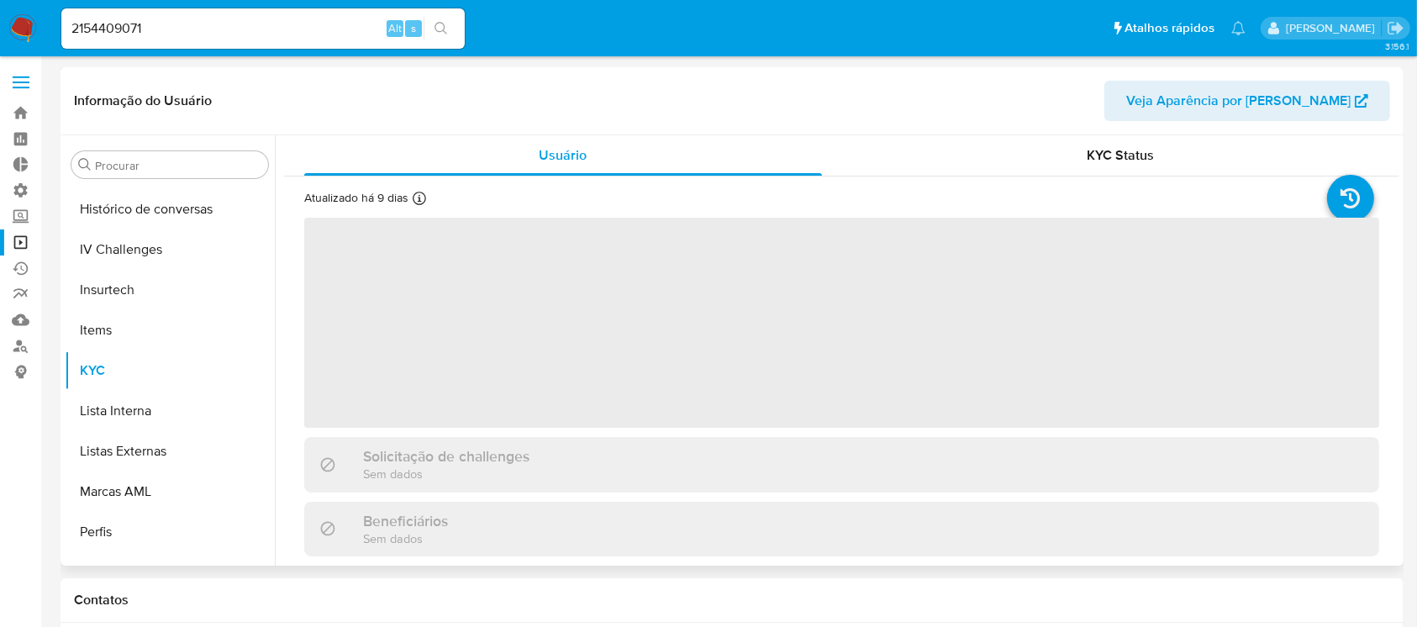
scroll to position [750, 0]
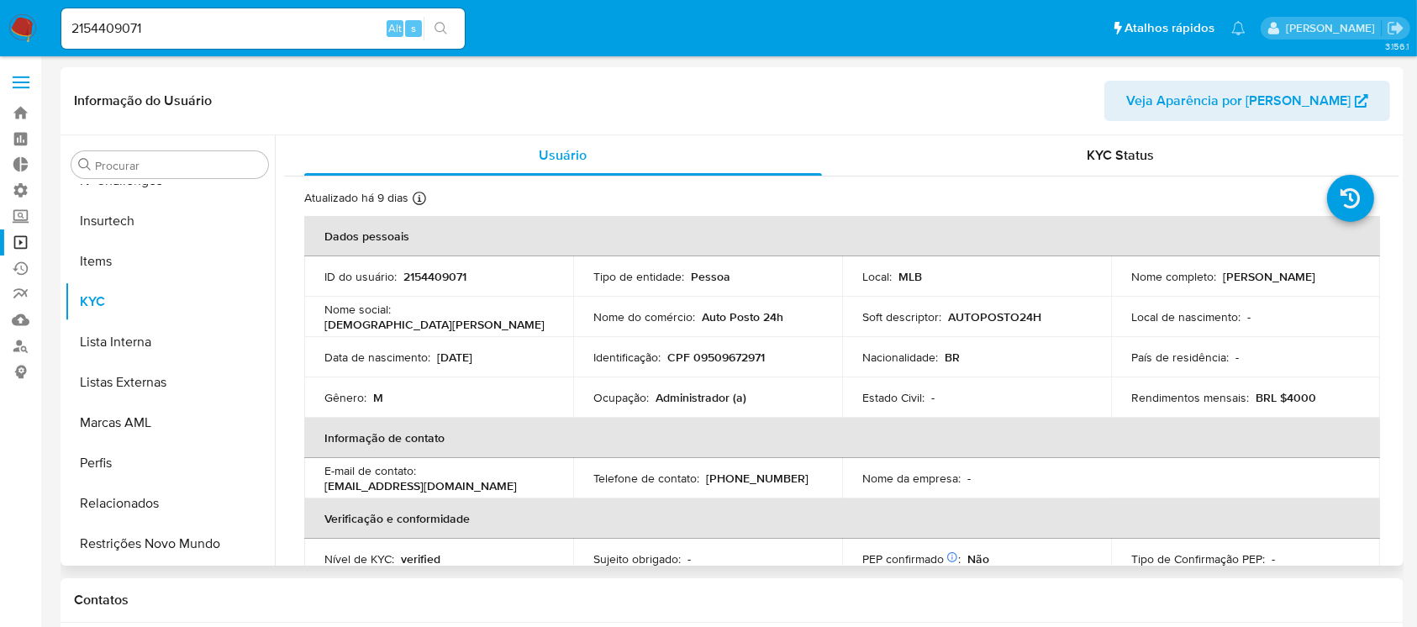
select select "10"
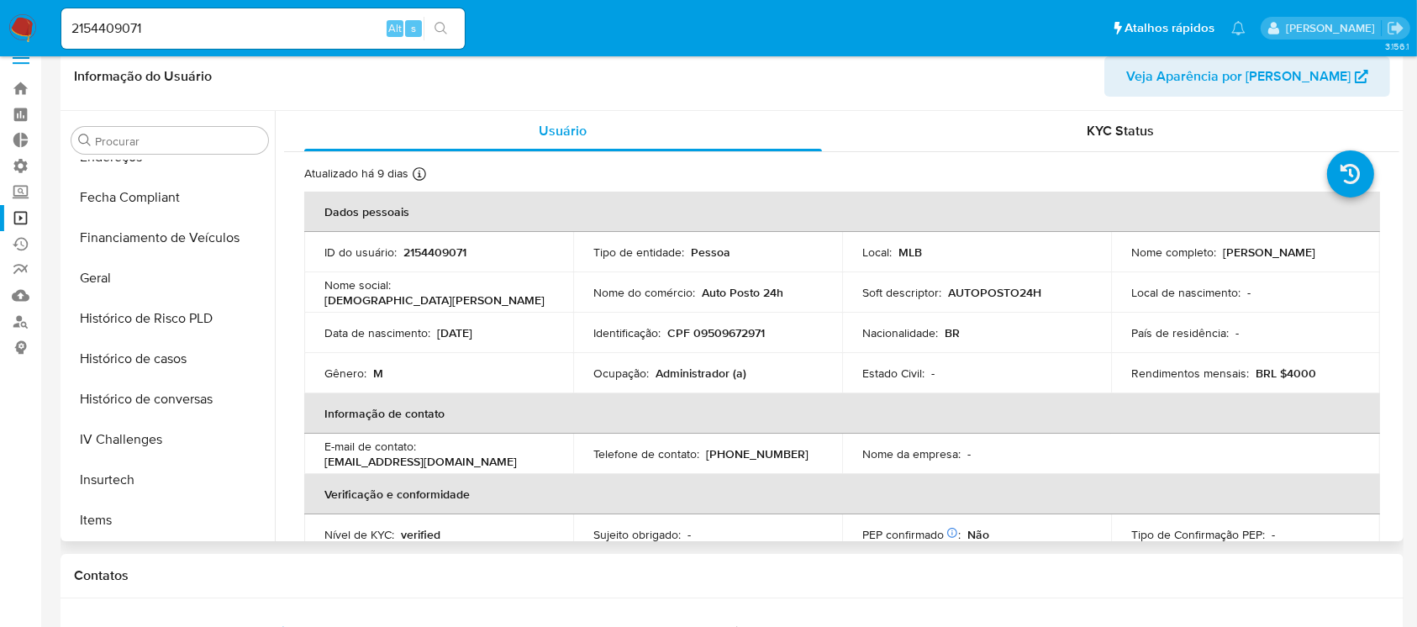
scroll to position [461, 0]
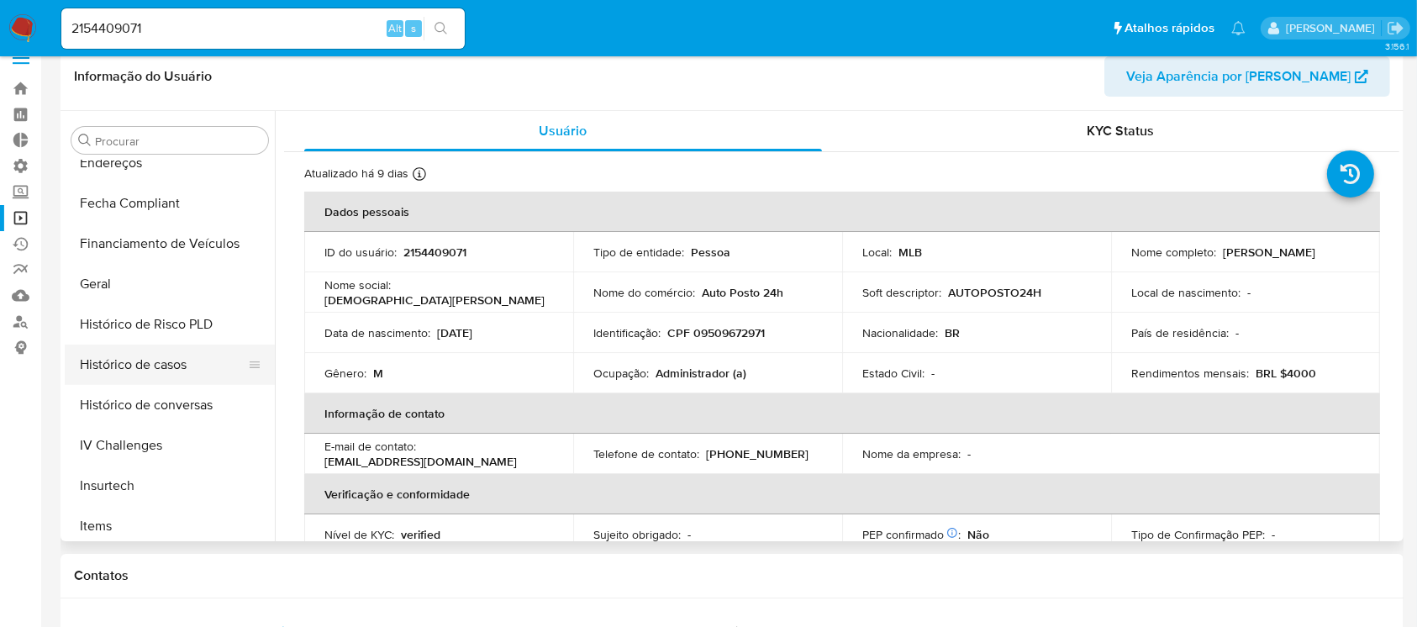
click at [185, 364] on button "Histórico de casos" at bounding box center [163, 365] width 197 height 40
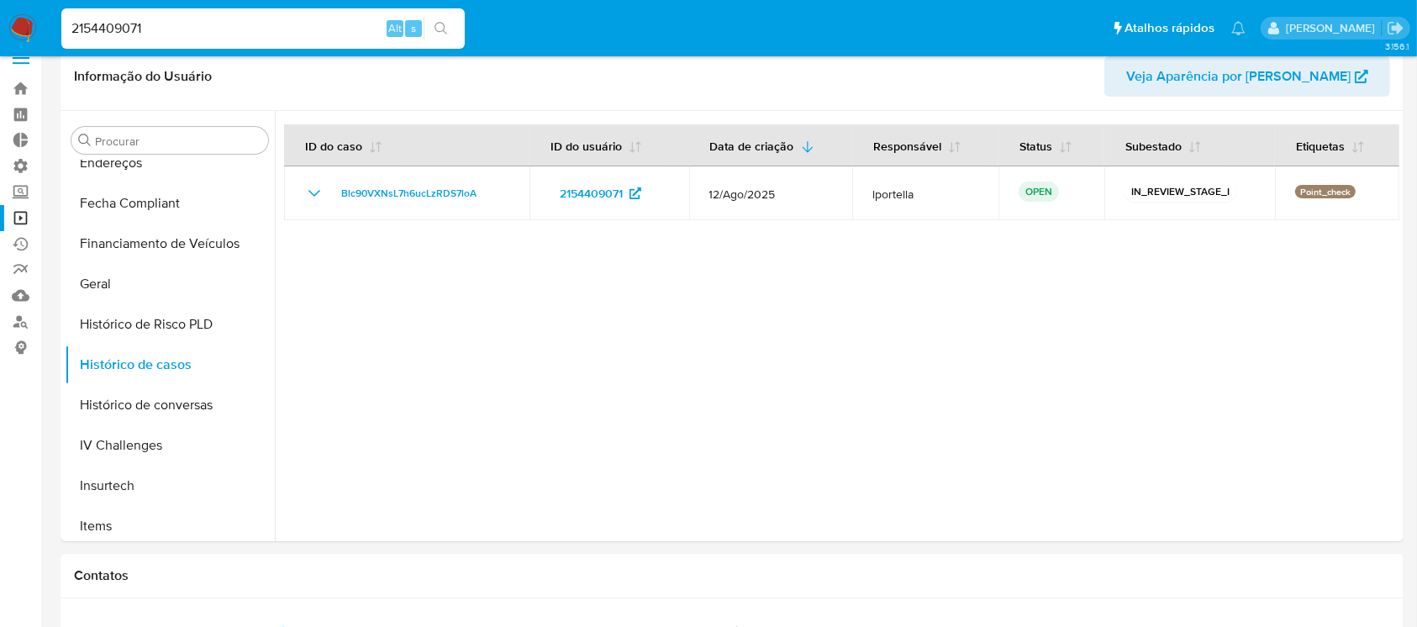
drag, startPoint x: 168, startPoint y: 29, endPoint x: 54, endPoint y: 24, distance: 114.4
click at [47, 18] on nav "Pausado Ver notificaciones 2154409071 Alt s Atalhos rápidos Presiona las siguie…" at bounding box center [708, 28] width 1417 height 56
paste input "522790119"
type input "522790119"
click at [440, 35] on button "search-icon" at bounding box center [441, 29] width 34 height 24
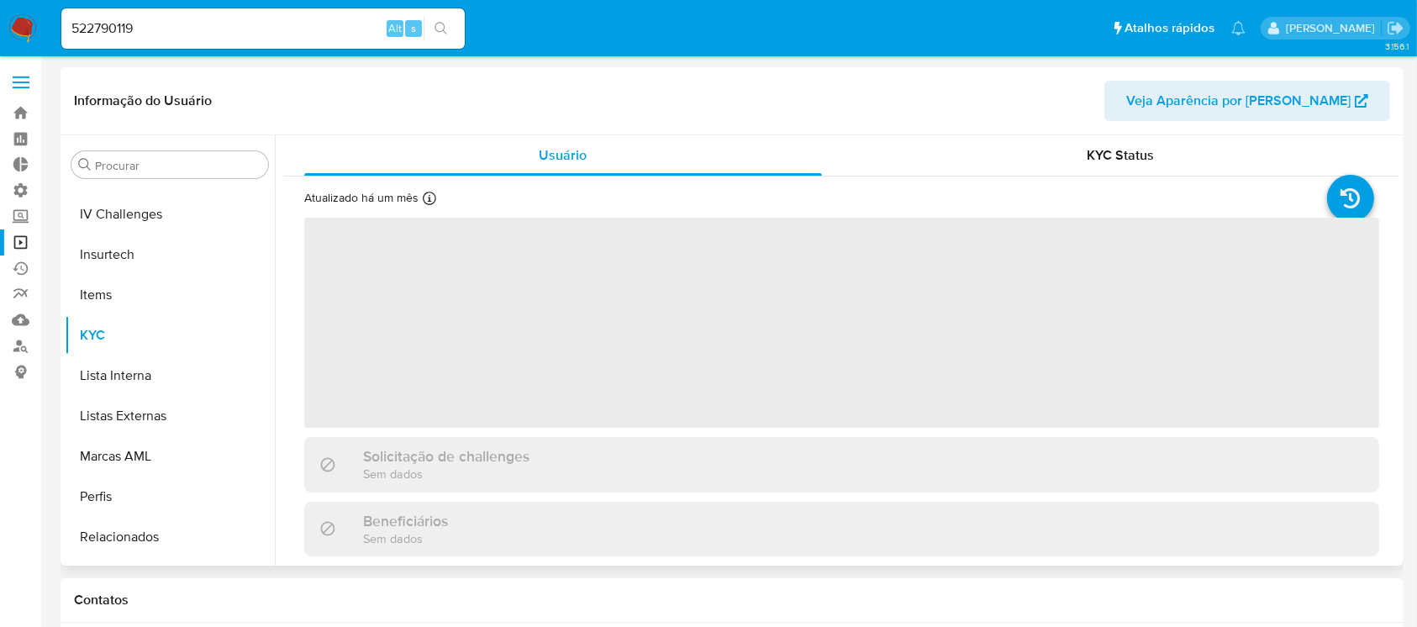
scroll to position [750, 0]
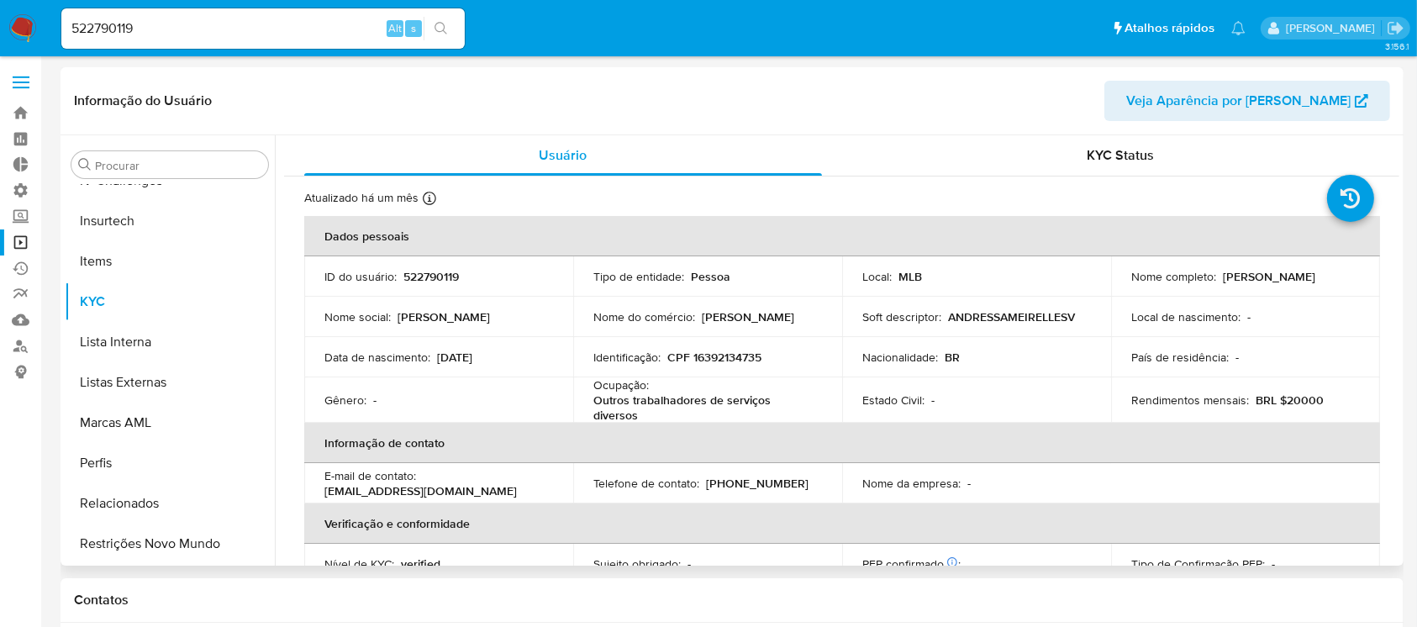
select select "10"
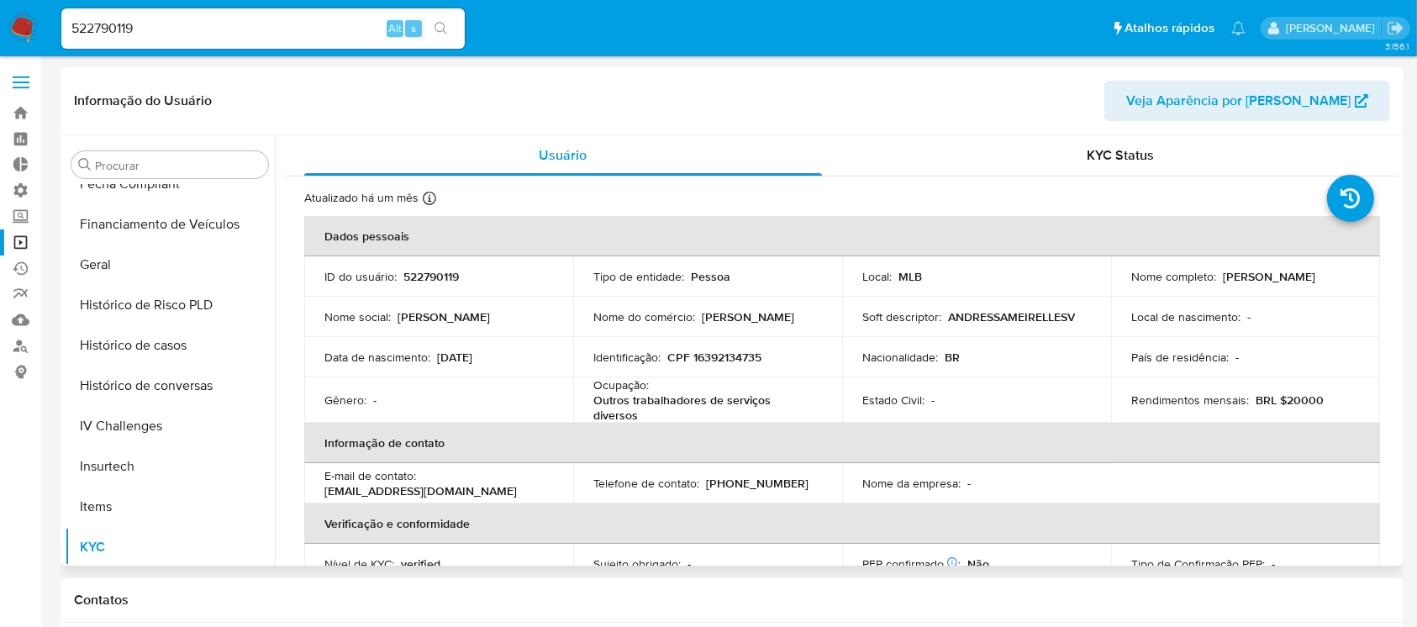
scroll to position [494, 0]
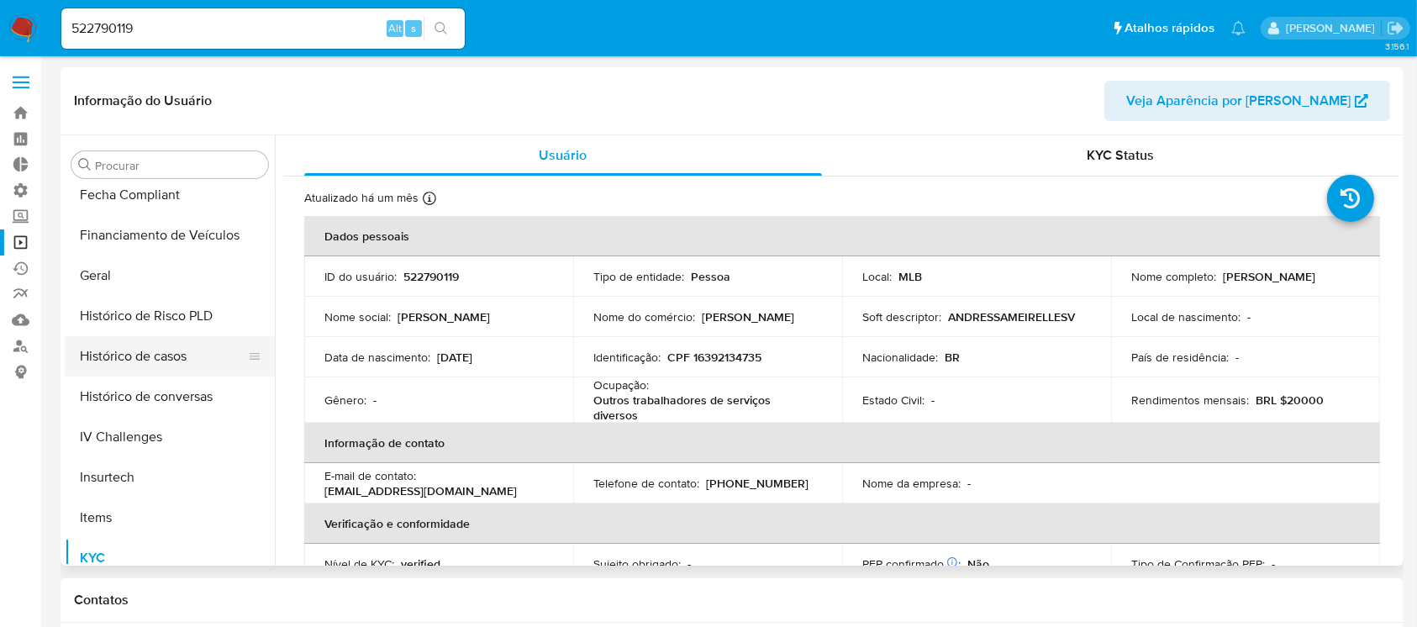
click at [176, 353] on button "Histórico de casos" at bounding box center [163, 356] width 197 height 40
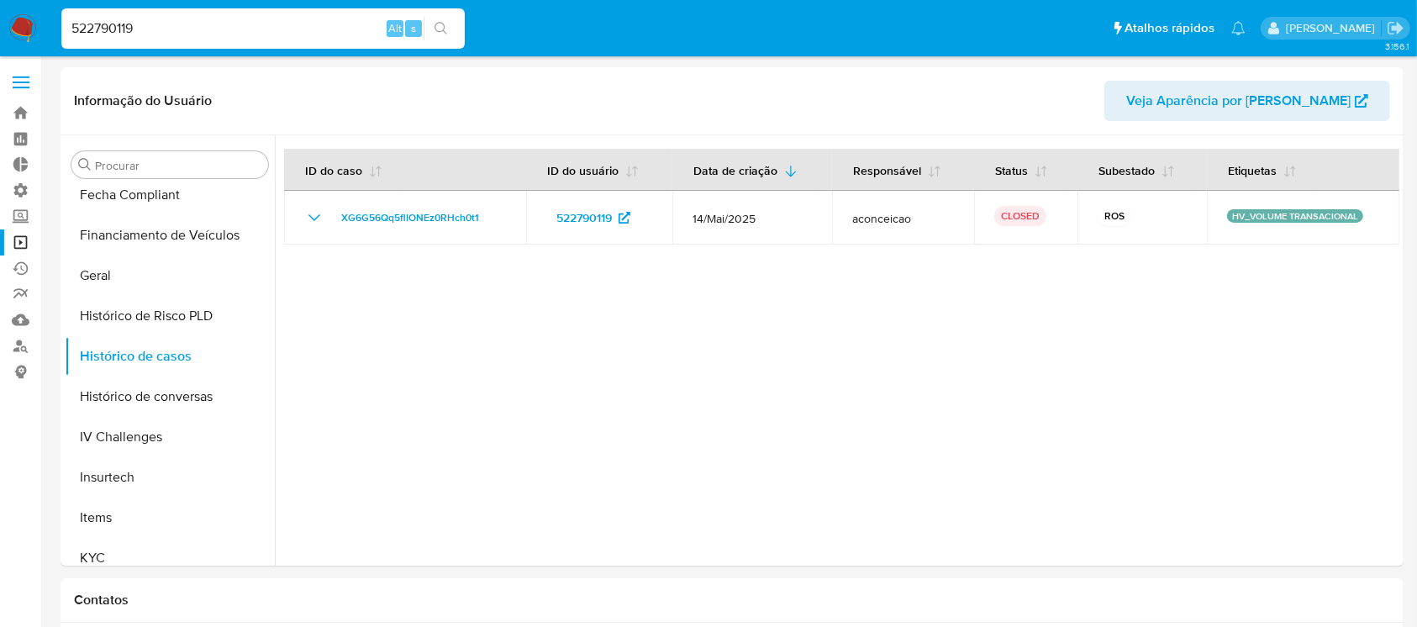
drag, startPoint x: 155, startPoint y: 24, endPoint x: 40, endPoint y: 24, distance: 114.3
click at [40, 24] on nav "Pausado Ver notificaciones 522790119 Alt s Atalhos rápidos Presiona las siguien…" at bounding box center [708, 28] width 1417 height 56
paste input "277515544"
type input "277515544"
click at [440, 29] on icon "search-icon" at bounding box center [440, 28] width 13 height 13
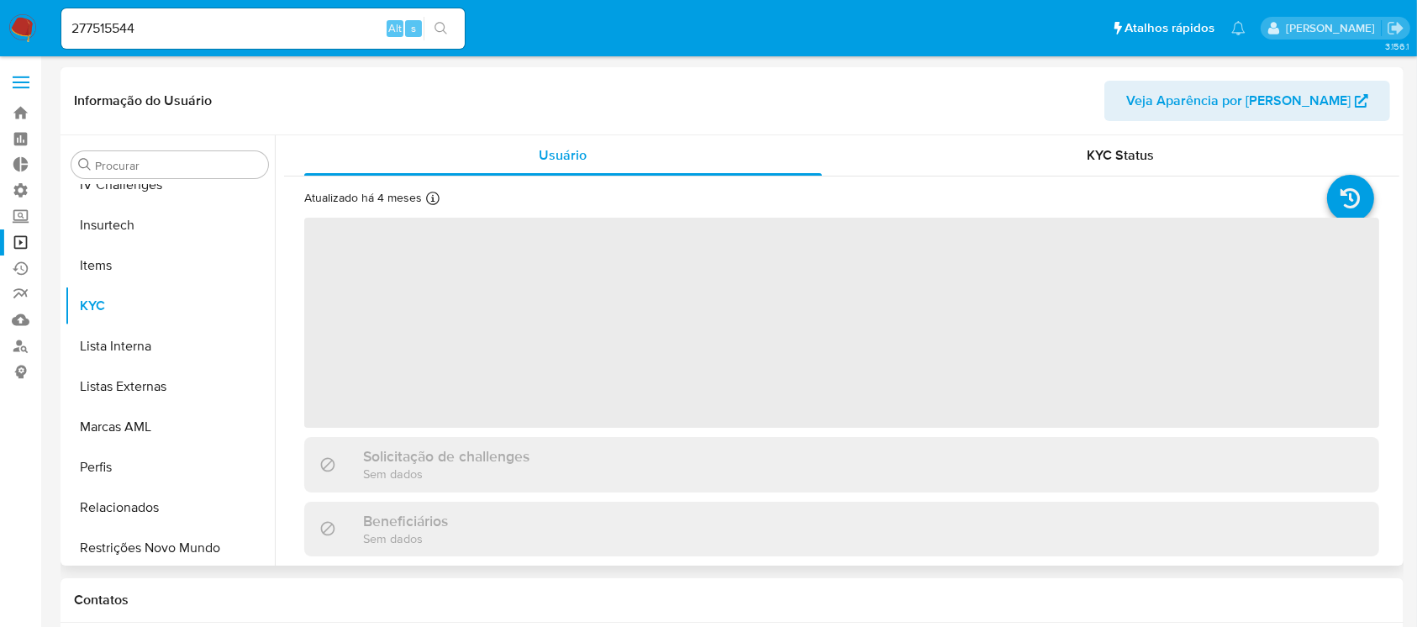
scroll to position [750, 0]
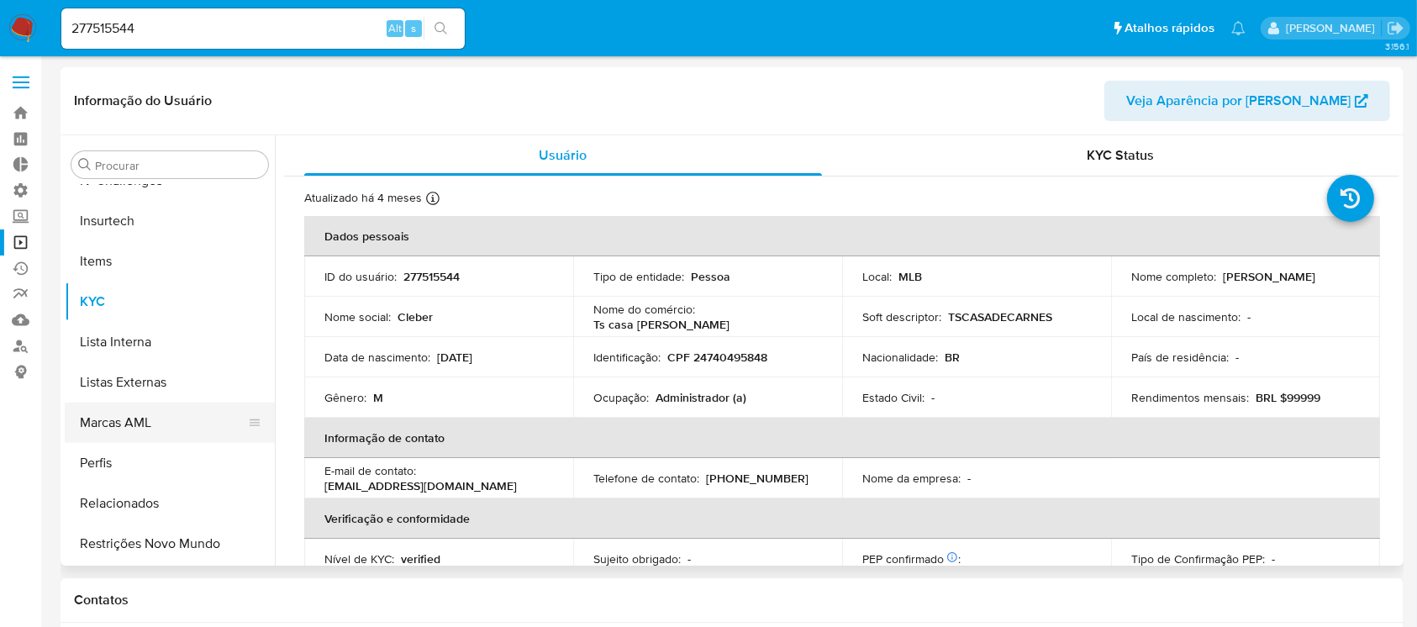
select select "10"
drag, startPoint x: 275, startPoint y: 464, endPoint x: 271, endPoint y: 451, distance: 13.3
click at [273, 451] on div "Procurar Adiantamentos de Dinheiro Anexos CBT Cartões Contas Bancárias Dados Mo…" at bounding box center [732, 350] width 1334 height 430
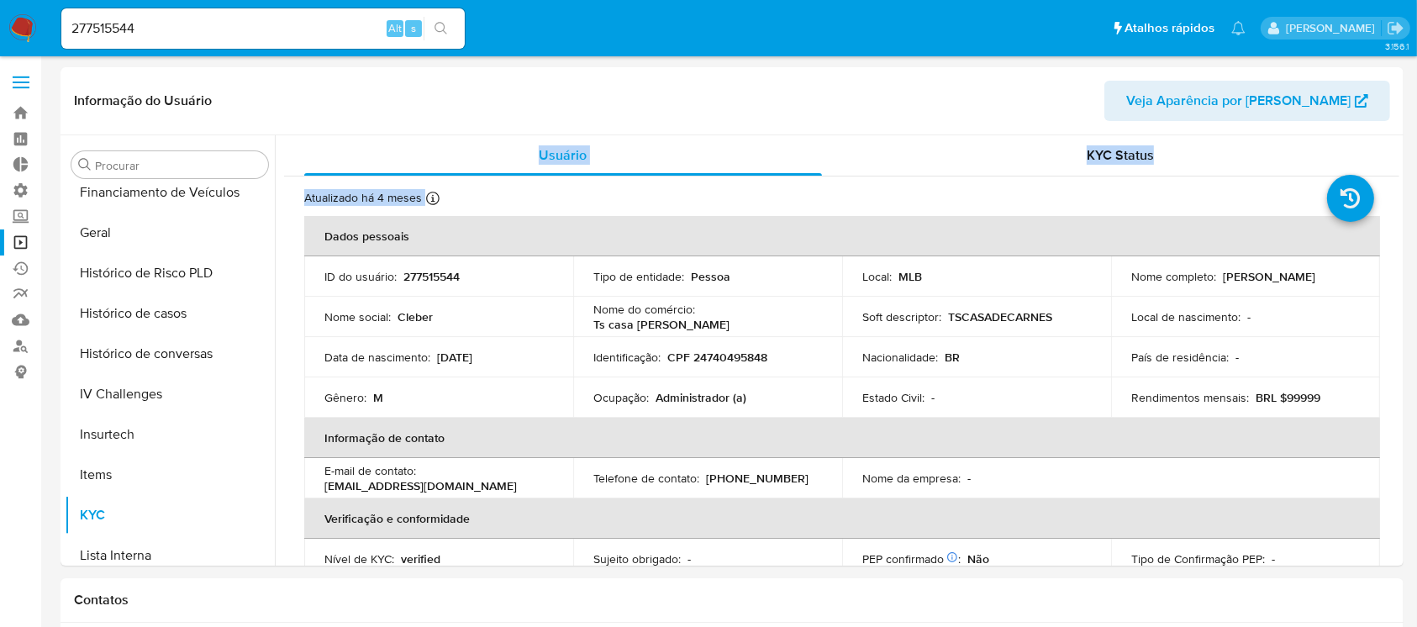
scroll to position [524, 0]
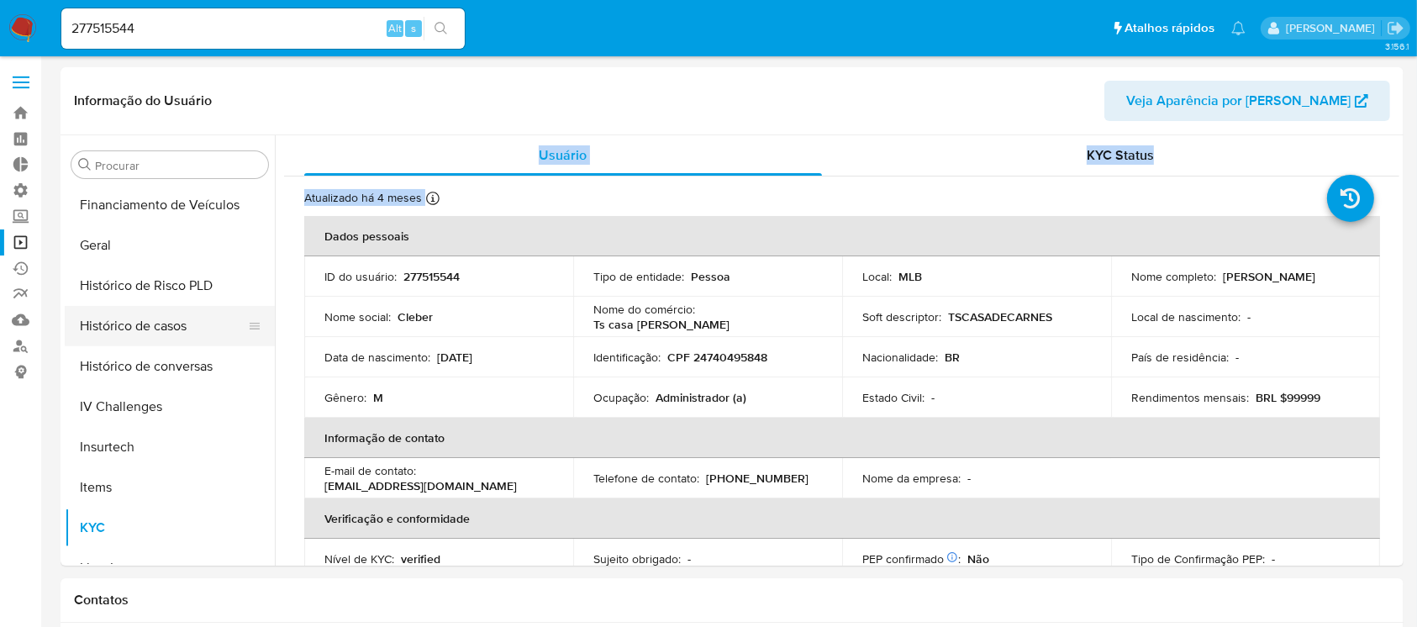
click at [171, 325] on button "Histórico de casos" at bounding box center [163, 326] width 197 height 40
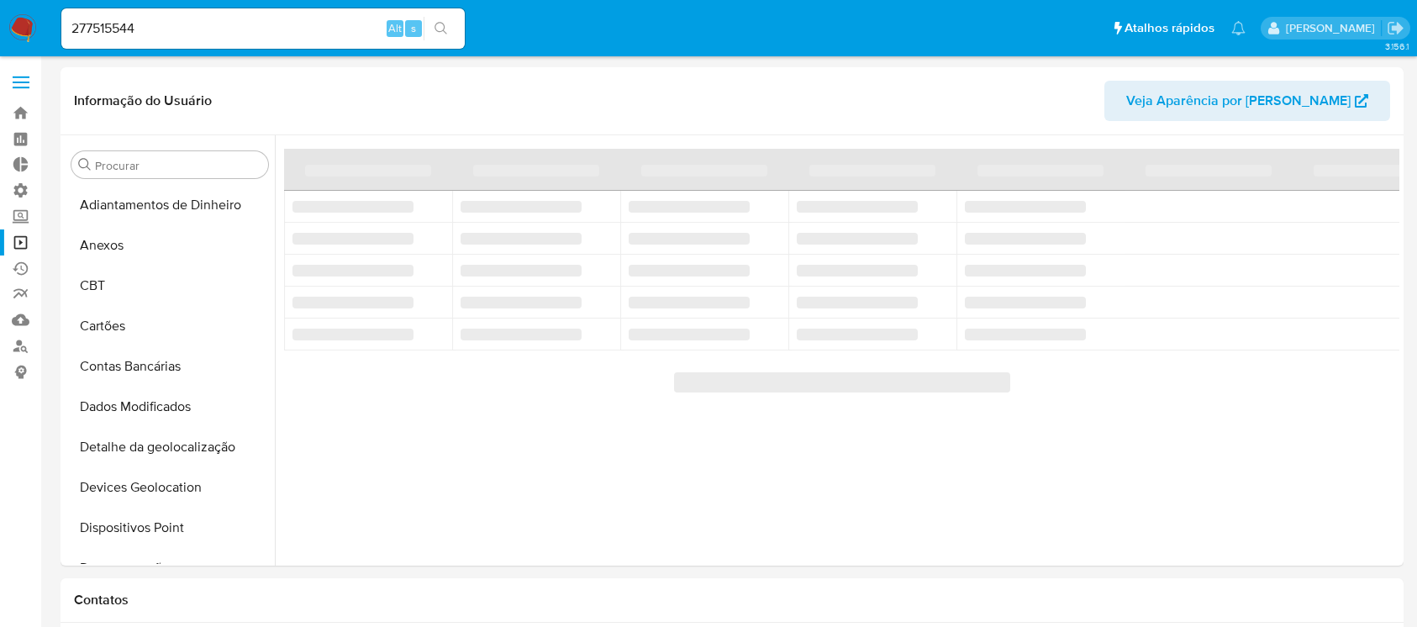
select select "10"
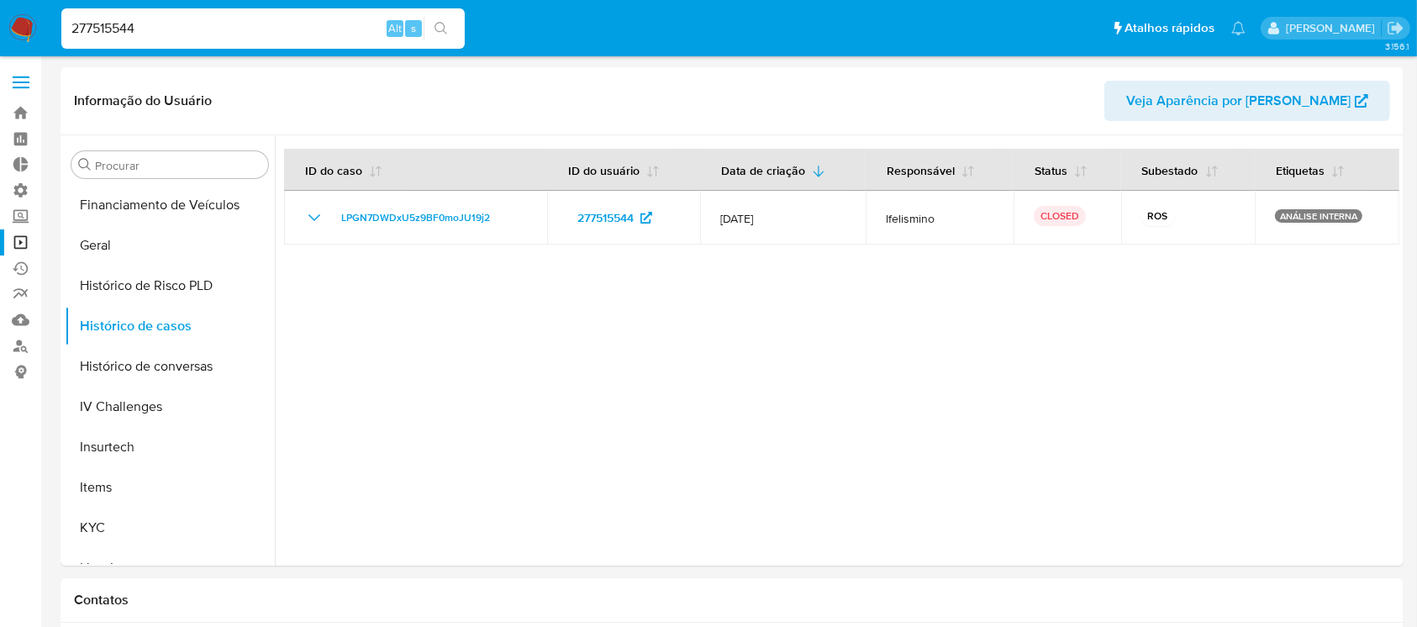
drag, startPoint x: 164, startPoint y: 20, endPoint x: 56, endPoint y: 12, distance: 107.9
click at [57, 12] on li "277515544 Alt s" at bounding box center [263, 28] width 412 height 42
paste input "1532504098"
type input "1532504098"
click at [443, 30] on icon "search-icon" at bounding box center [440, 28] width 13 height 13
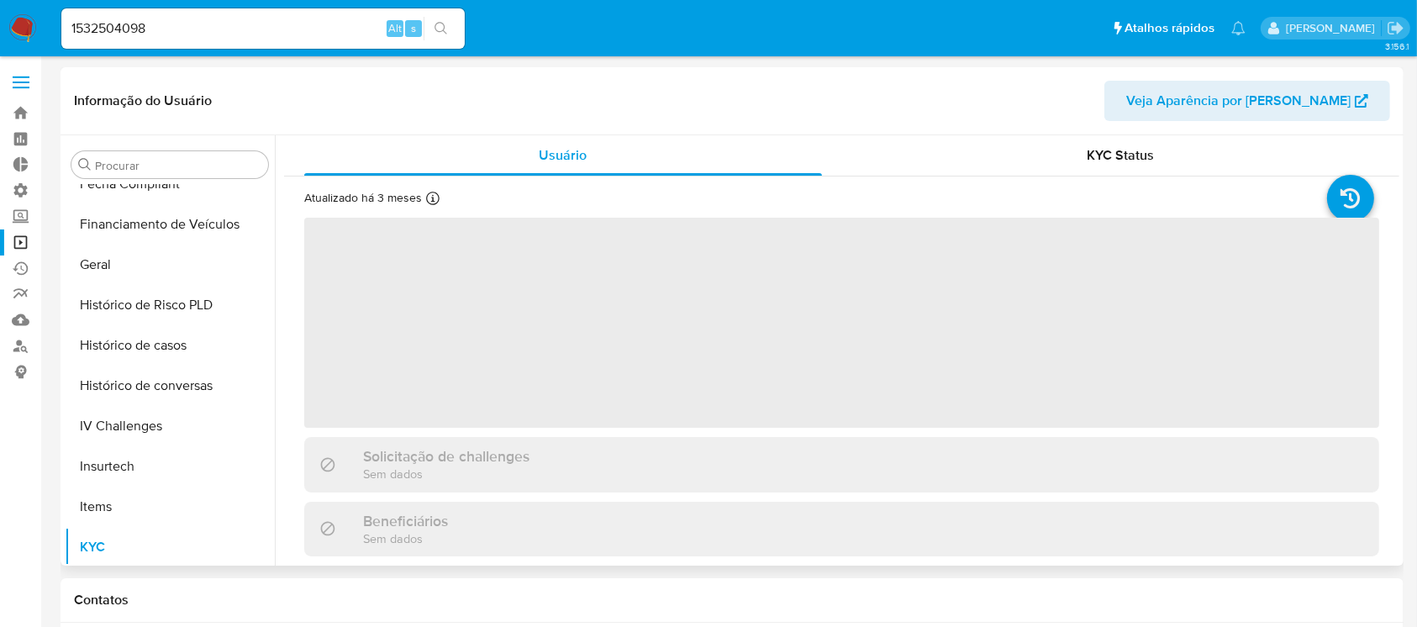
scroll to position [498, 0]
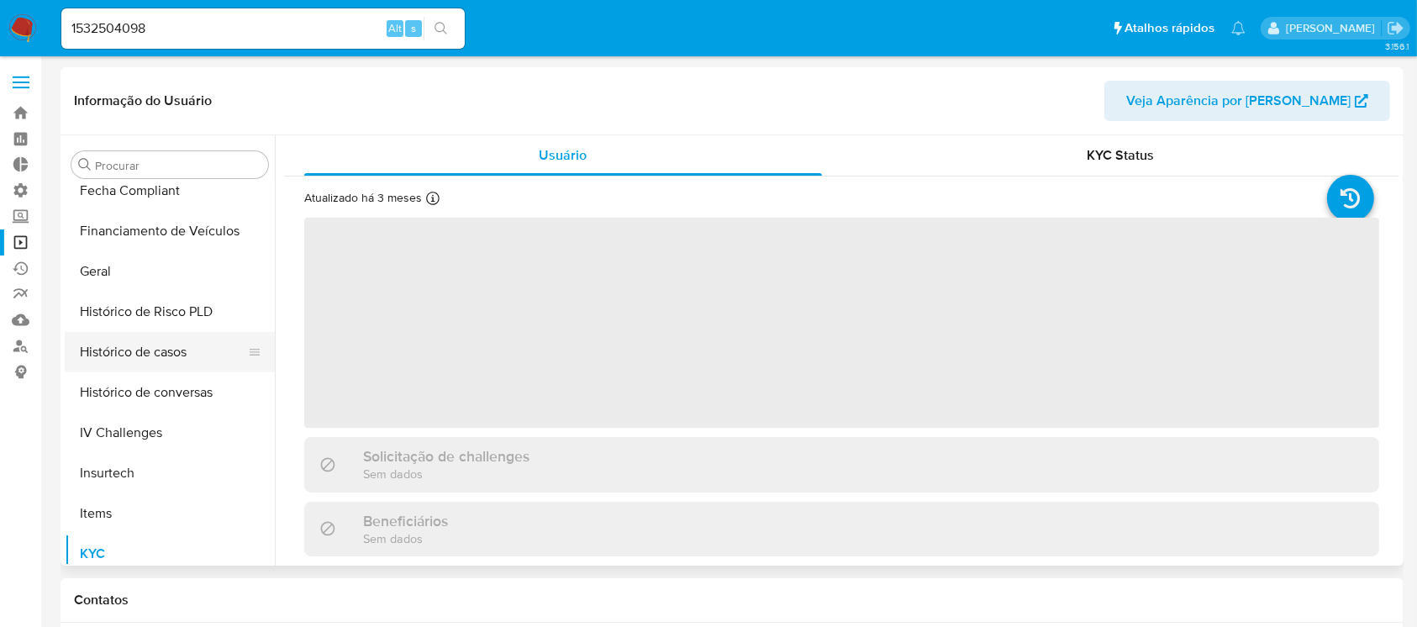
click at [187, 354] on button "Histórico de casos" at bounding box center [163, 352] width 197 height 40
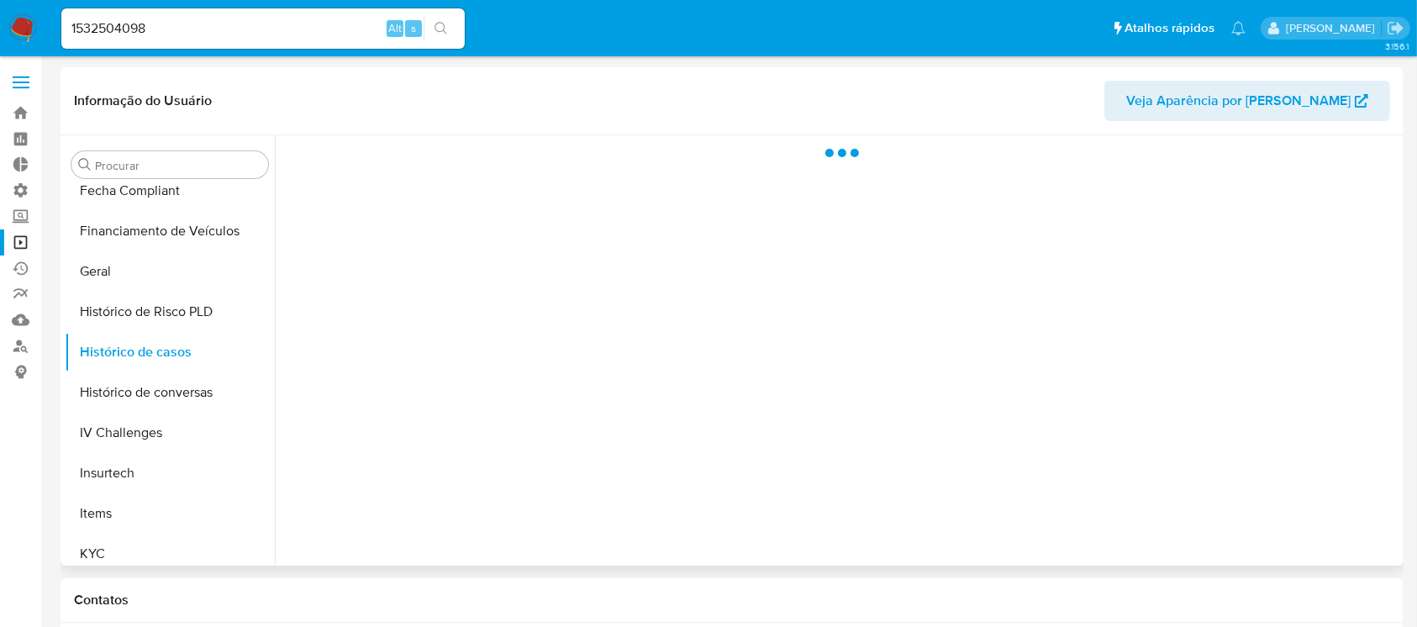
select select "10"
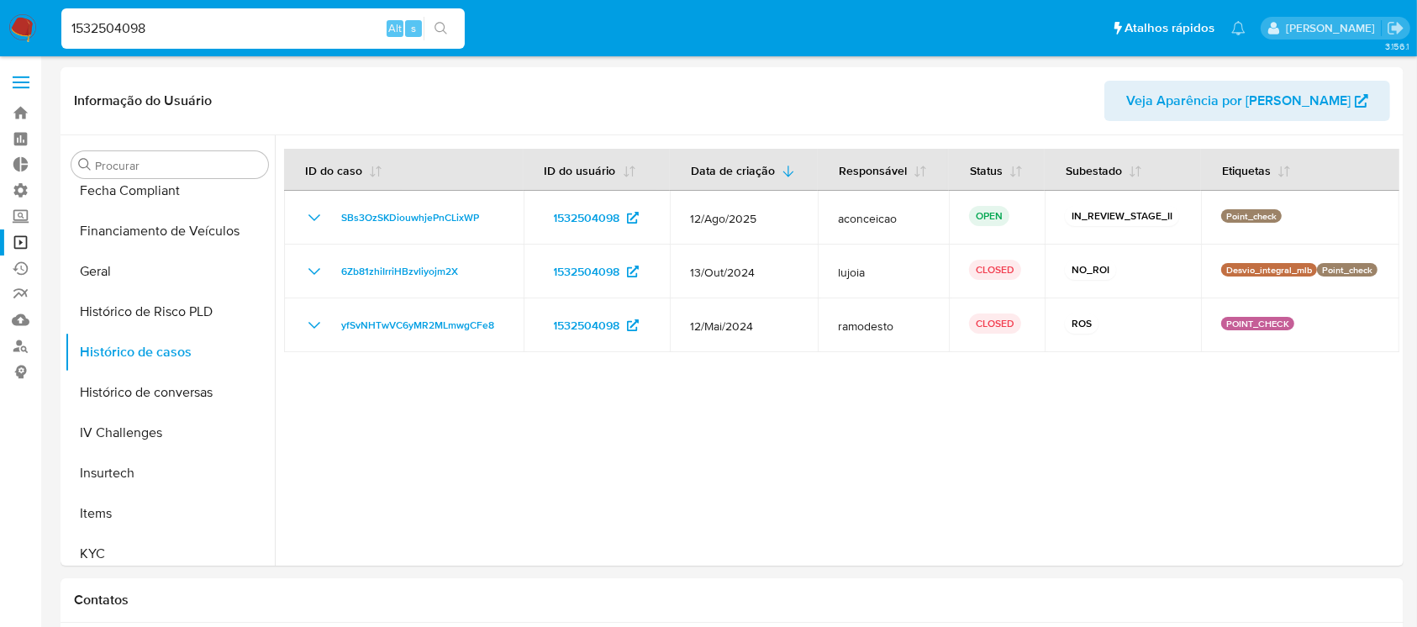
drag, startPoint x: 168, startPoint y: 29, endPoint x: 34, endPoint y: 30, distance: 134.4
click at [34, 30] on nav "Pausado Ver notificaciones 1532504098 Alt s Atalhos rápidos Presiona las siguie…" at bounding box center [708, 28] width 1417 height 56
paste input "826246595"
type input "826246595"
click at [437, 34] on icon "search-icon" at bounding box center [440, 28] width 13 height 13
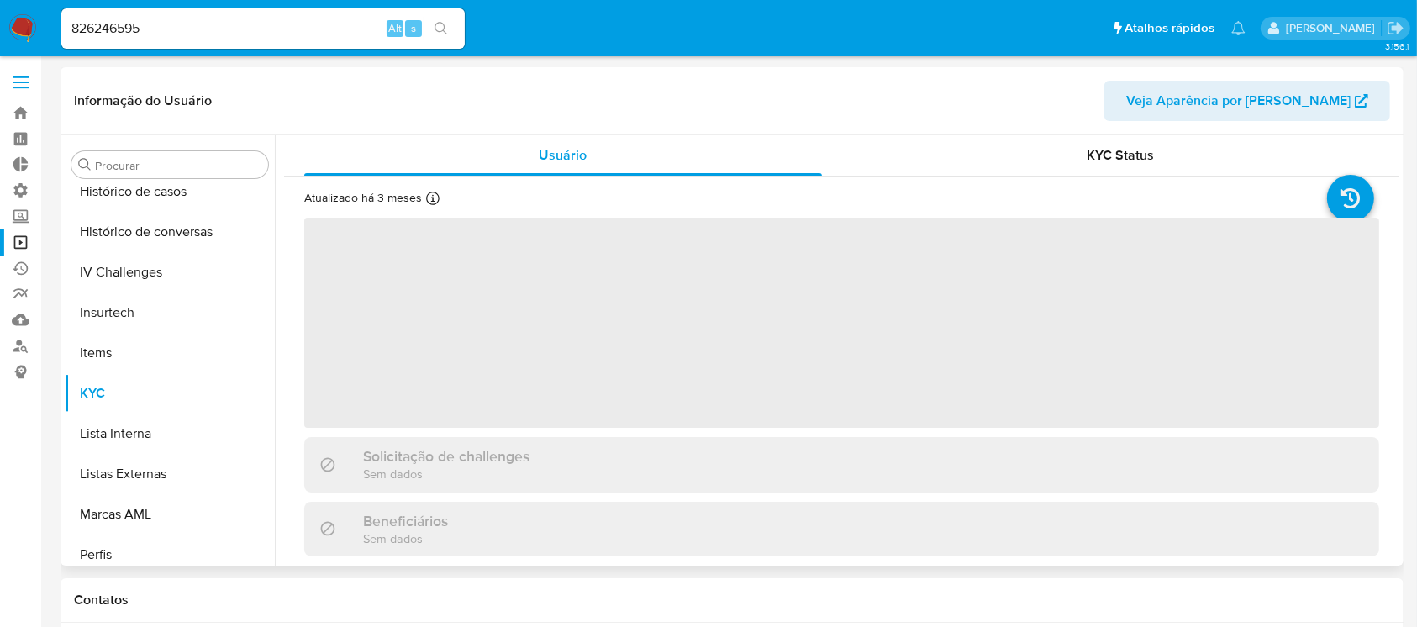
scroll to position [750, 0]
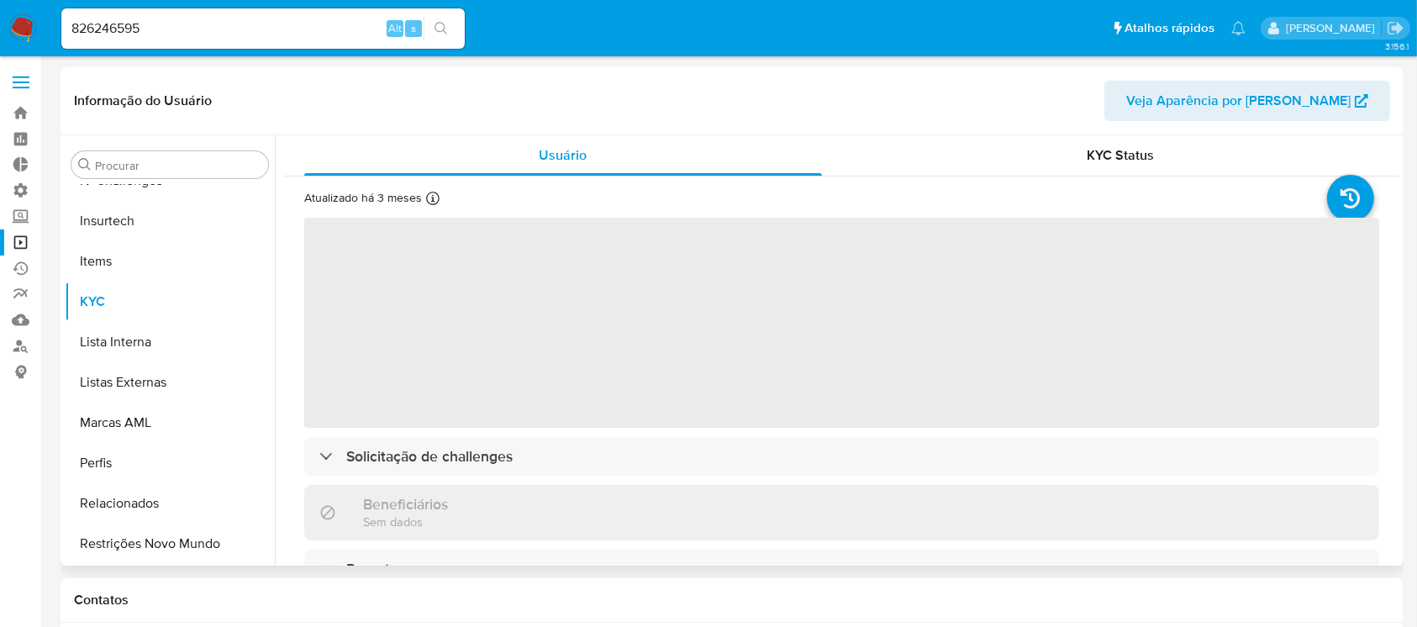
select select "10"
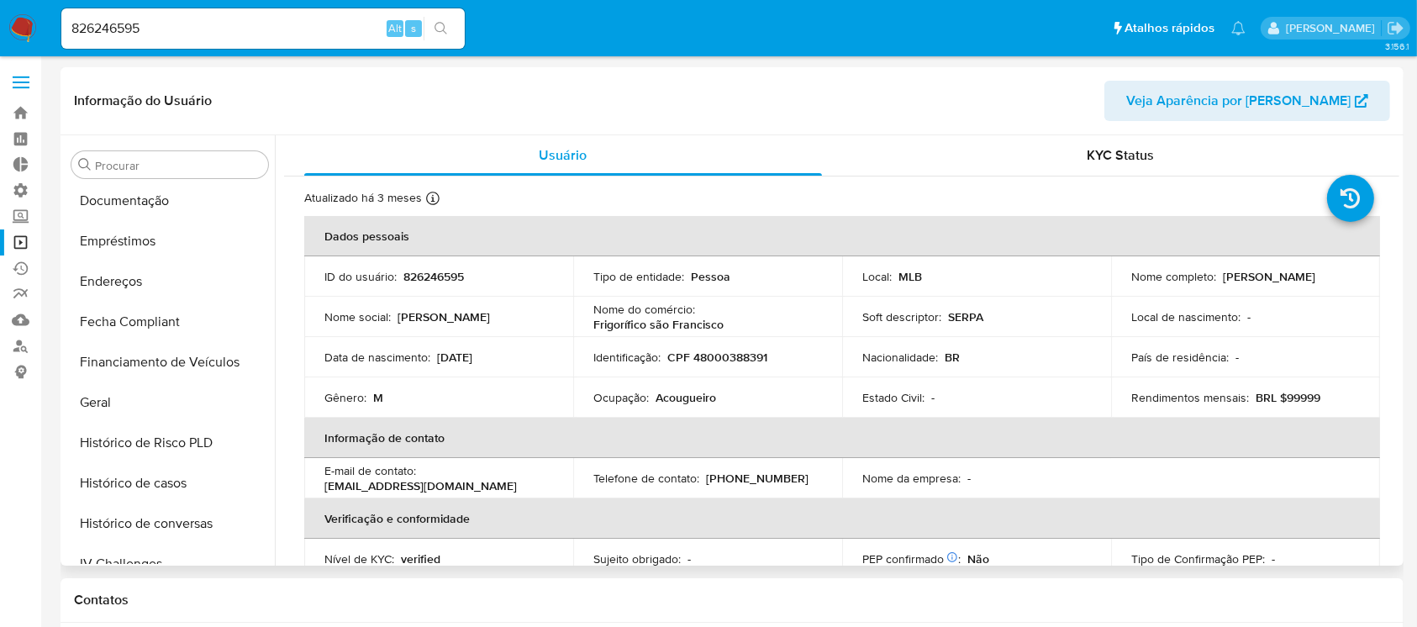
scroll to position [398, 0]
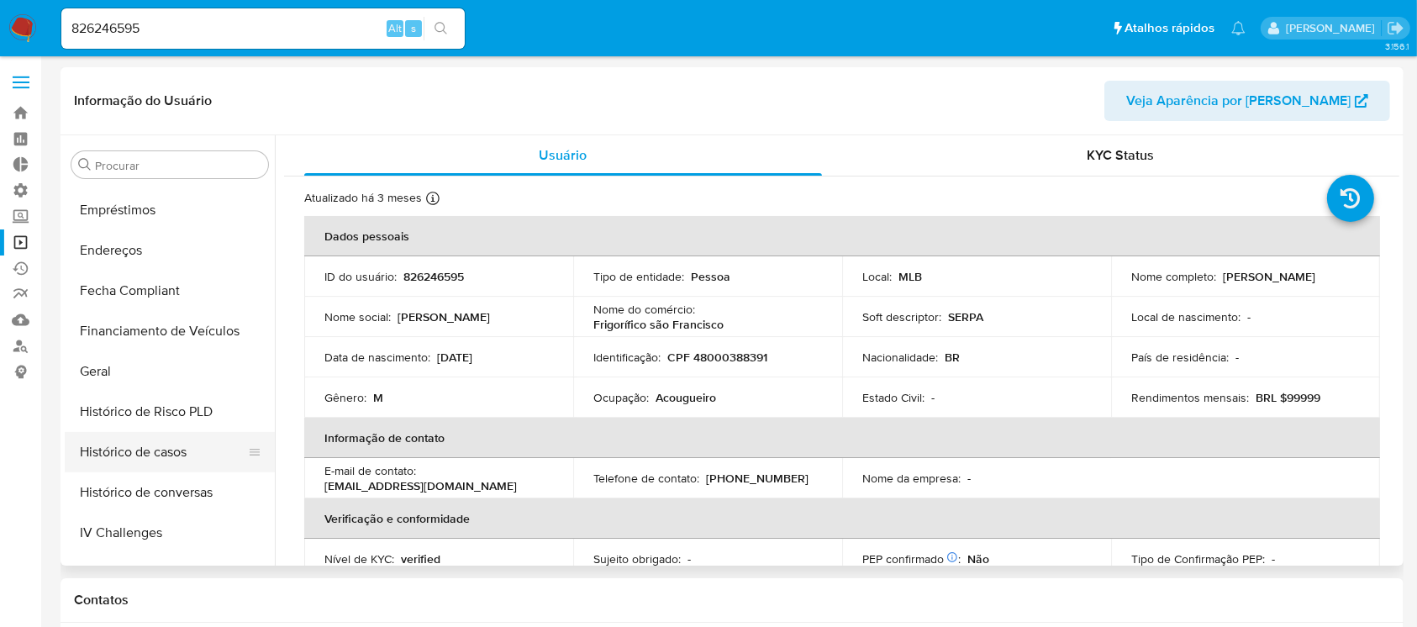
click at [157, 455] on button "Histórico de casos" at bounding box center [163, 452] width 197 height 40
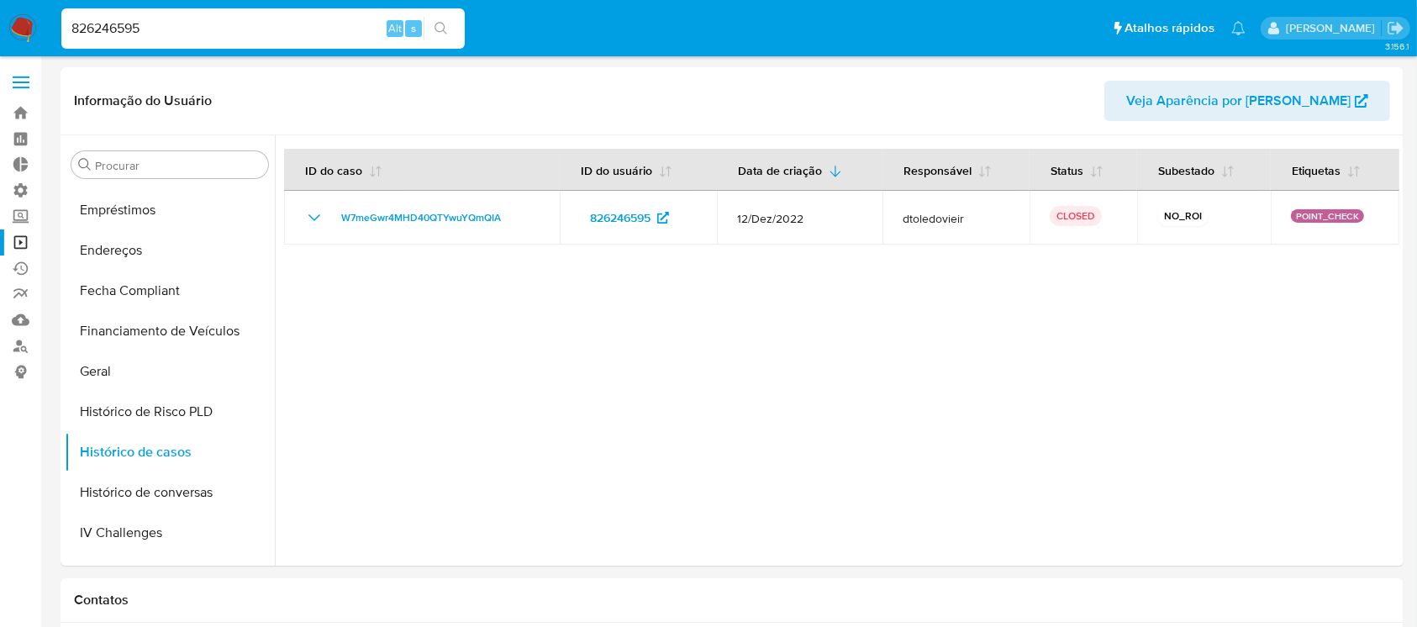
drag, startPoint x: 161, startPoint y: 24, endPoint x: 27, endPoint y: 10, distance: 135.1
click at [27, 10] on nav "Pausado Ver notificaciones 826246595 Alt s Atalhos rápidos Presiona las siguien…" at bounding box center [708, 28] width 1417 height 56
paste input "2174335202"
type input "2174335202"
click at [442, 28] on icon "search-icon" at bounding box center [440, 28] width 13 height 13
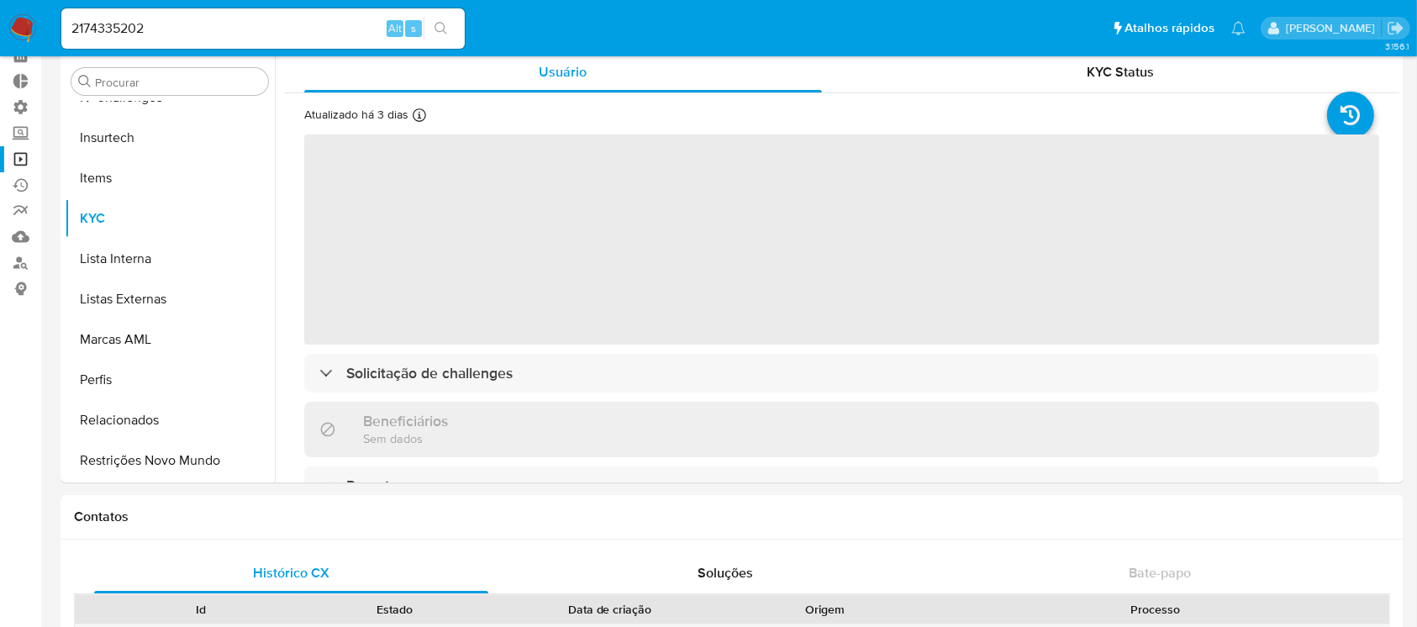
scroll to position [92, 0]
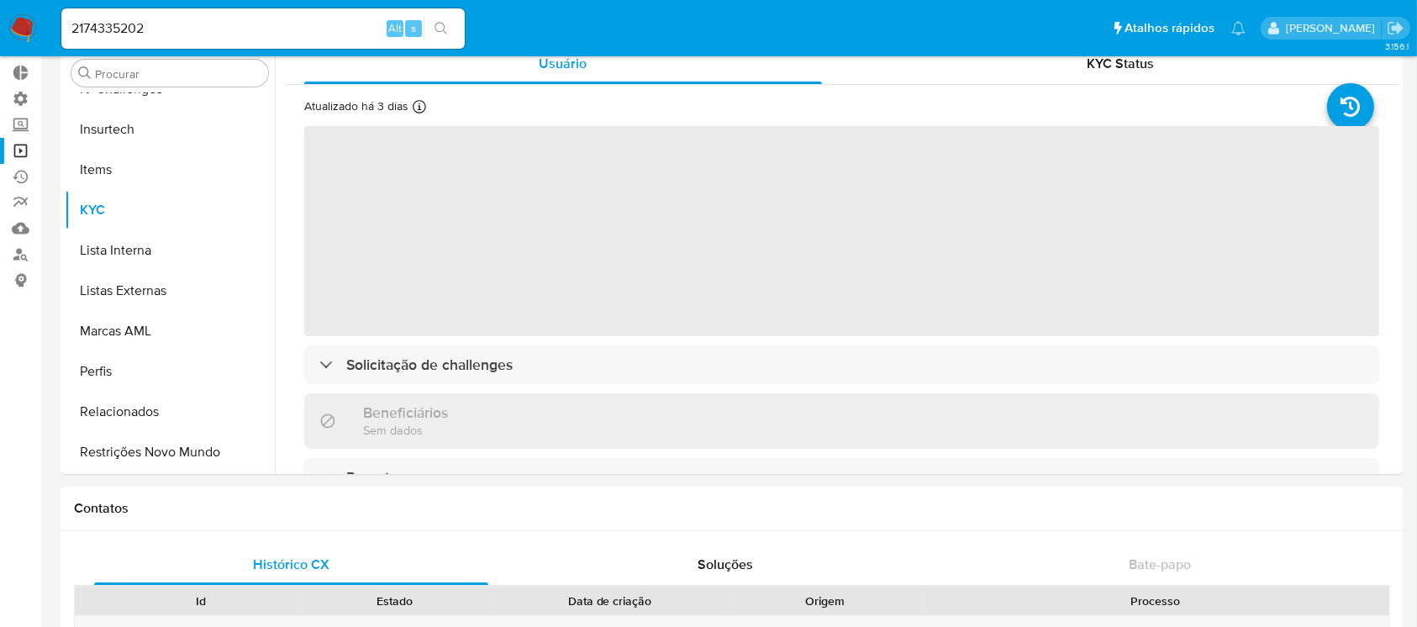
select select "10"
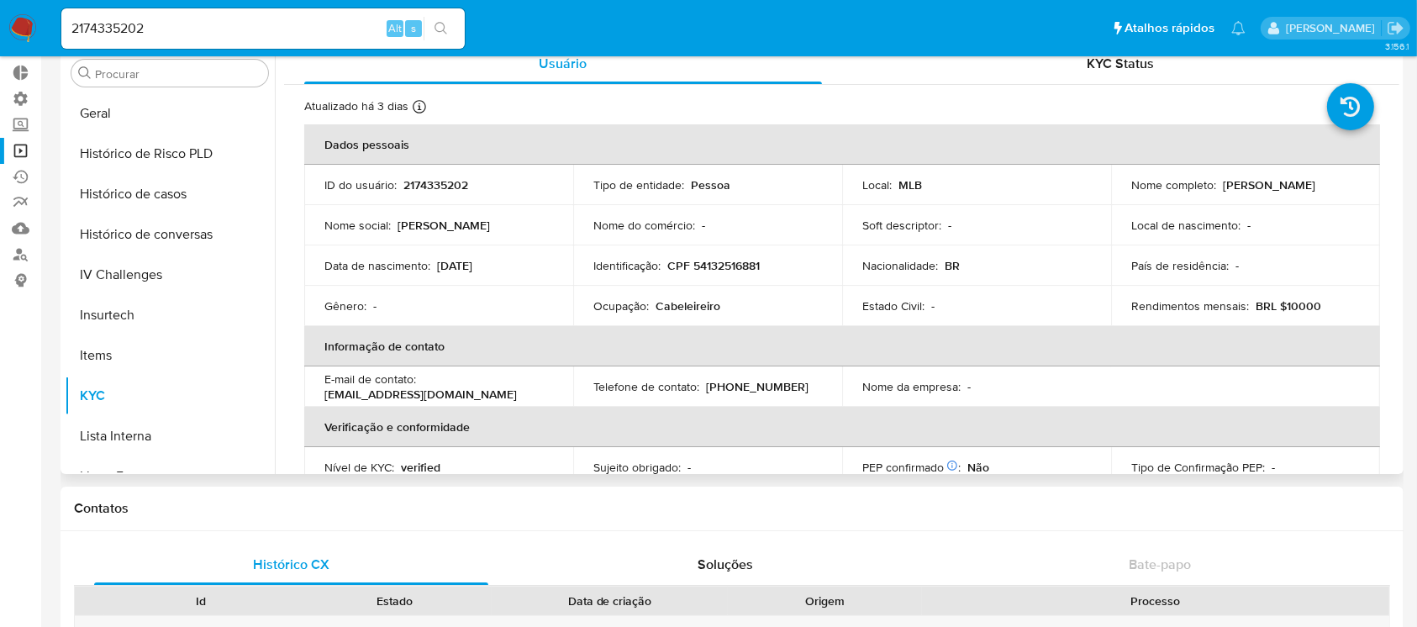
scroll to position [532, 0]
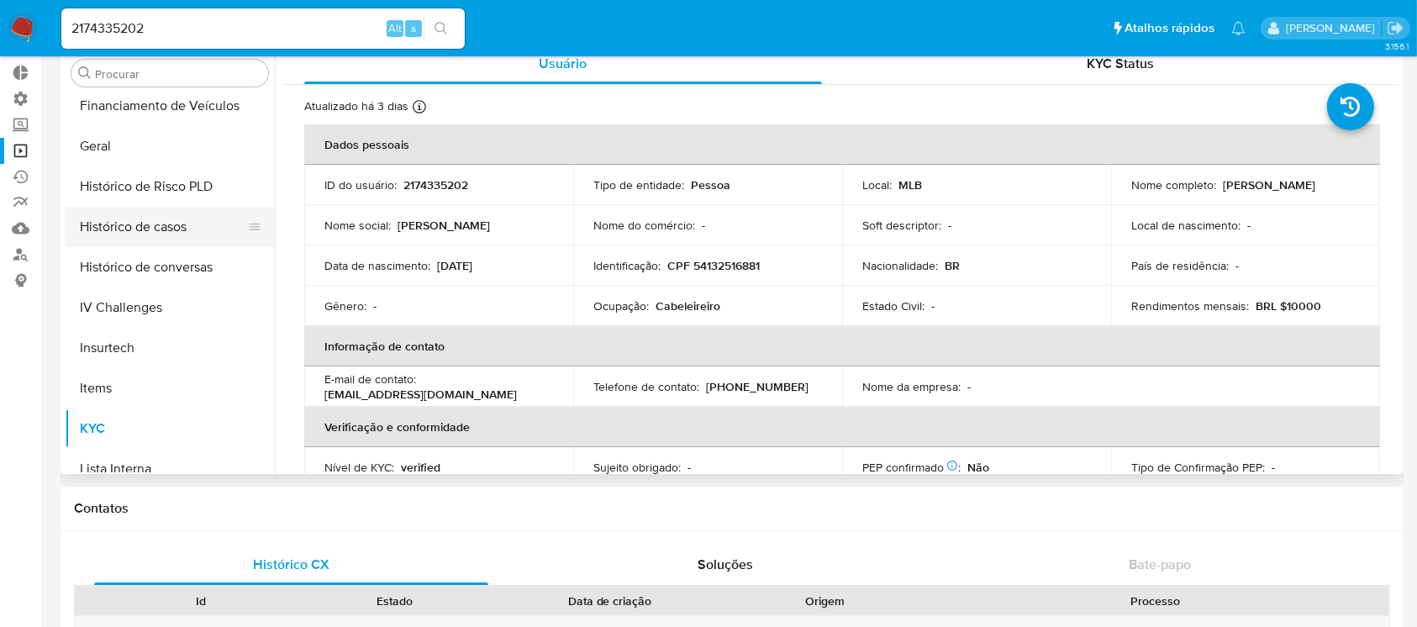
click at [180, 221] on button "Histórico de casos" at bounding box center [163, 227] width 197 height 40
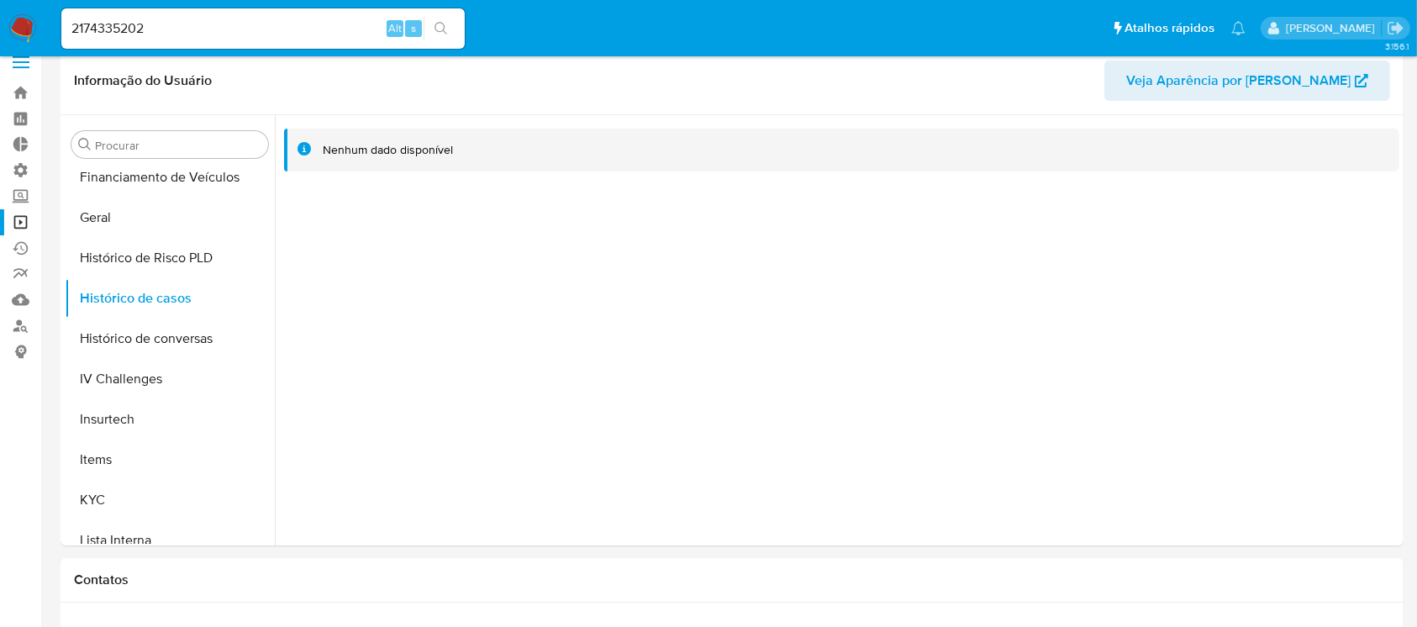
scroll to position [7, 0]
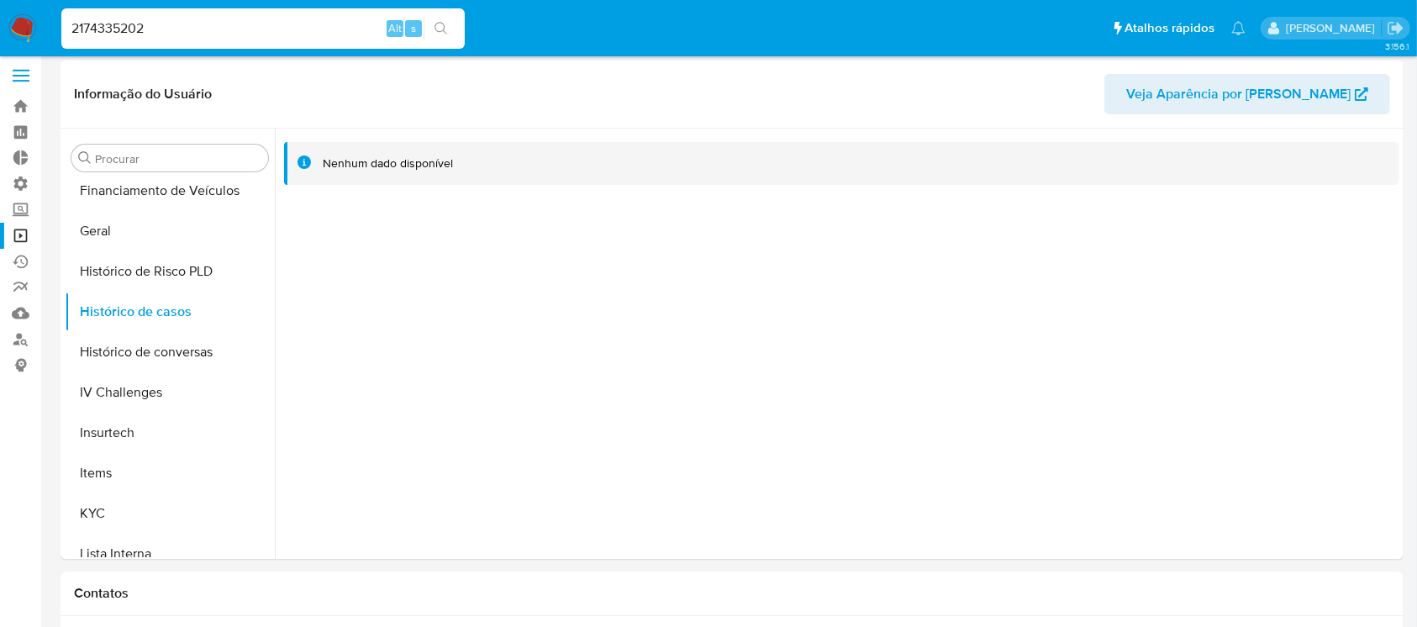
drag, startPoint x: 163, startPoint y: 28, endPoint x: 49, endPoint y: 3, distance: 116.8
click at [49, 3] on nav "Pausado Ver notificaciones 2174335202 Alt s Atalhos rápidos Presiona las siguie…" at bounding box center [708, 28] width 1417 height 56
paste input "1563062695"
type input "1563062695"
click at [431, 27] on button "search-icon" at bounding box center [441, 29] width 34 height 24
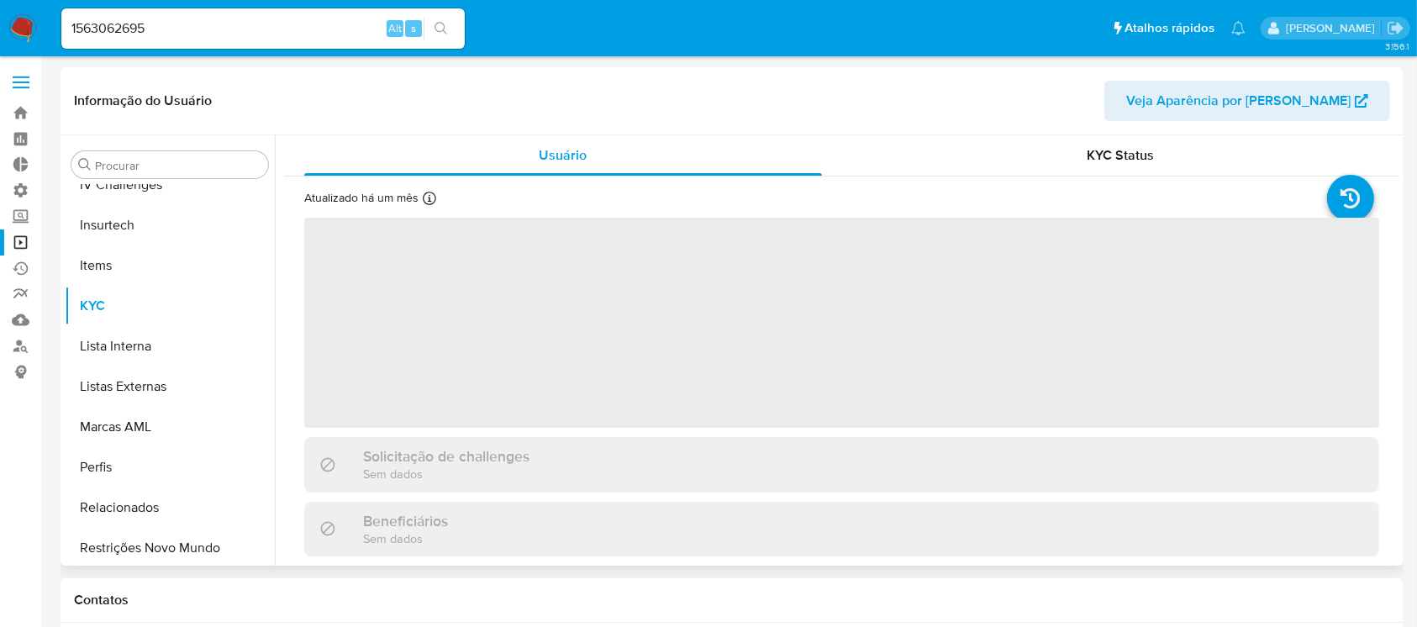
scroll to position [750, 0]
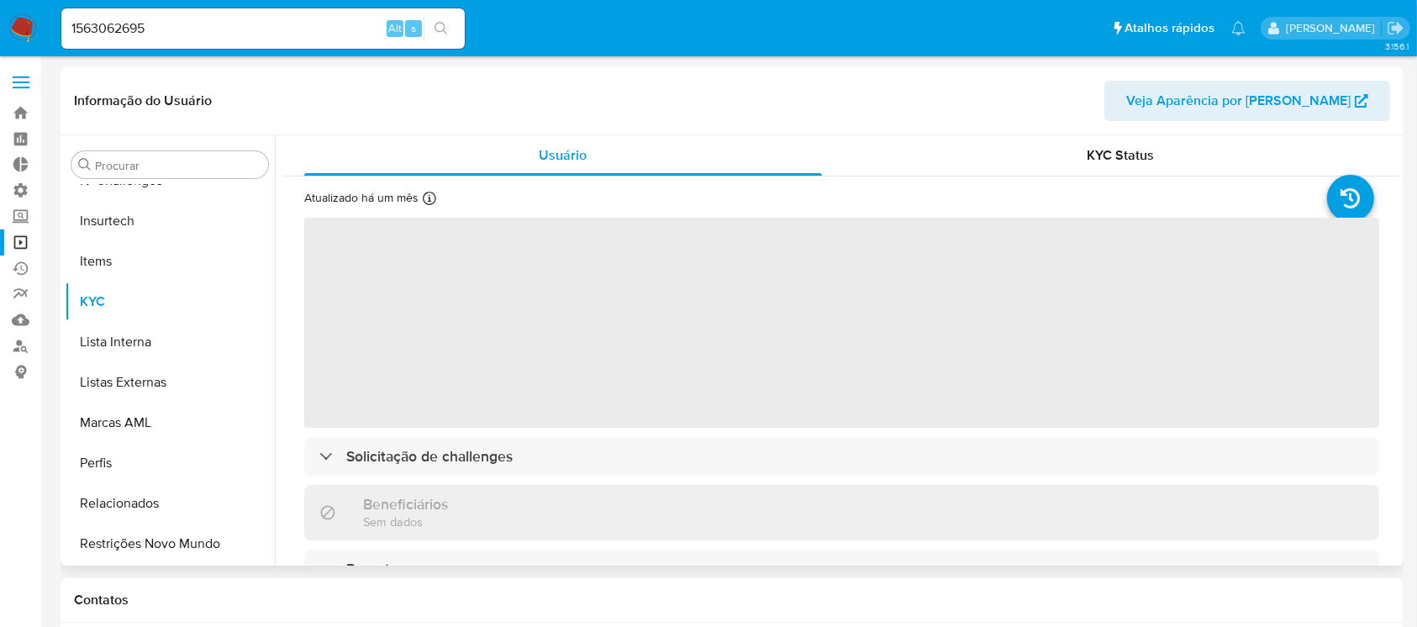
select select "10"
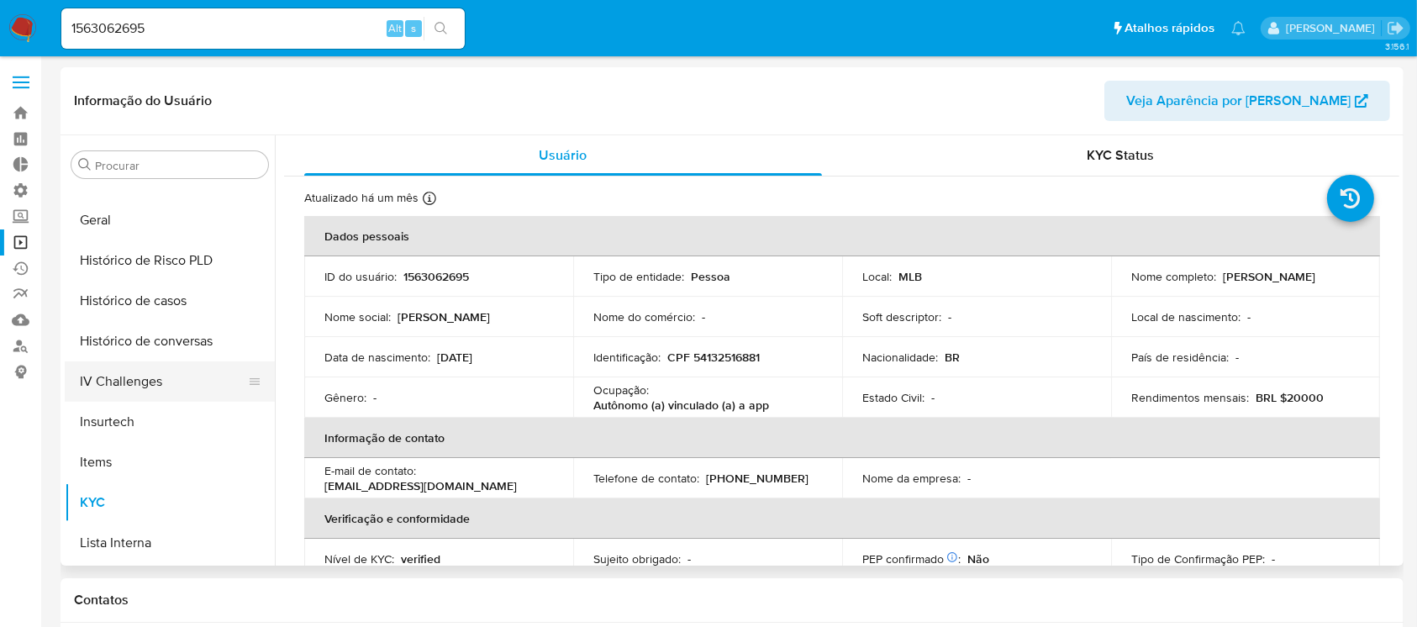
scroll to position [544, 0]
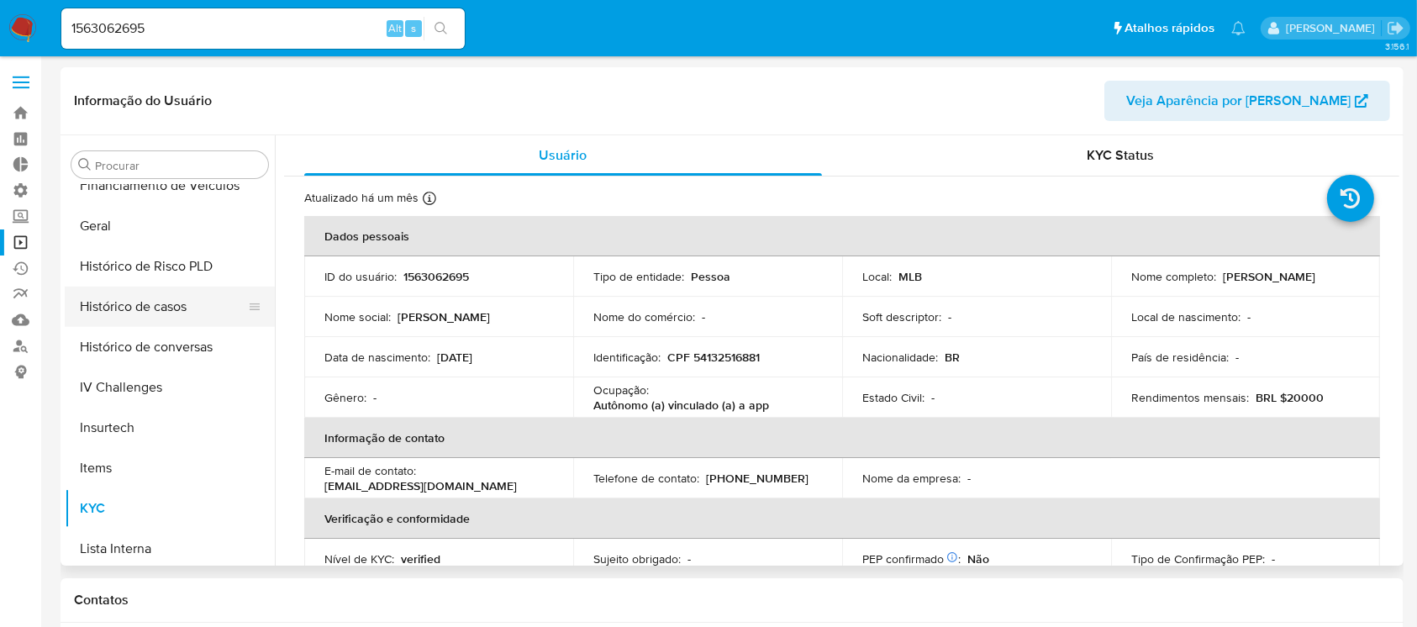
click at [169, 312] on button "Histórico de casos" at bounding box center [163, 307] width 197 height 40
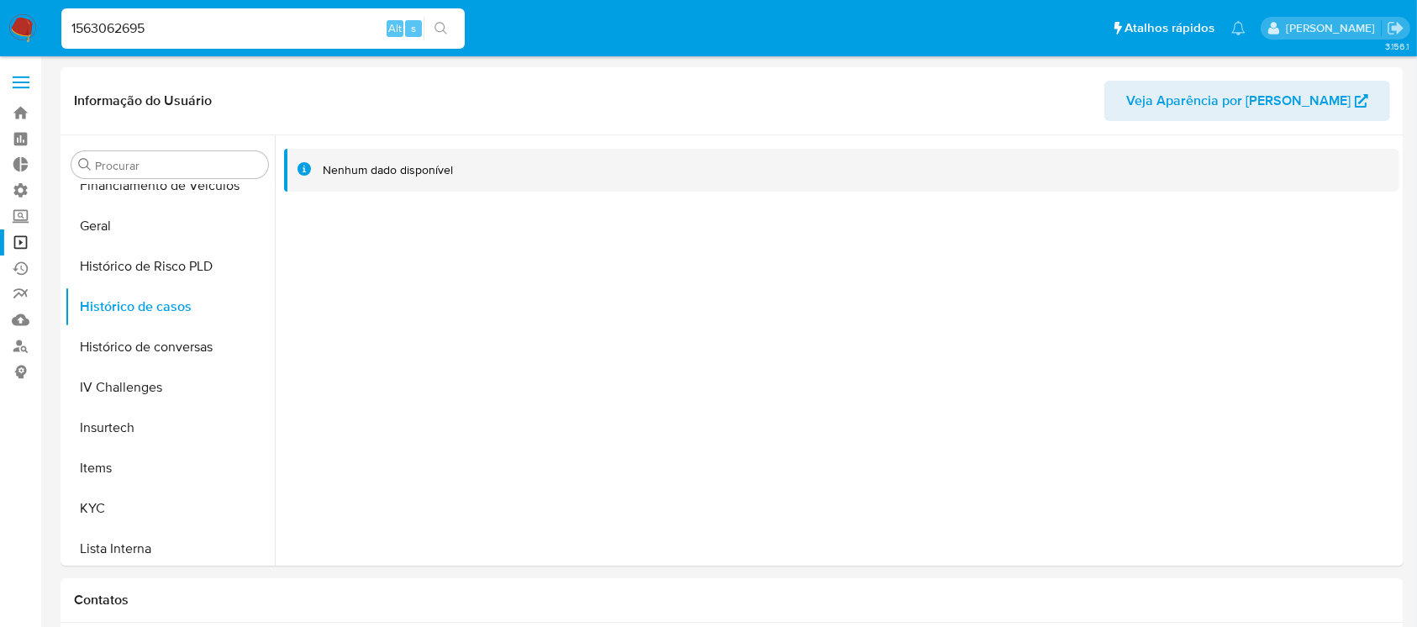
drag, startPoint x: 168, startPoint y: 34, endPoint x: 54, endPoint y: 12, distance: 116.5
click at [54, 12] on ul "Pausado Ver notificaciones 1563062695 Alt s Atalhos rápidos Presiona las siguie…" at bounding box center [653, 28] width 1201 height 42
paste input "078330987"
type input "1078330987"
click at [438, 20] on button "search-icon" at bounding box center [441, 29] width 34 height 24
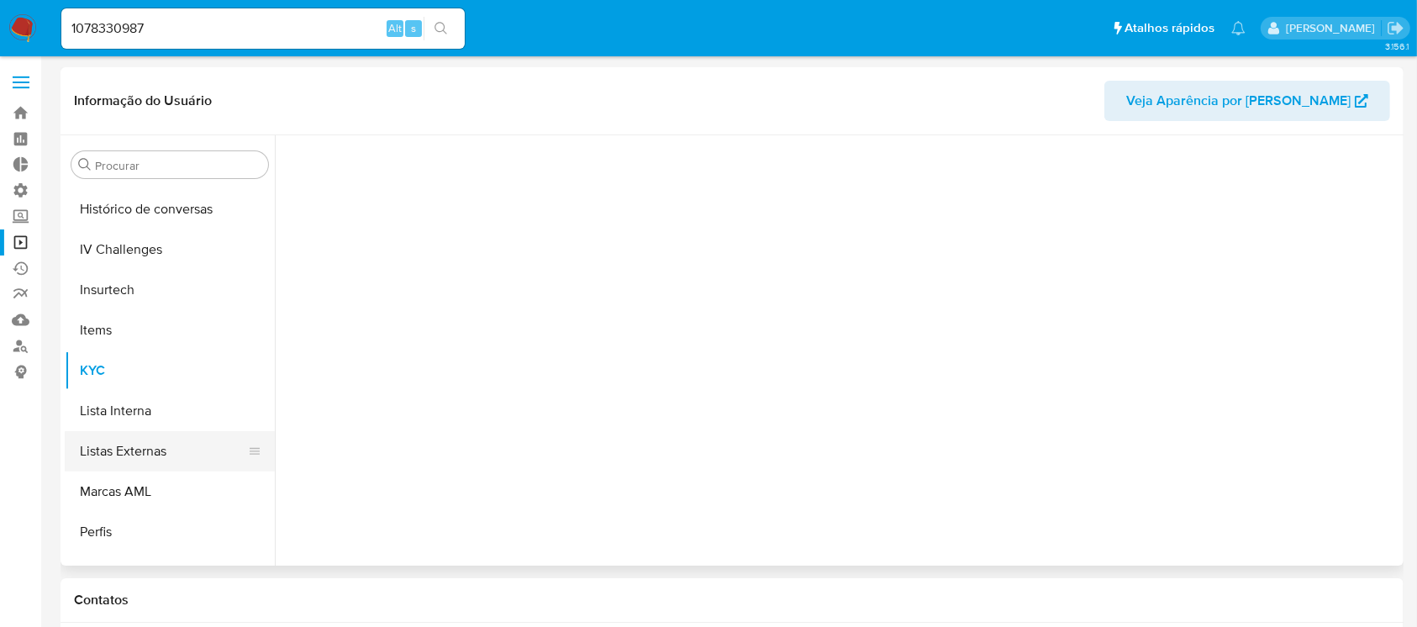
scroll to position [750, 0]
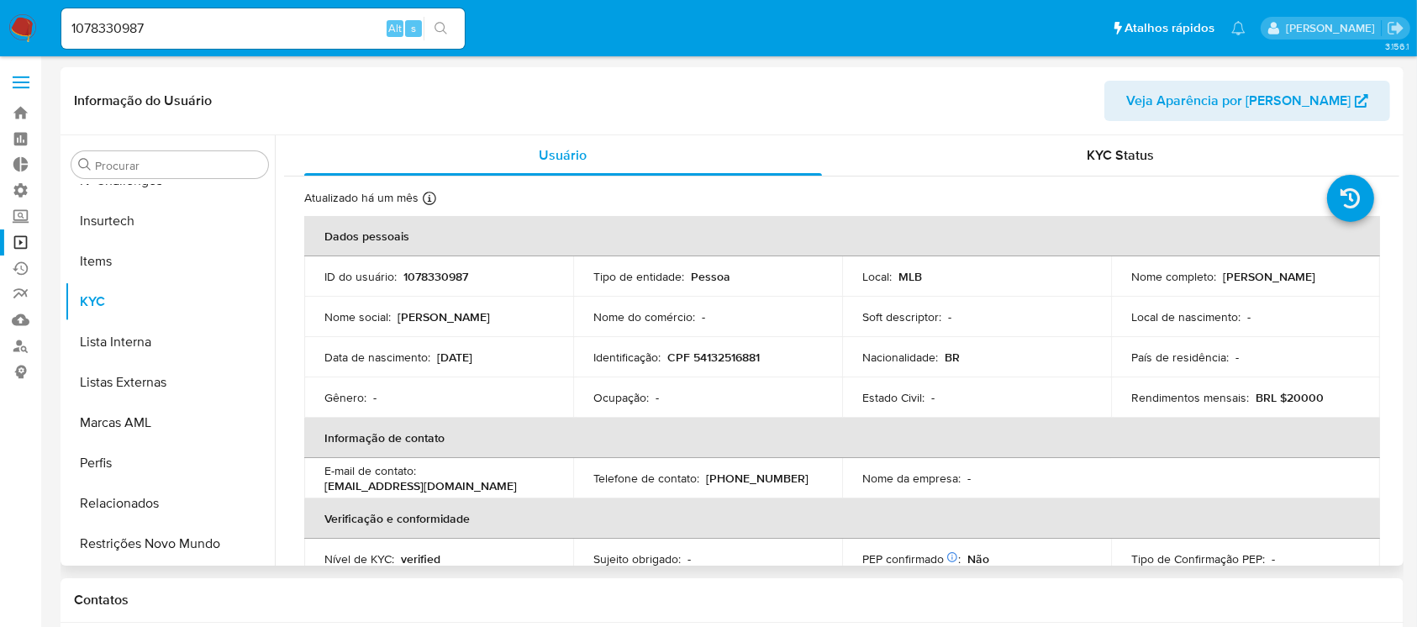
select select "10"
drag, startPoint x: 276, startPoint y: 487, endPoint x: 276, endPoint y: 453, distance: 34.5
click at [276, 453] on div "Usuário KYC Status Atualizado há um mês Criado: 21/02/2022 19:17:44 Atualizado:…" at bounding box center [837, 350] width 1124 height 430
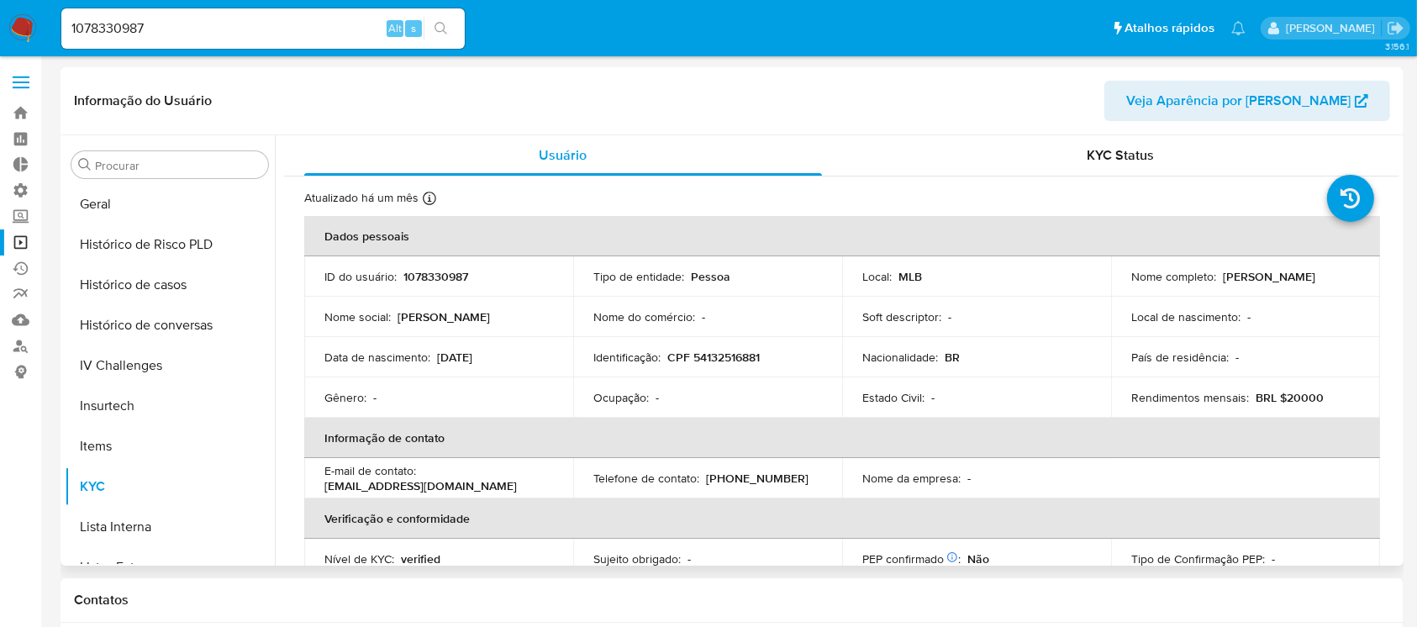
scroll to position [560, 0]
click at [147, 299] on button "Histórico de casos" at bounding box center [163, 290] width 197 height 40
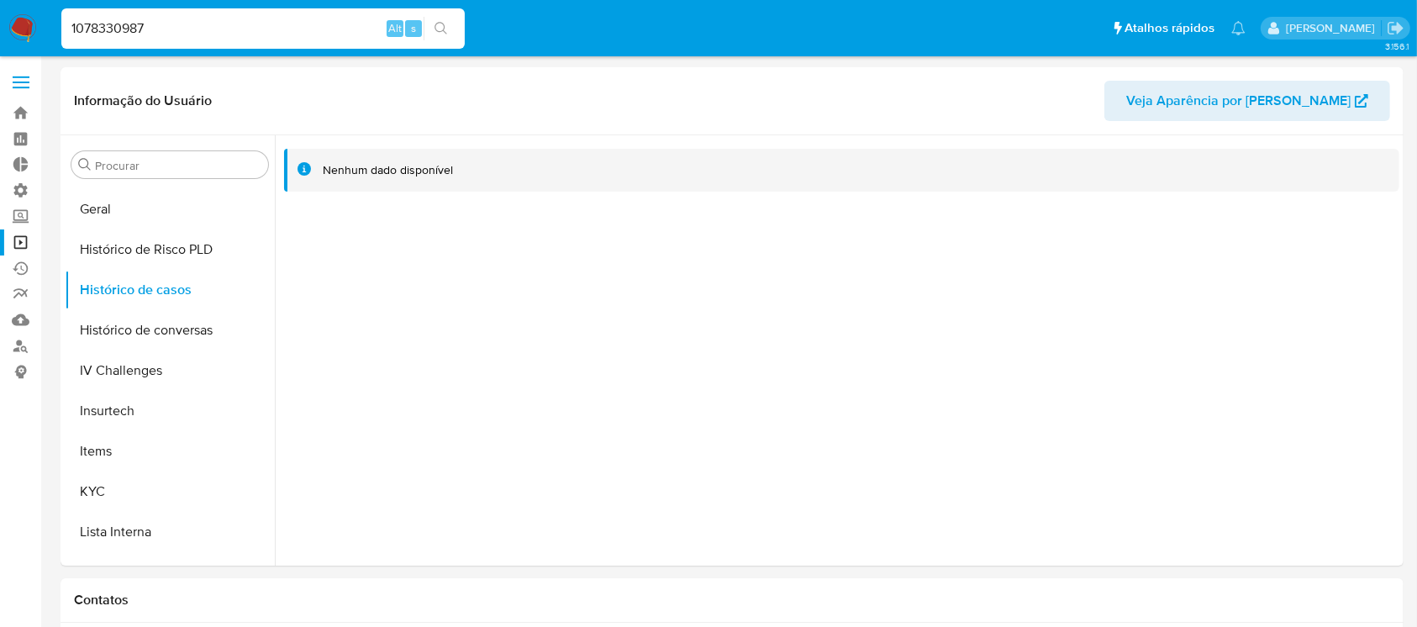
drag, startPoint x: 159, startPoint y: 23, endPoint x: 54, endPoint y: 18, distance: 105.1
click at [54, 18] on ul "Pausado Ver notificaciones 1078330987 Alt s Atalhos rápidos Presiona las siguie…" at bounding box center [653, 28] width 1201 height 42
paste input "689574285"
type input "689574285"
click at [450, 34] on button "search-icon" at bounding box center [441, 29] width 34 height 24
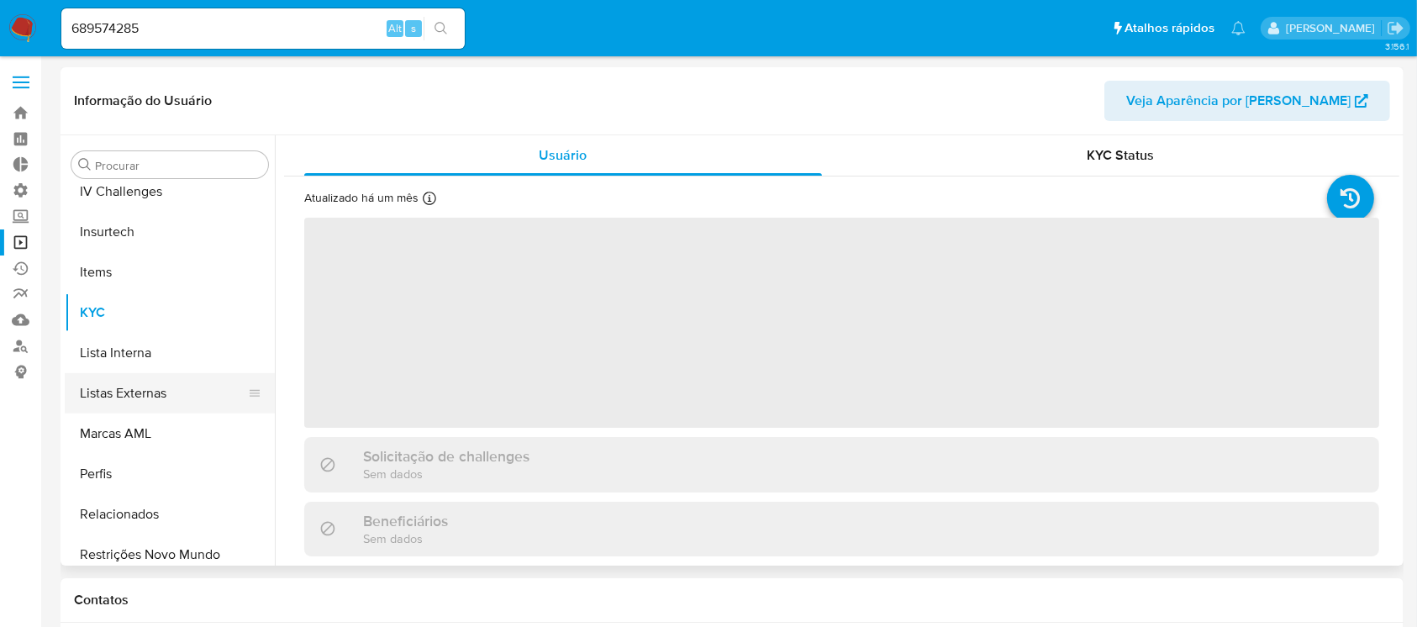
scroll to position [750, 0]
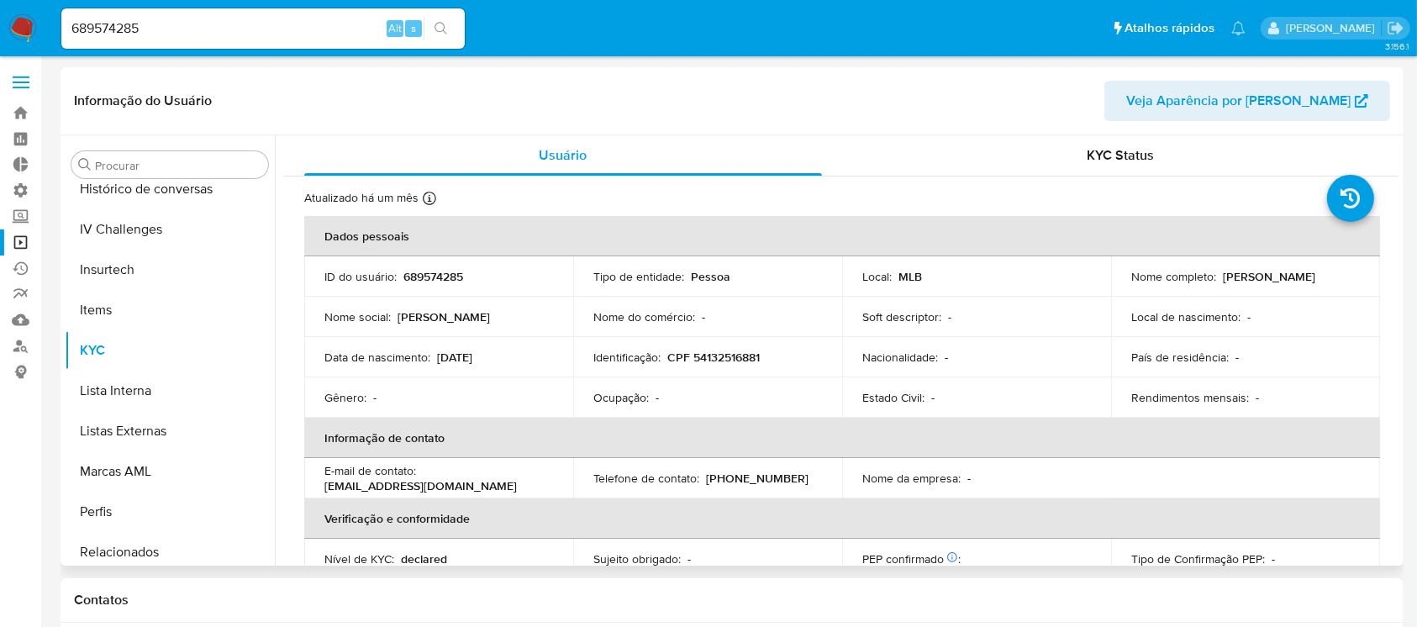
select select "10"
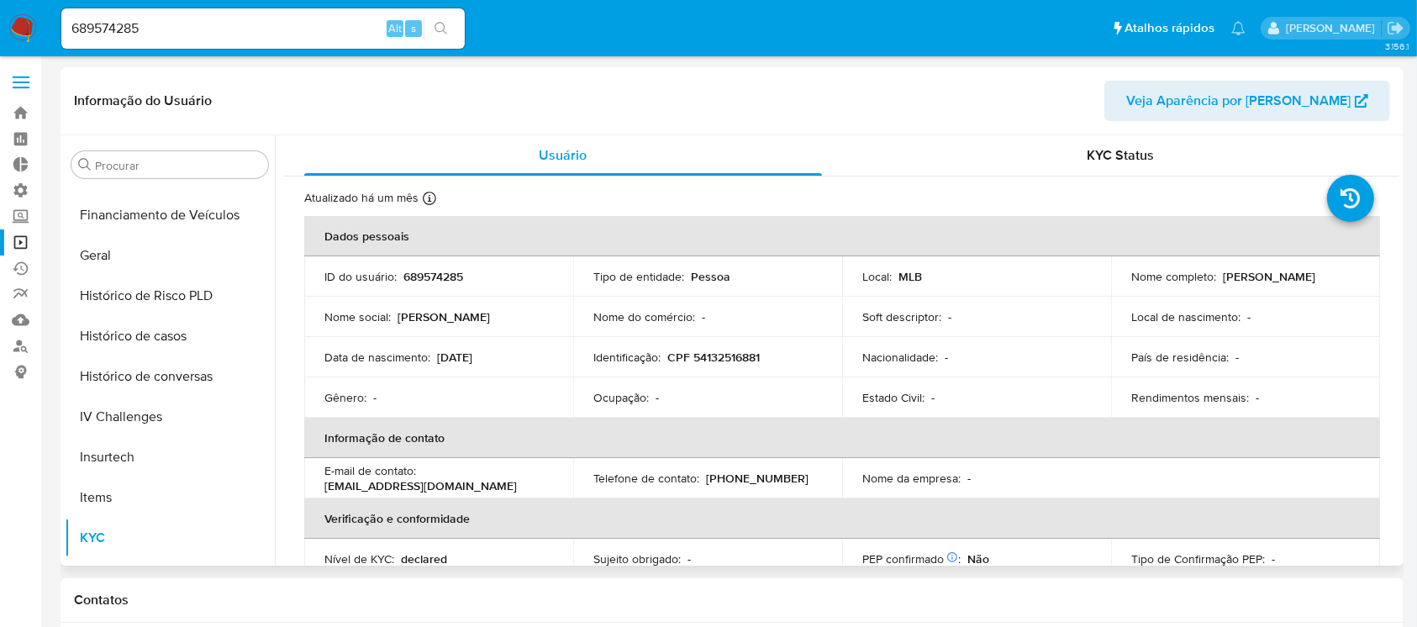
scroll to position [497, 0]
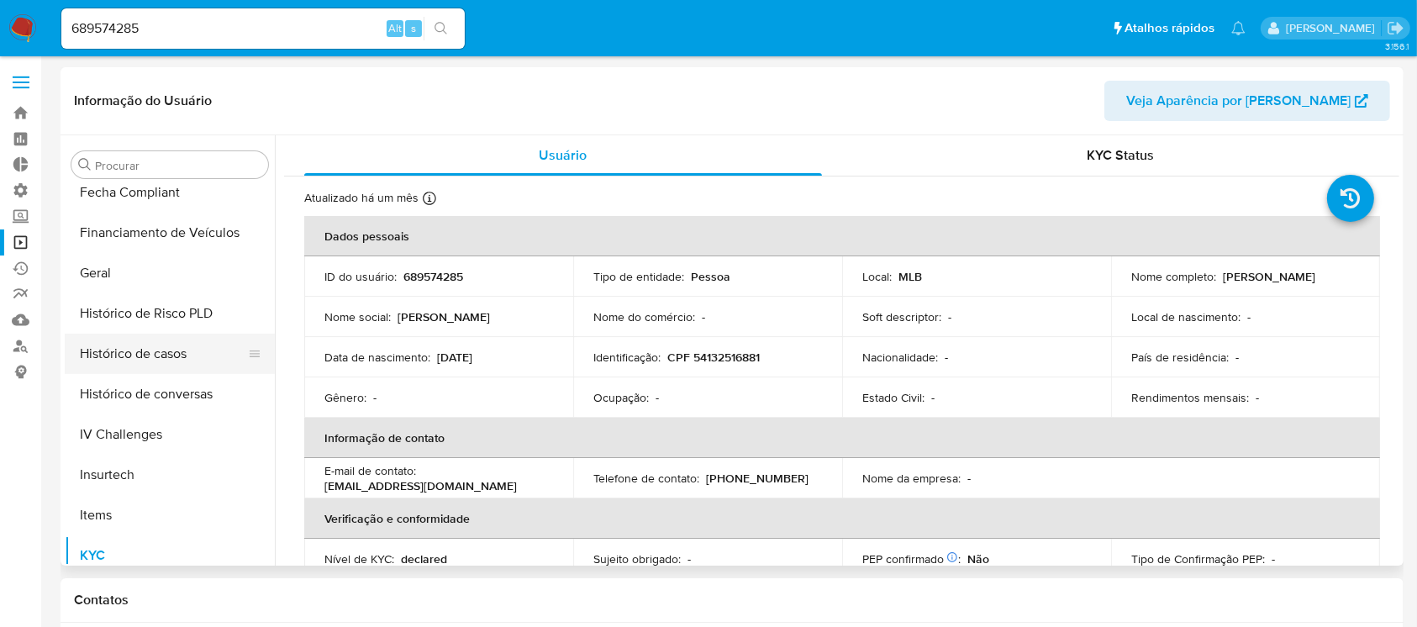
click at [206, 355] on button "Histórico de casos" at bounding box center [163, 354] width 197 height 40
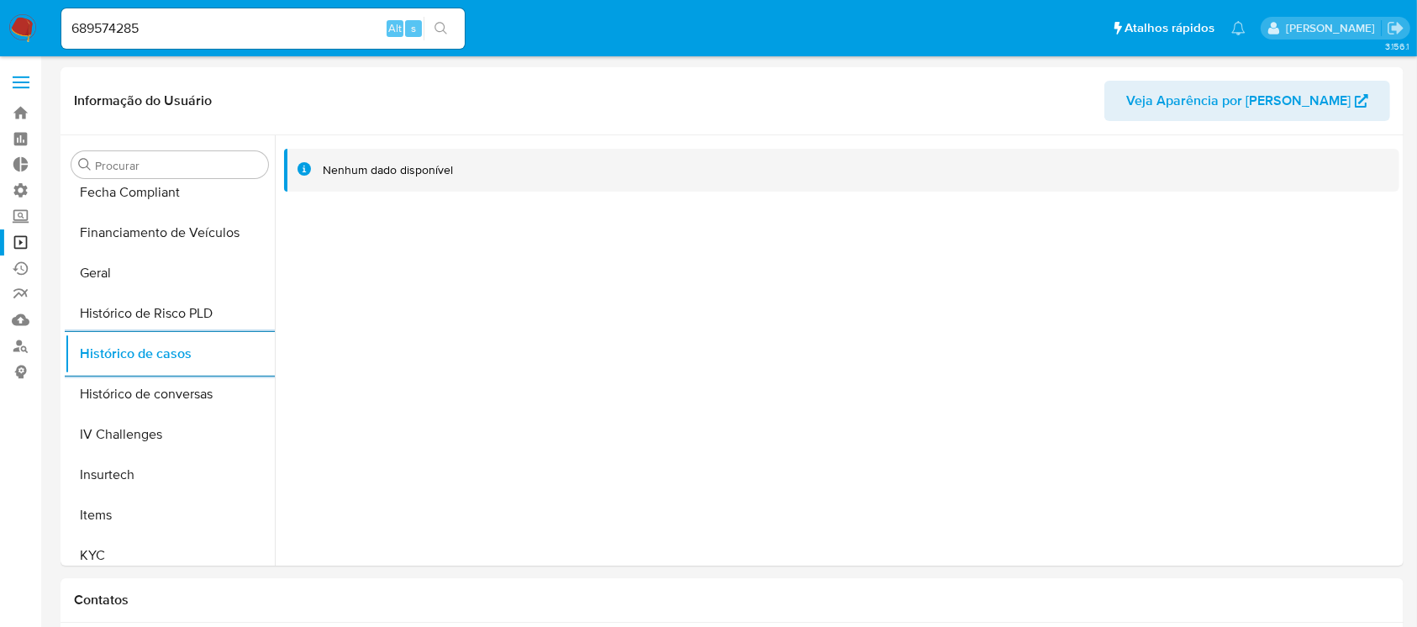
click at [175, 16] on div "689574285 Alt s" at bounding box center [262, 28] width 403 height 40
drag, startPoint x: 179, startPoint y: 21, endPoint x: 36, endPoint y: 3, distance: 143.9
click at [36, 3] on nav "Pausado Ver notificaciones 689574285 Alt s Atalhos rápidos Presiona las siguien…" at bounding box center [708, 28] width 1417 height 56
paste input "399786247"
type input "399786247"
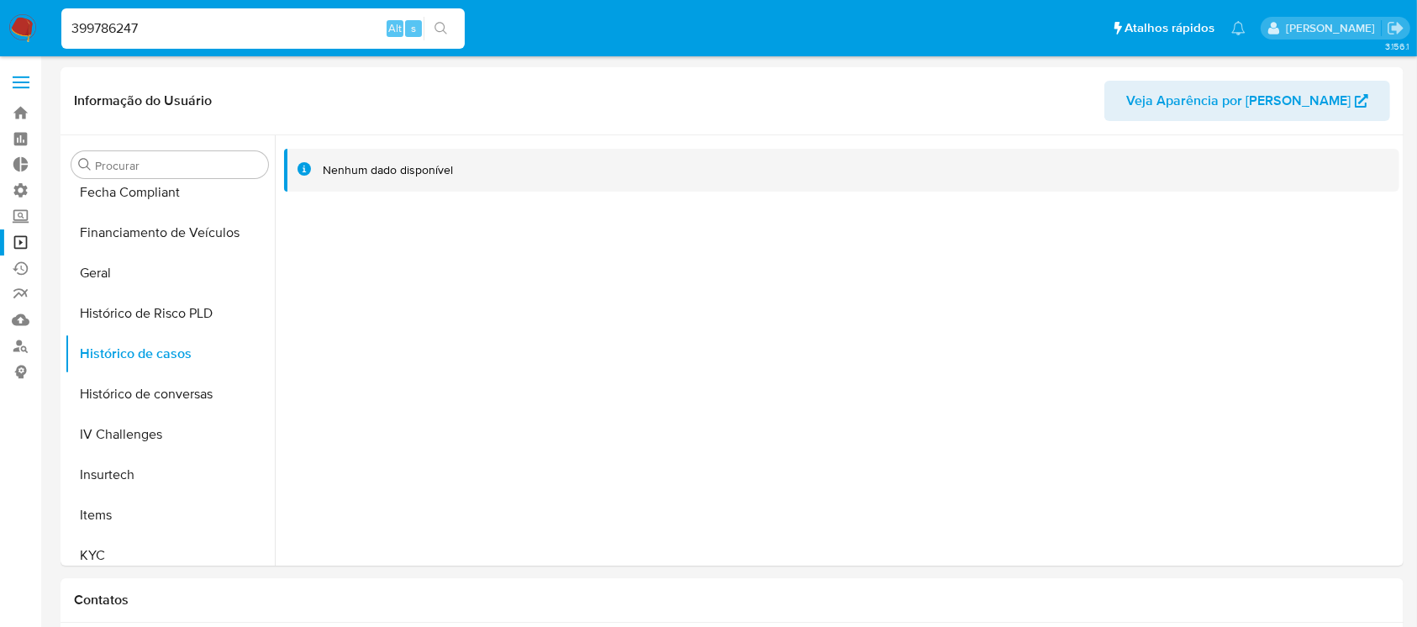
click at [439, 27] on icon "search-icon" at bounding box center [440, 28] width 13 height 13
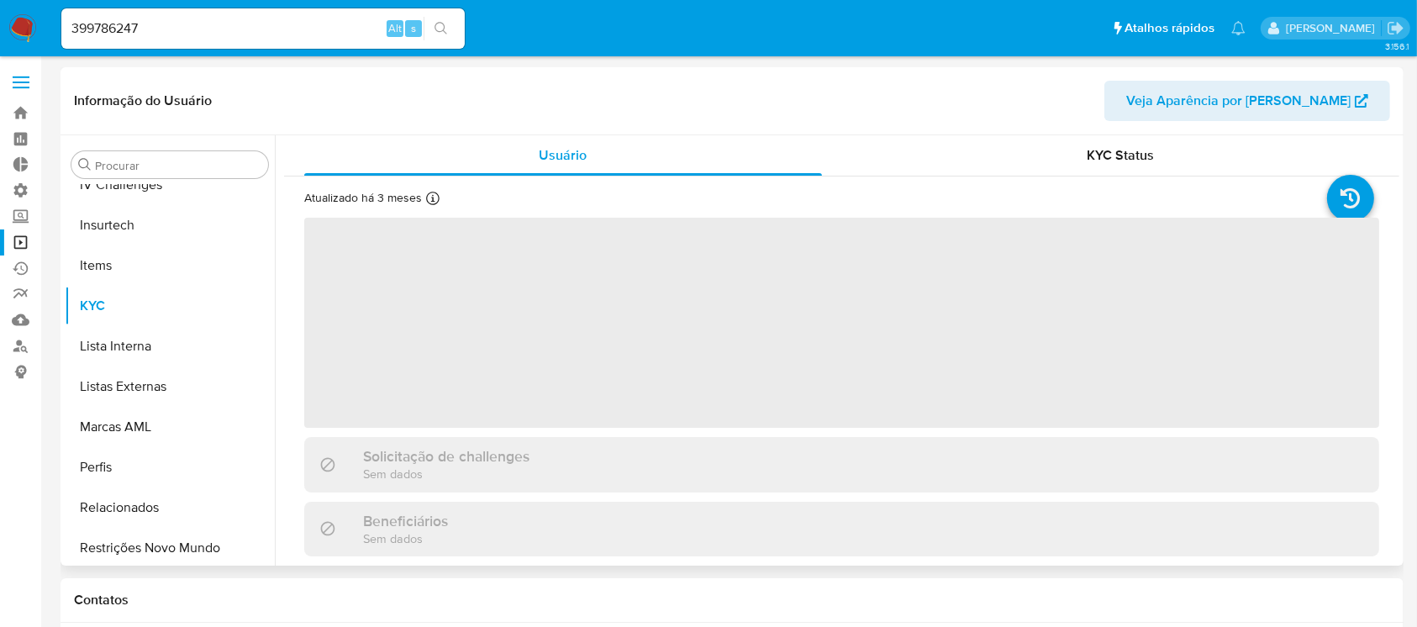
scroll to position [750, 0]
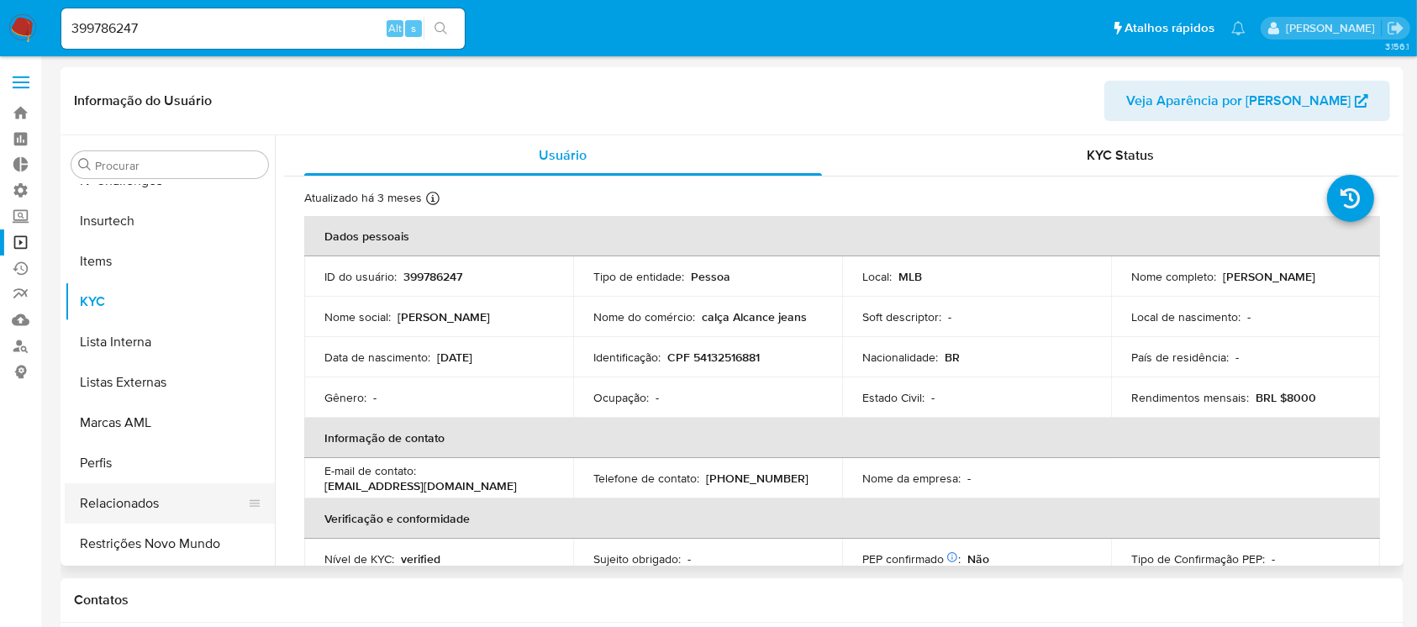
select select "10"
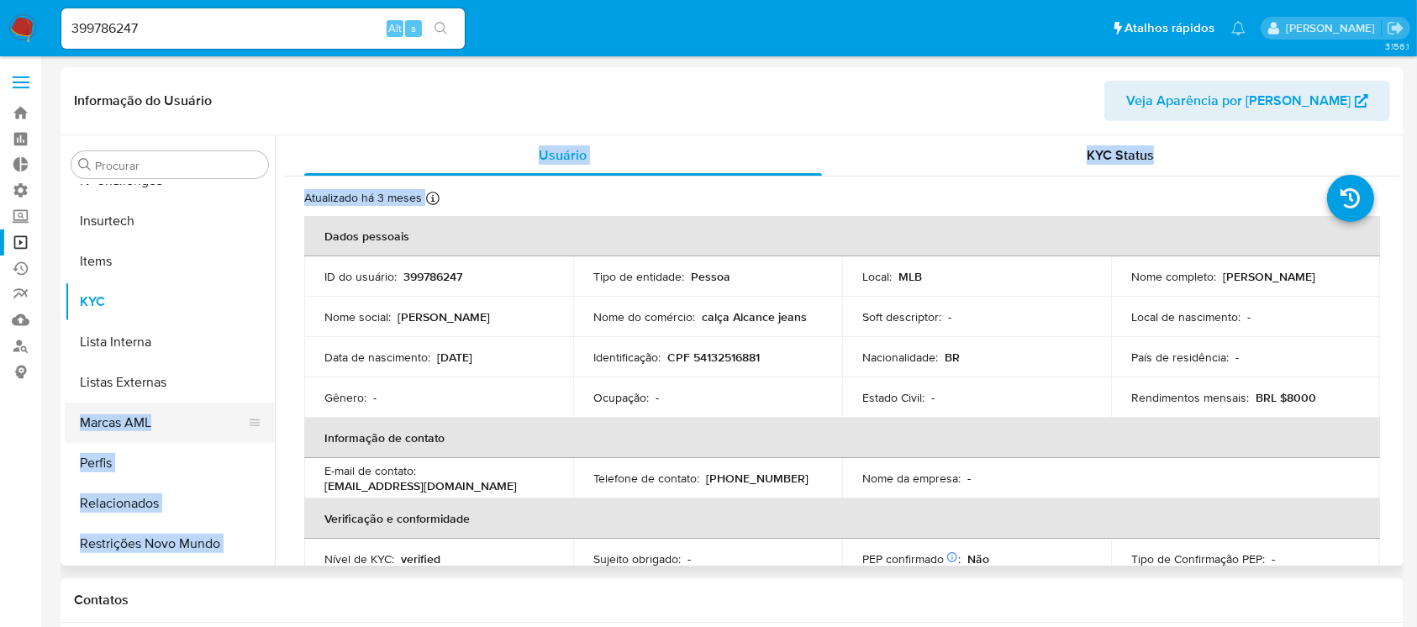
drag, startPoint x: 273, startPoint y: 475, endPoint x: 260, endPoint y: 404, distance: 71.9
click at [260, 404] on div "Procurar Adiantamentos de Dinheiro Anexos CBT Cartões Contas Bancárias Dados Mo…" at bounding box center [732, 350] width 1334 height 430
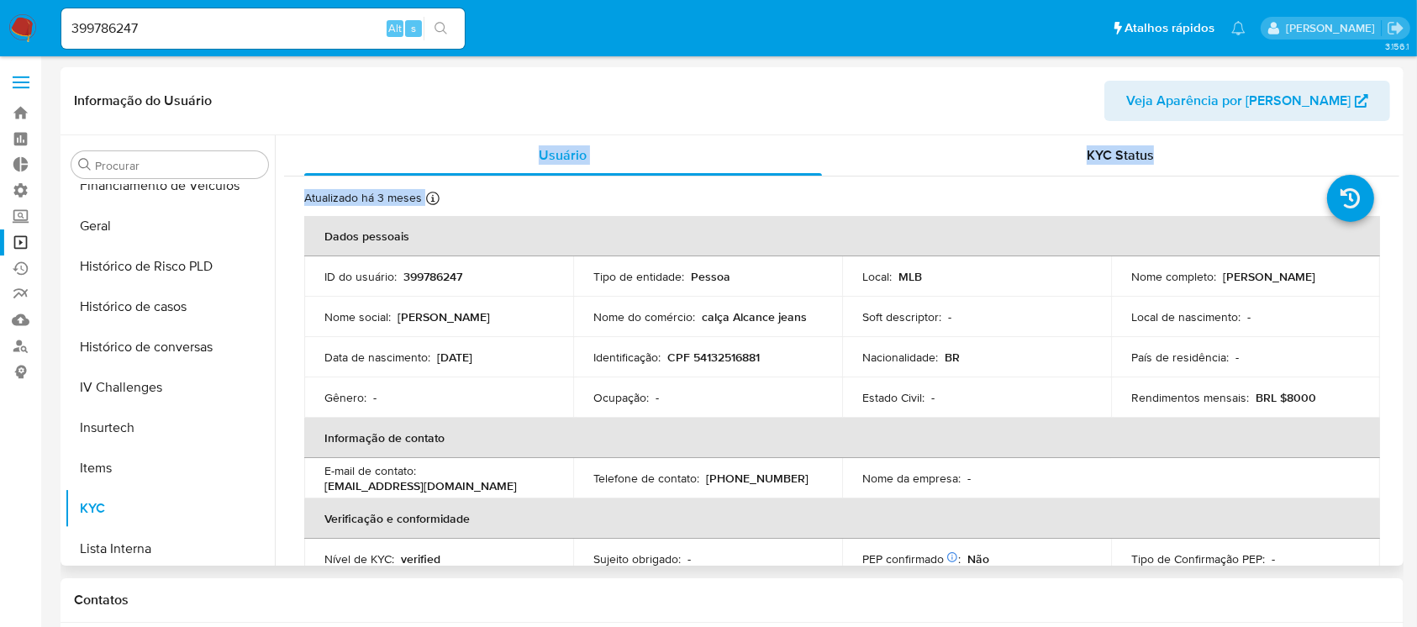
scroll to position [505, 0]
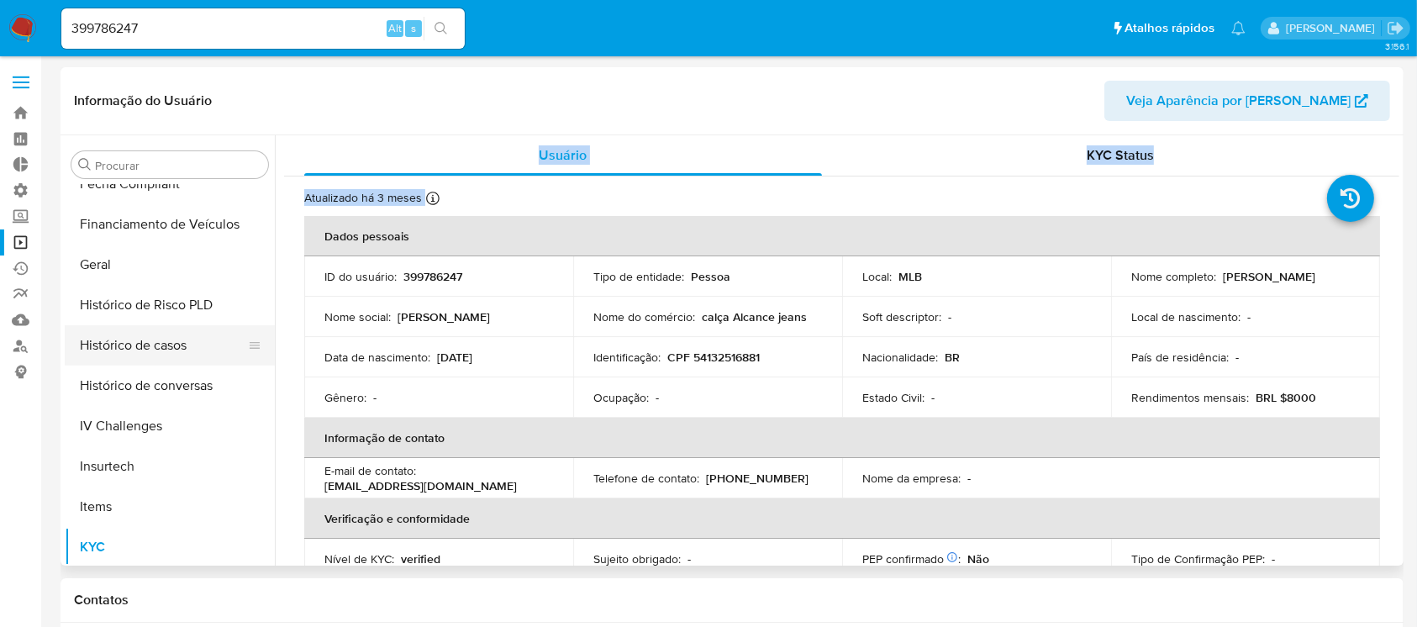
click at [167, 342] on button "Histórico de casos" at bounding box center [163, 345] width 197 height 40
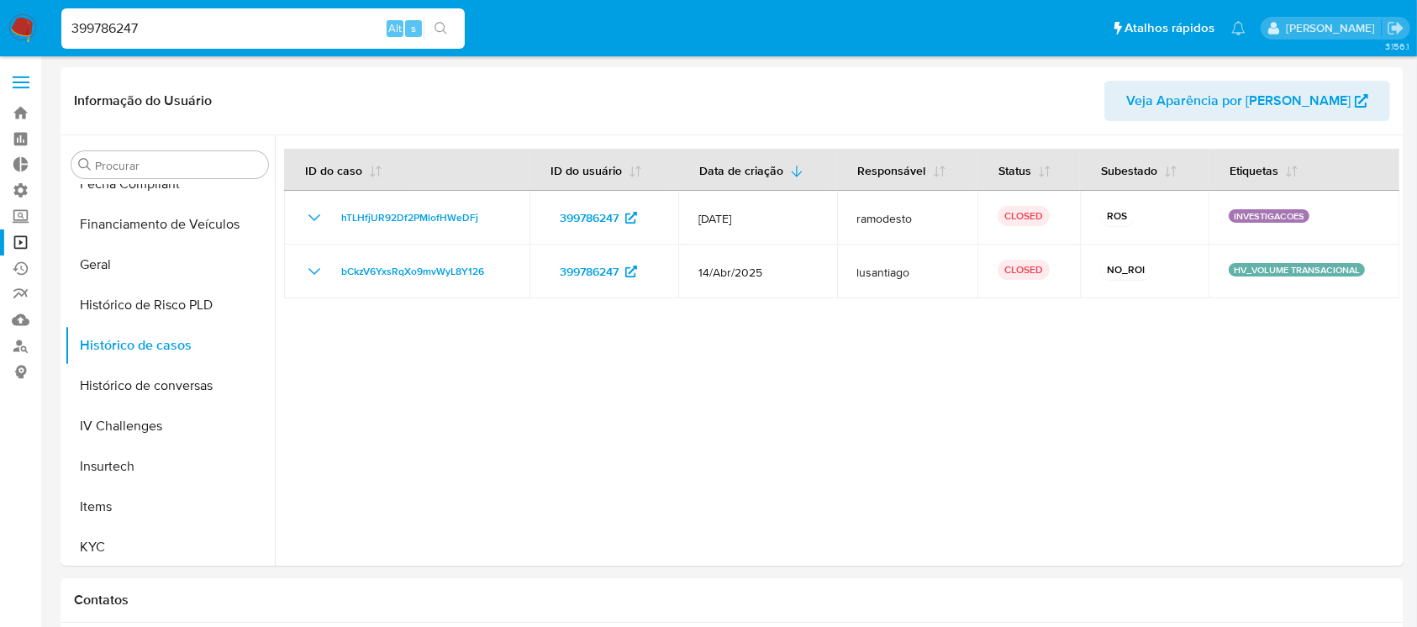
drag, startPoint x: 184, startPoint y: 33, endPoint x: 54, endPoint y: 29, distance: 130.3
click at [54, 29] on ul "Pausado Ver notificaciones 399786247 Alt s Atalhos rápidos Presiona las siguien…" at bounding box center [653, 28] width 1201 height 42
paste input "670272132"
type input "670272132"
click at [442, 33] on icon "search-icon" at bounding box center [440, 28] width 13 height 13
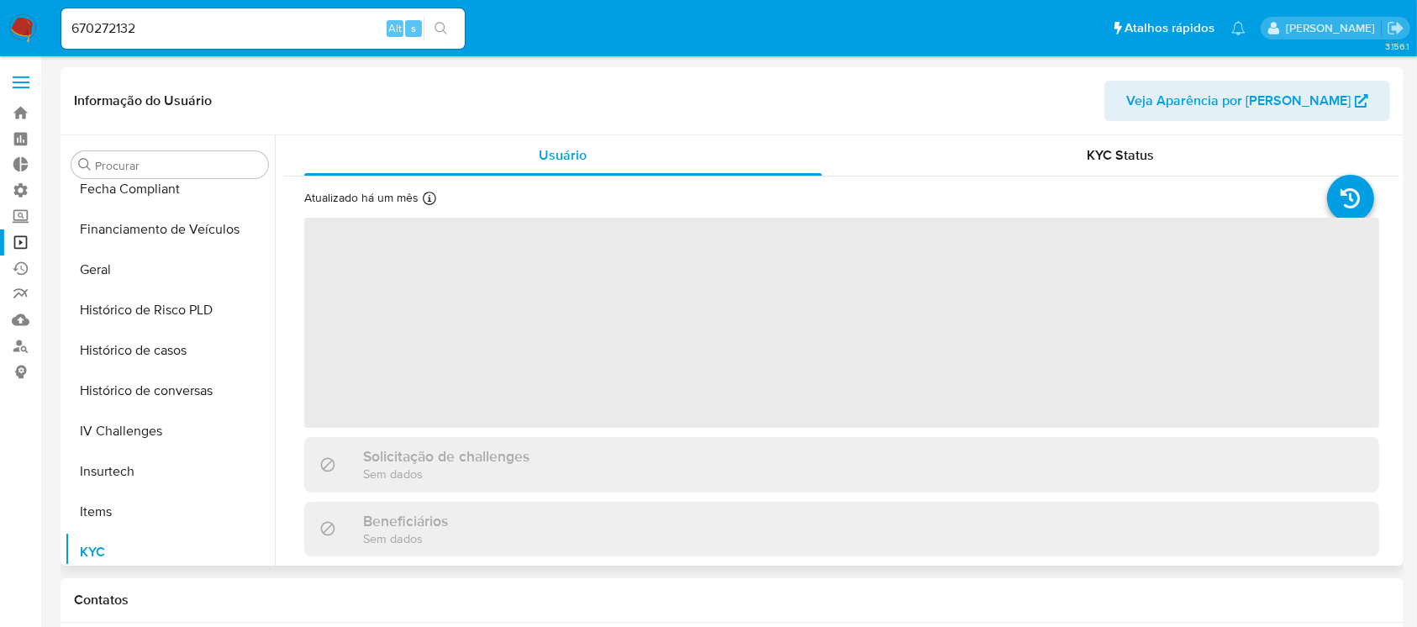
scroll to position [750, 0]
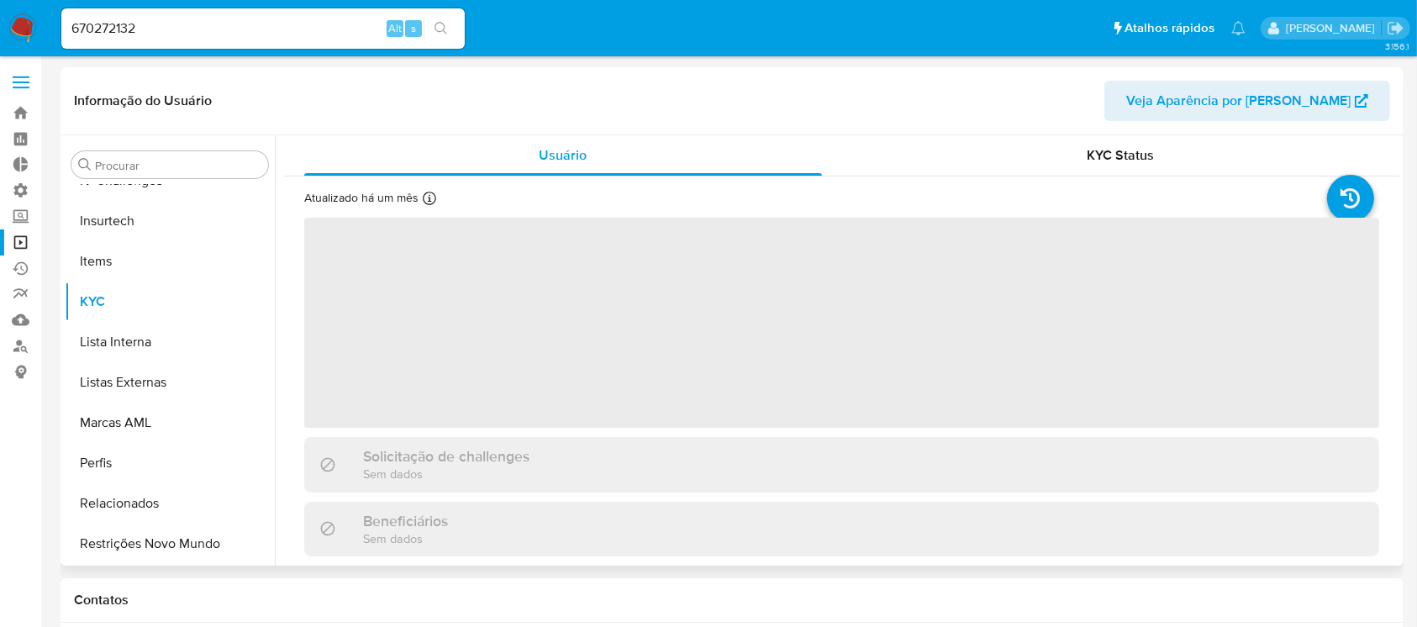
select select "10"
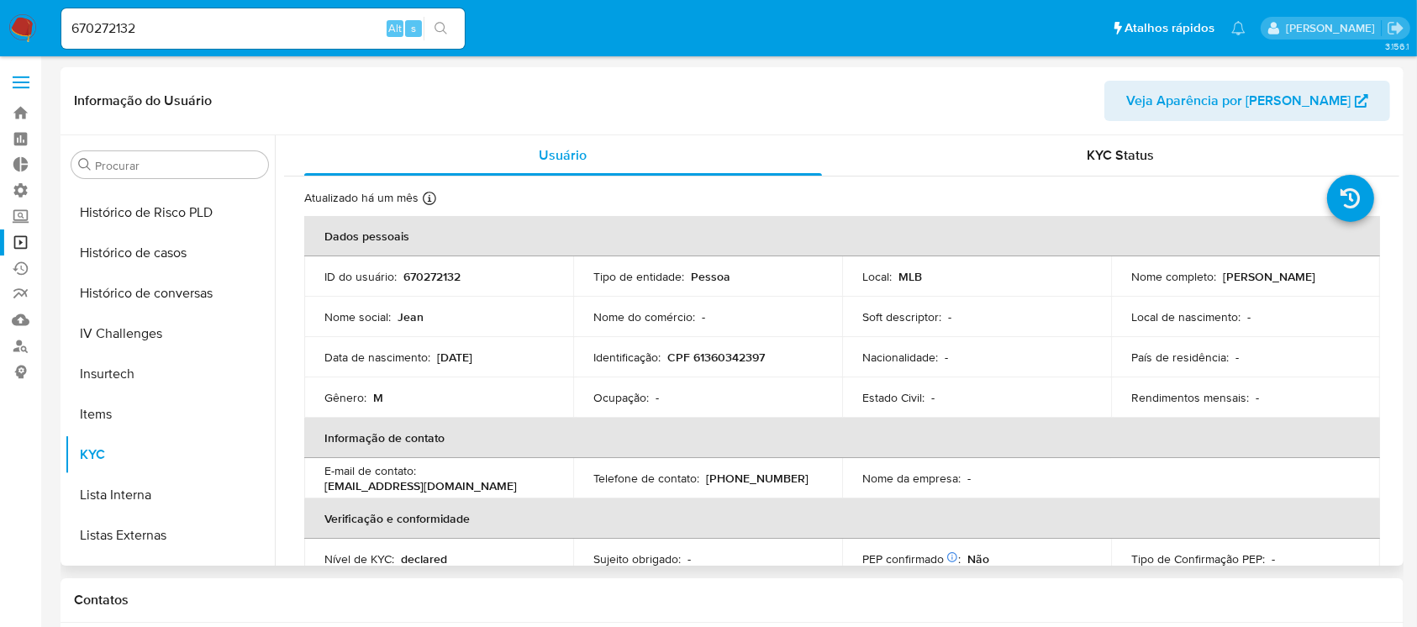
scroll to position [583, 0]
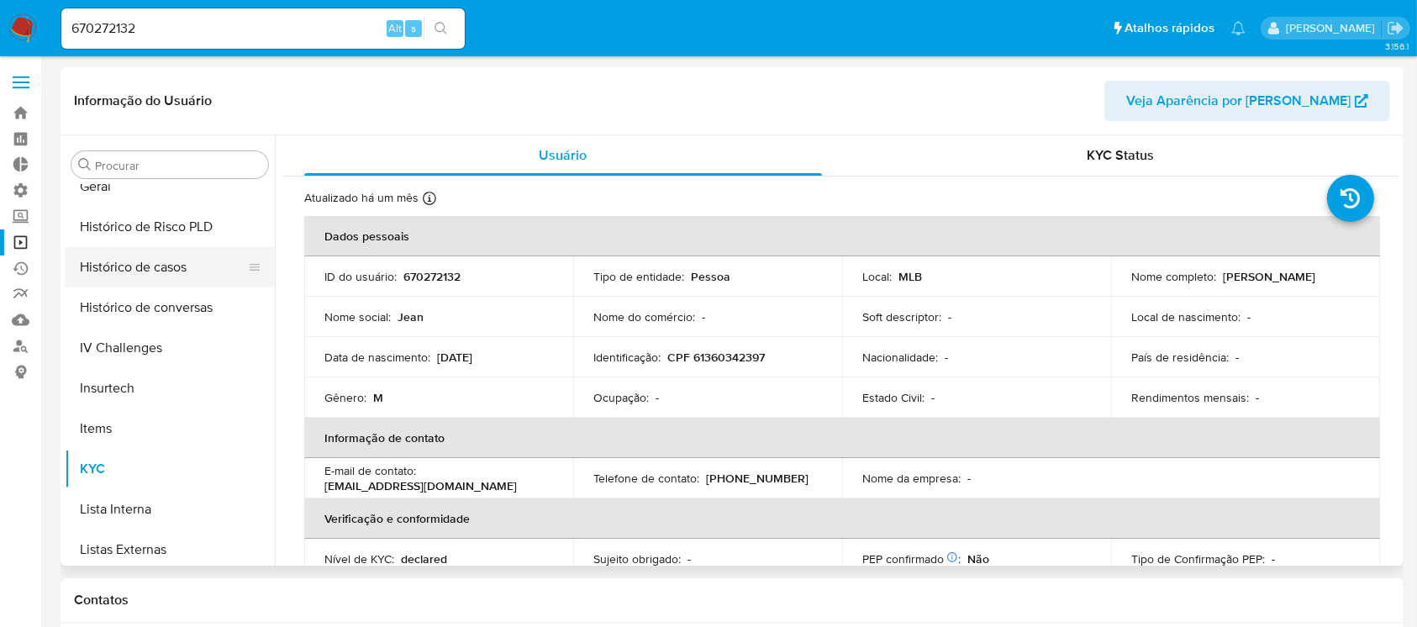
click at [152, 254] on button "Histórico de casos" at bounding box center [163, 267] width 197 height 40
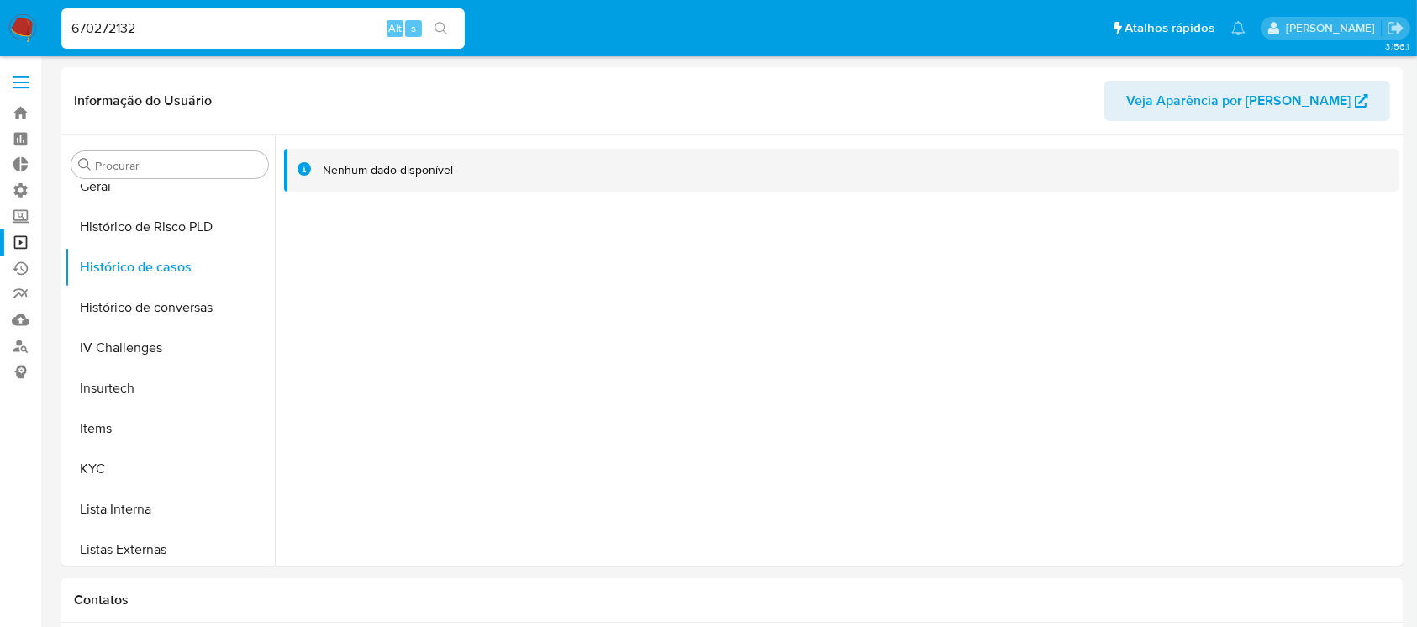
drag, startPoint x: 178, startPoint y: 21, endPoint x: 22, endPoint y: 19, distance: 156.3
click at [22, 19] on nav "Pausado Ver notificaciones 670272132 Alt s Atalhos rápidos Presiona las siguien…" at bounding box center [708, 28] width 1417 height 56
paste input "1744042313"
type input "1744042313"
click at [445, 29] on icon "search-icon" at bounding box center [440, 28] width 13 height 13
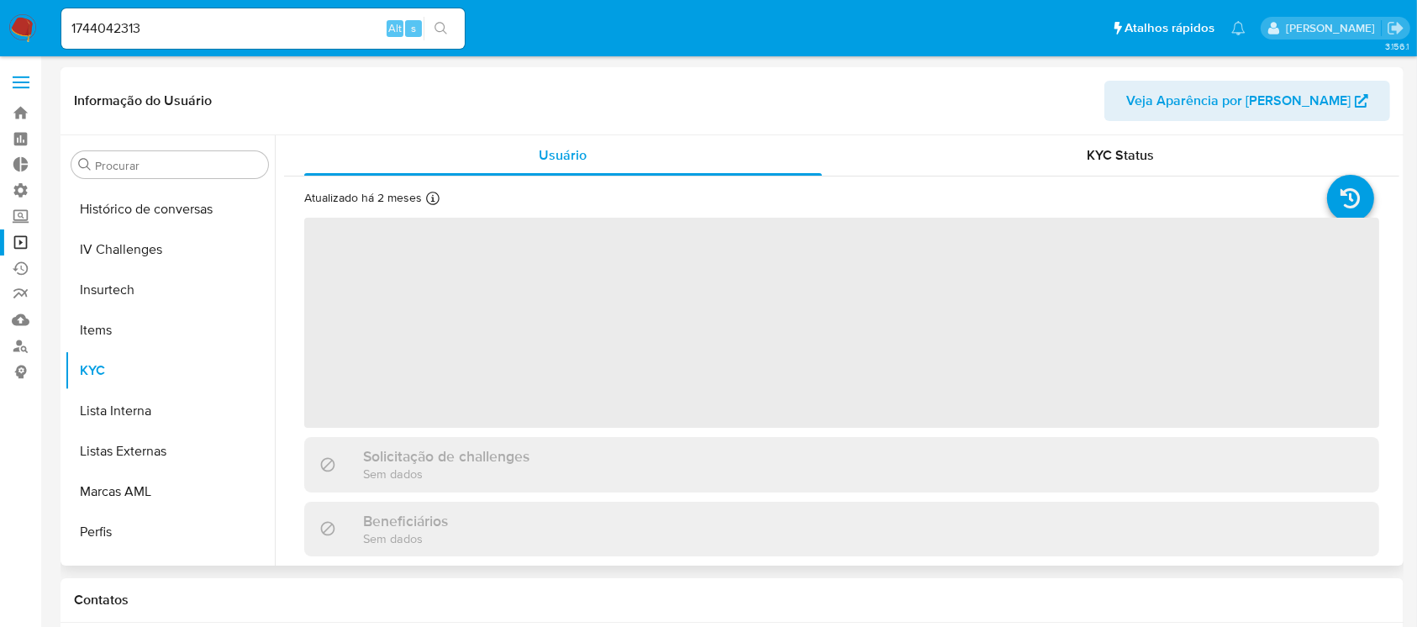
scroll to position [750, 0]
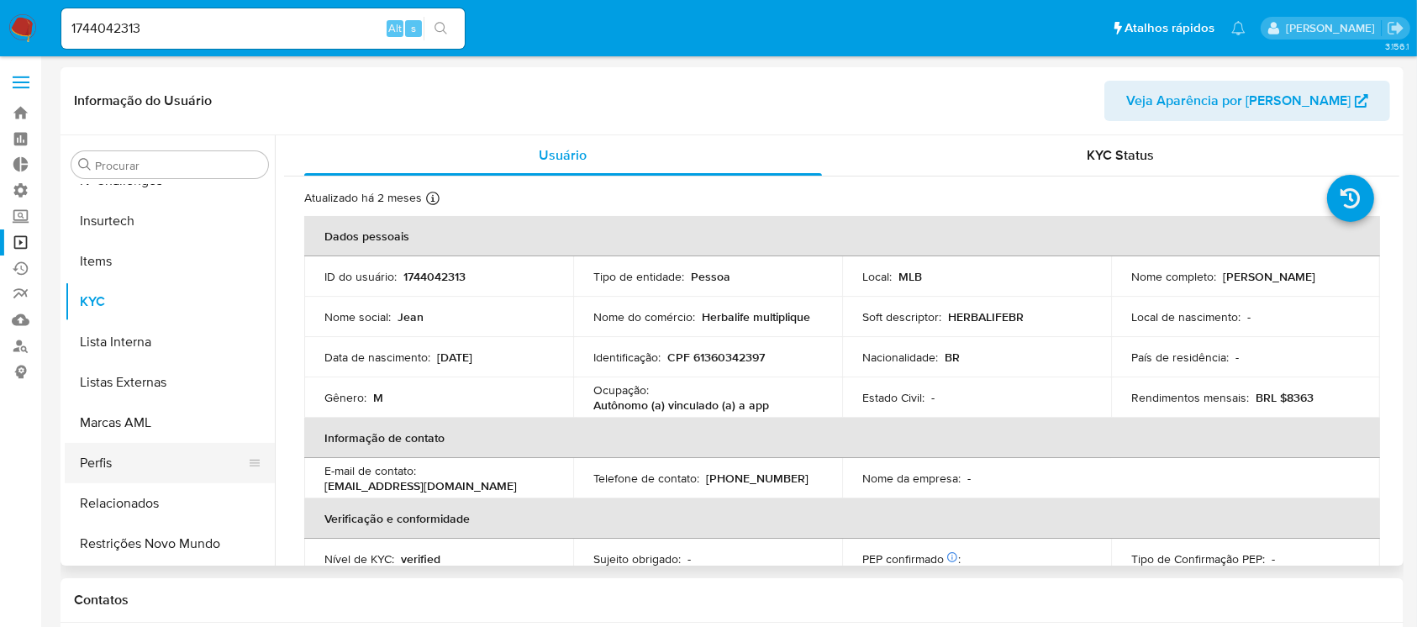
select select "10"
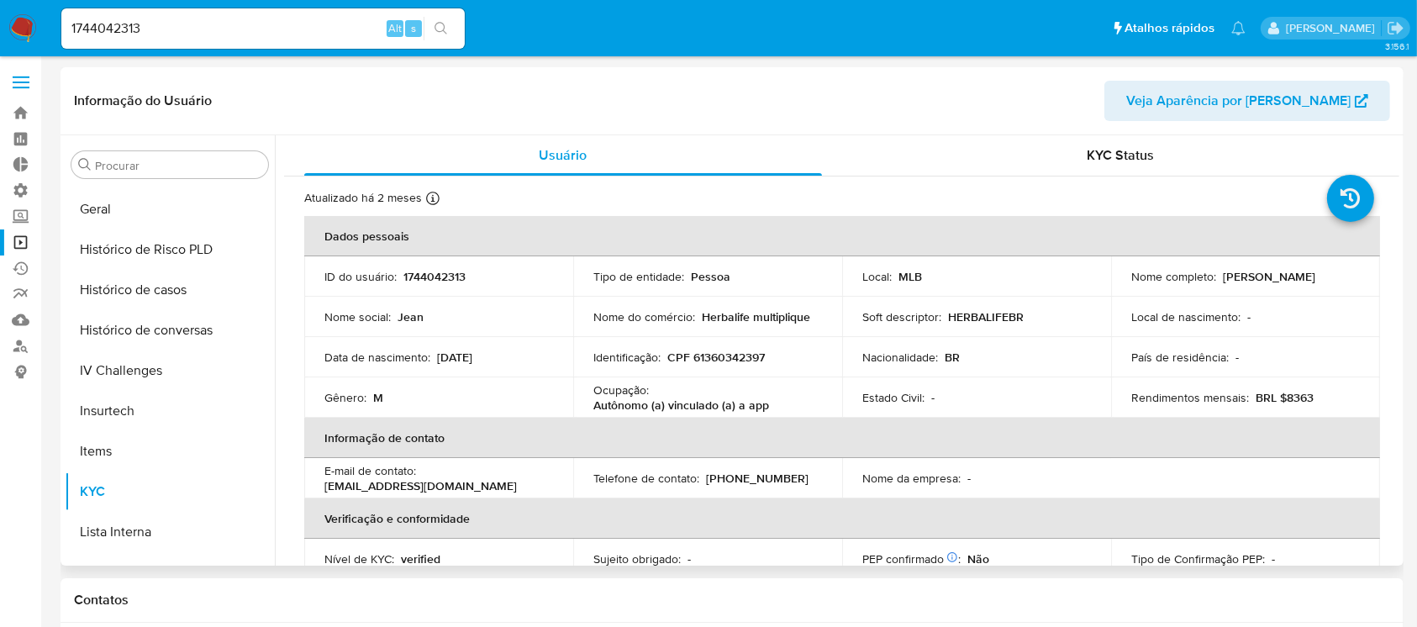
scroll to position [534, 0]
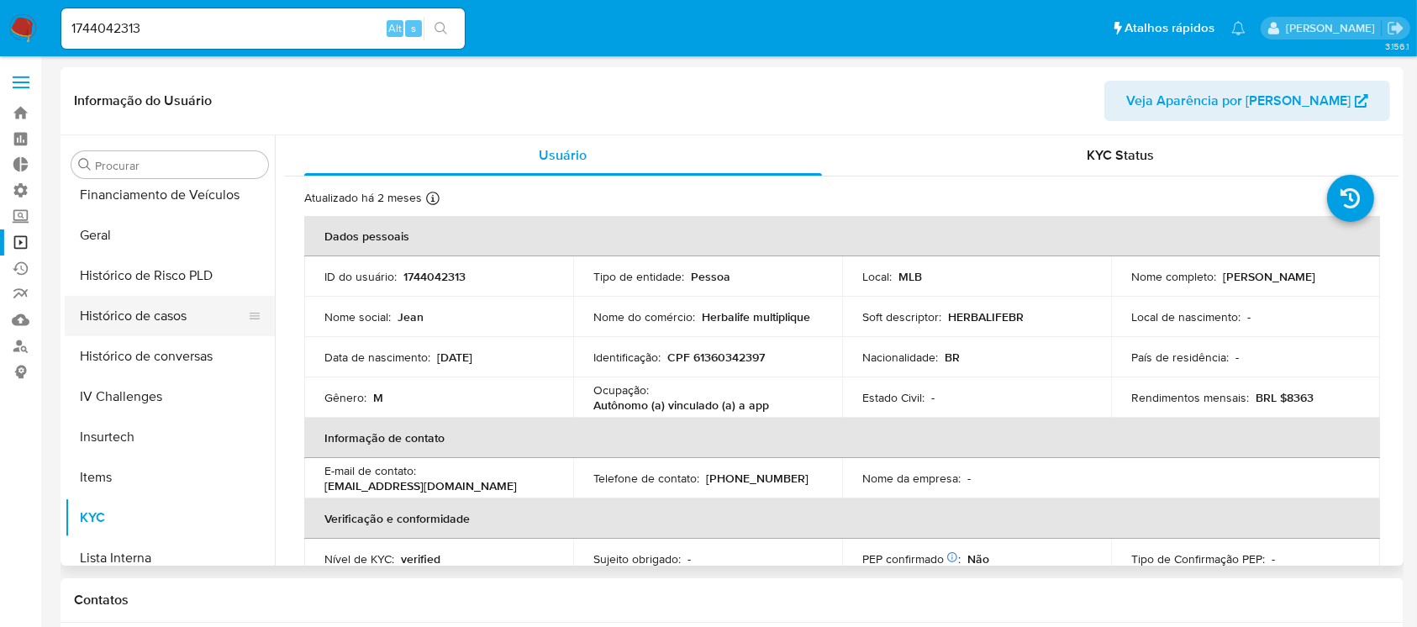
click at [182, 313] on button "Histórico de casos" at bounding box center [163, 316] width 197 height 40
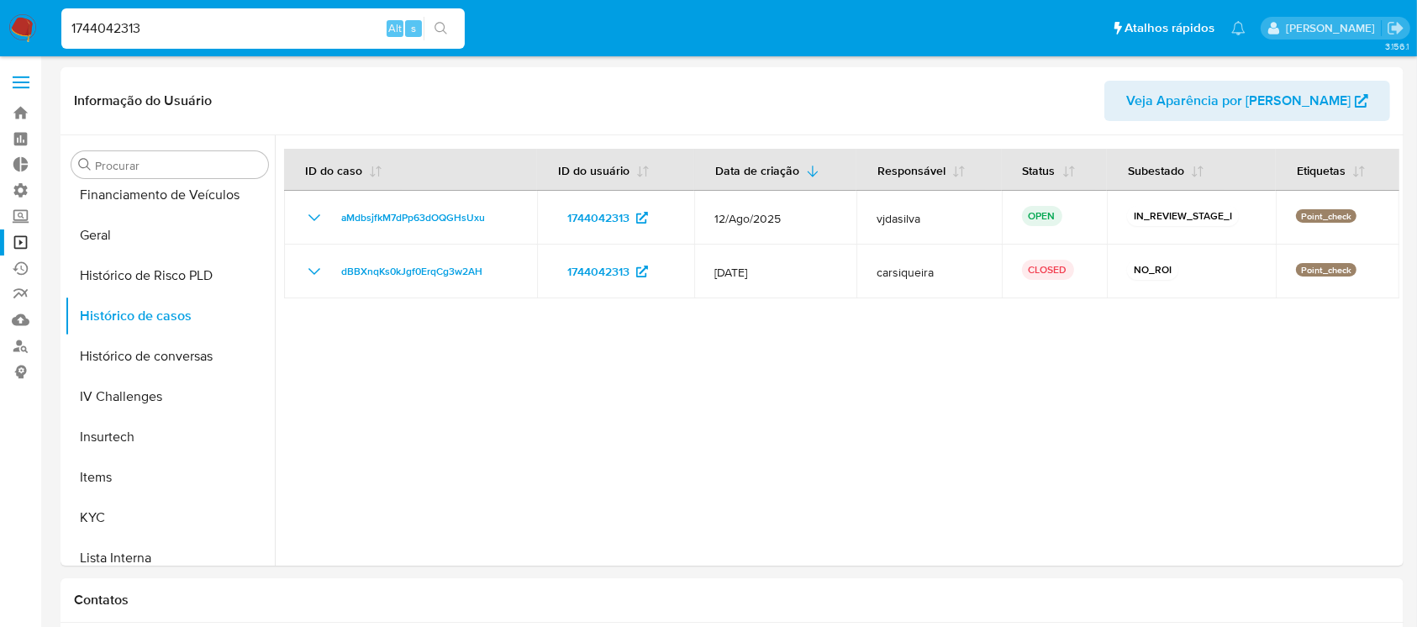
drag, startPoint x: 171, startPoint y: 29, endPoint x: 46, endPoint y: 17, distance: 125.0
click at [46, 17] on nav "Pausado Ver notificaciones 1744042313 Alt s Atalhos rápidos Presiona las siguie…" at bounding box center [708, 28] width 1417 height 56
paste input "2087226581"
type input "2087226581"
click at [445, 18] on button "search-icon" at bounding box center [441, 29] width 34 height 24
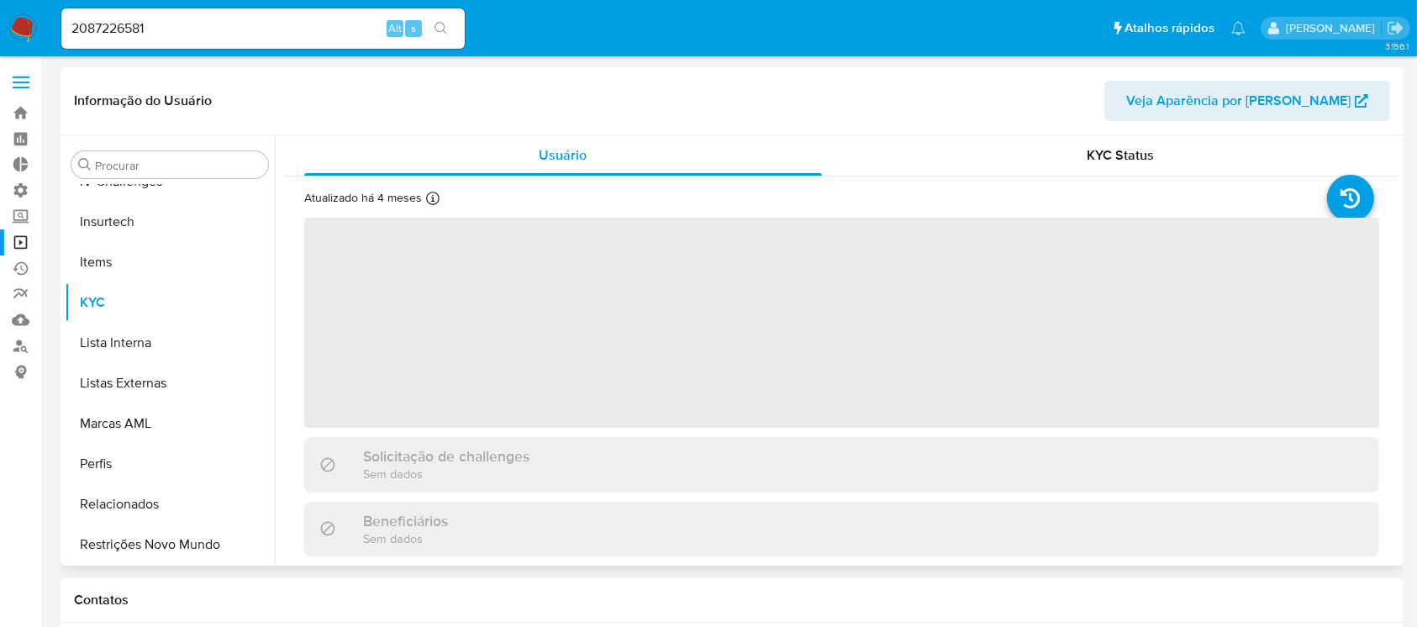
scroll to position [750, 0]
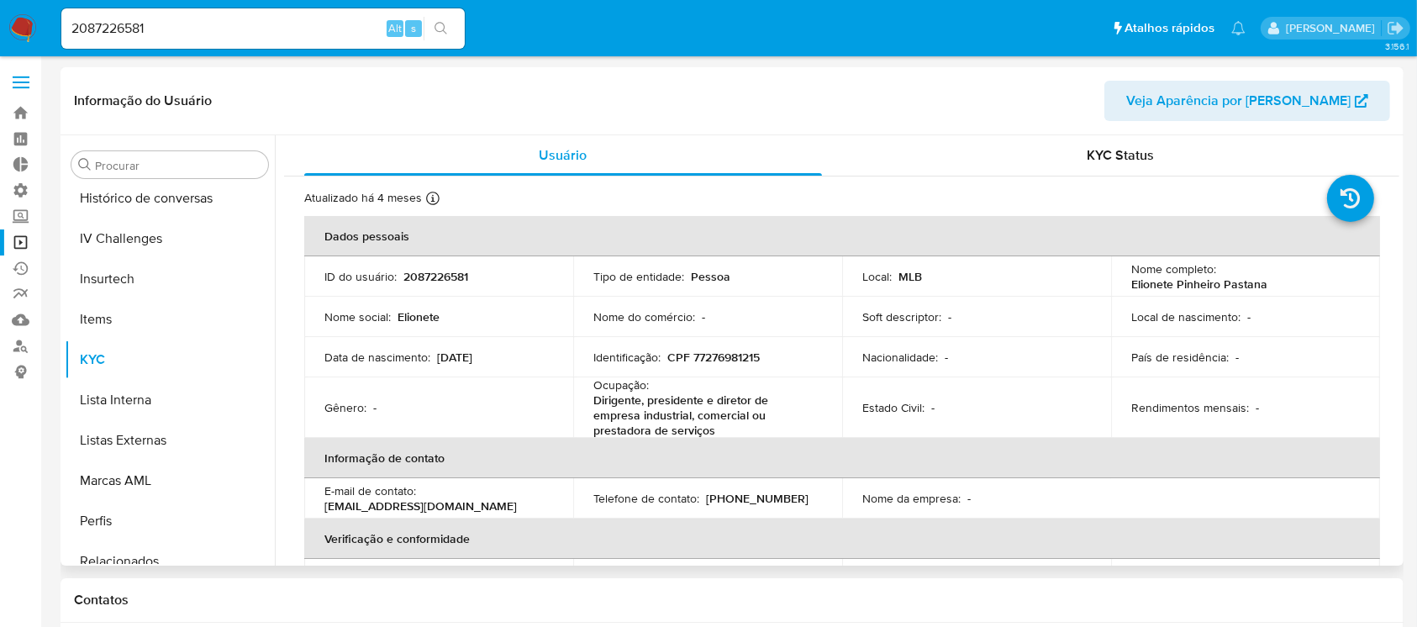
select select "10"
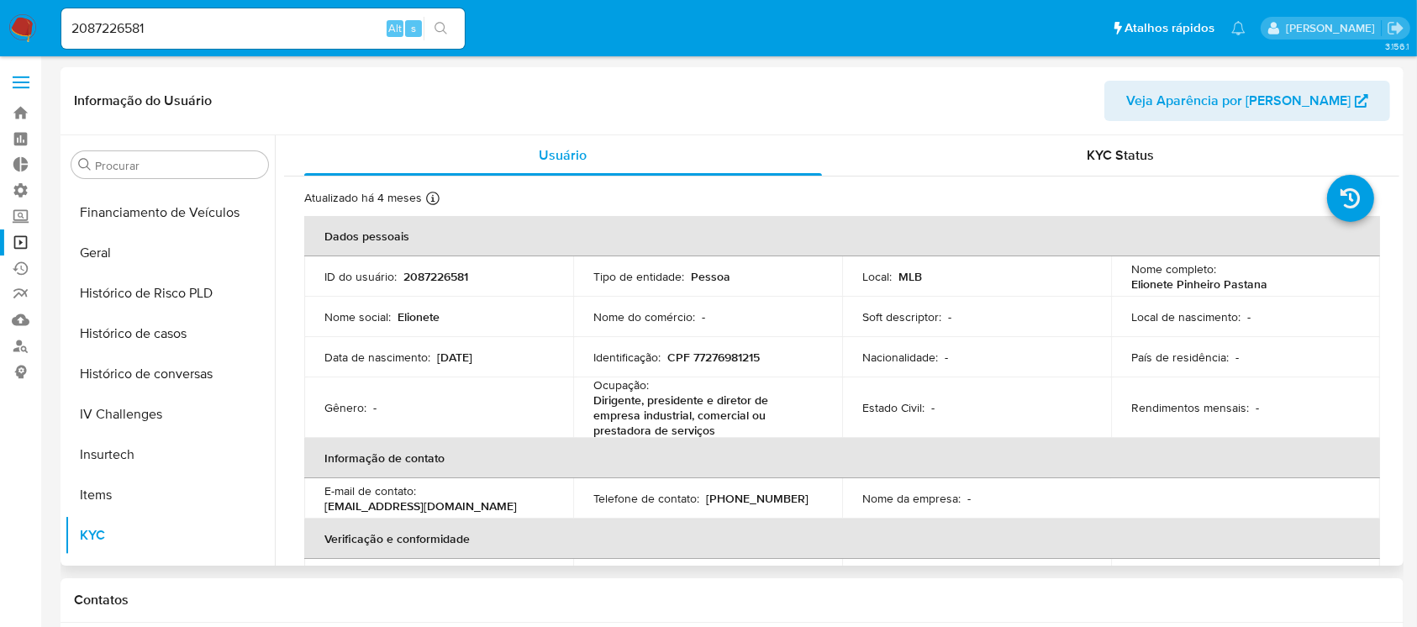
scroll to position [503, 0]
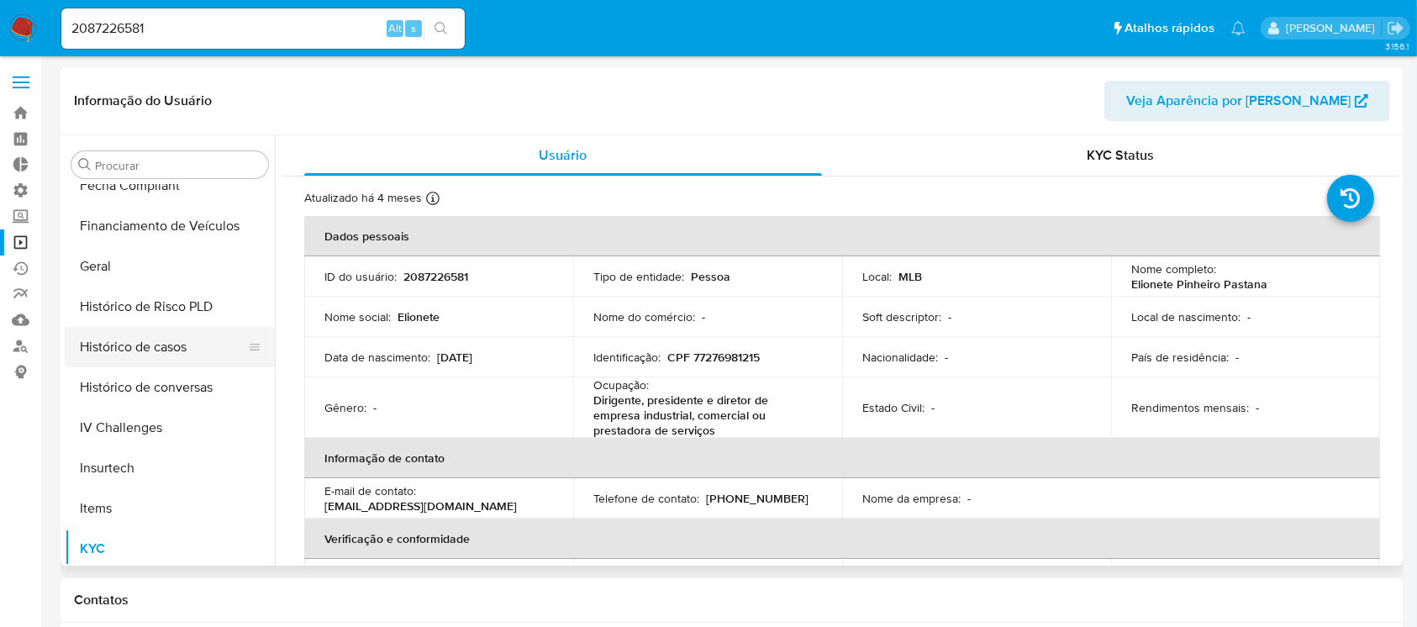
click at [197, 351] on button "Histórico de casos" at bounding box center [163, 347] width 197 height 40
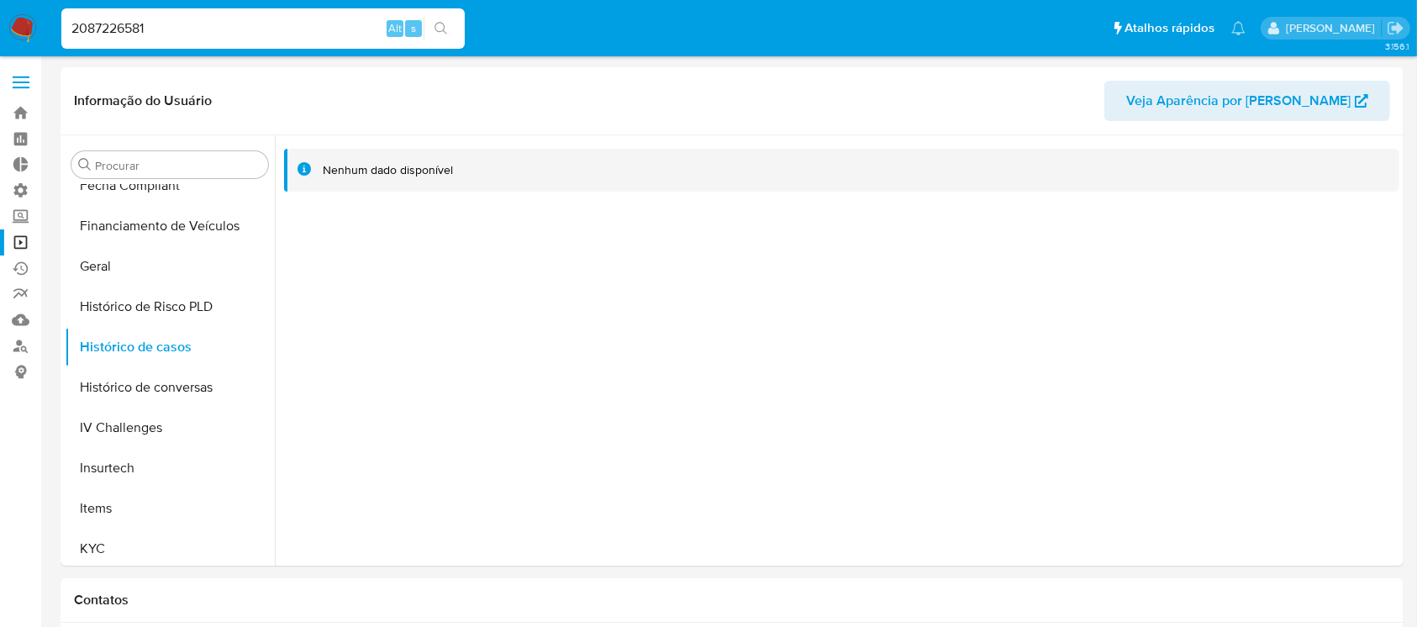
drag, startPoint x: 170, startPoint y: 29, endPoint x: 55, endPoint y: 10, distance: 115.9
click at [55, 10] on ul "Pausado Ver notificaciones 2087226581 Alt s Atalhos rápidos Presiona las siguie…" at bounding box center [653, 28] width 1201 height 42
paste input "492778052"
type input "492778052"
click at [439, 30] on icon "search-icon" at bounding box center [440, 28] width 13 height 13
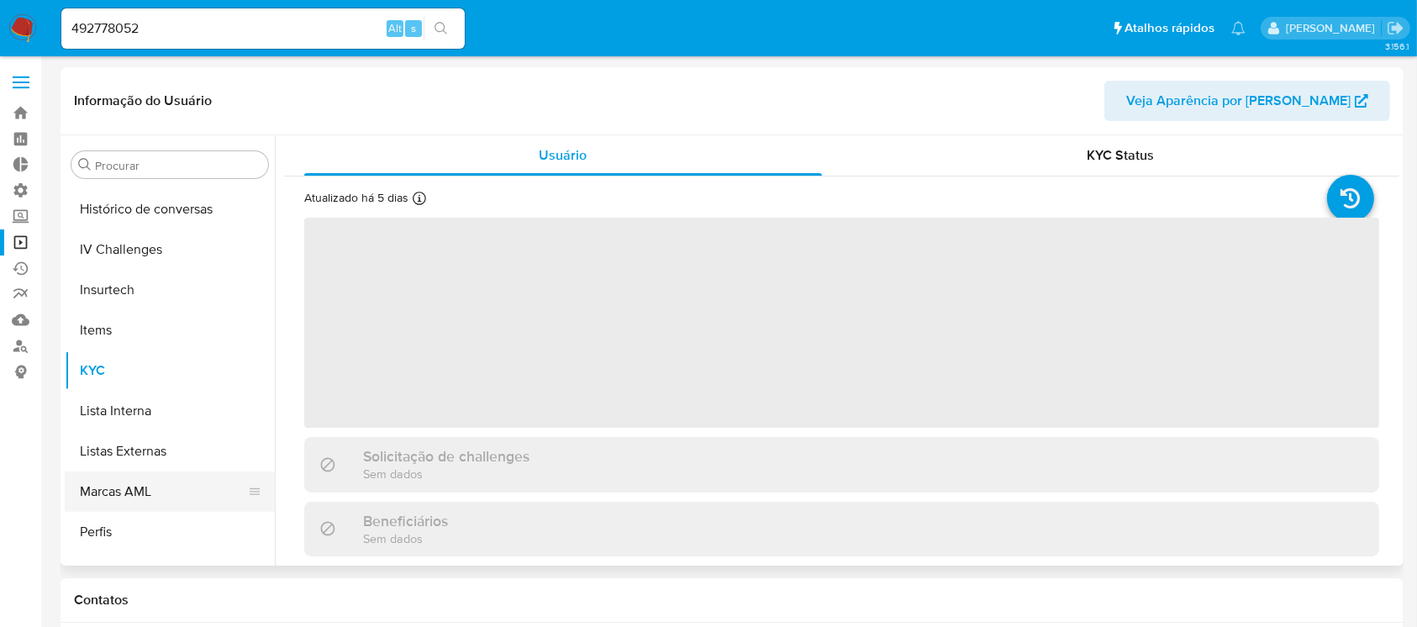
scroll to position [750, 0]
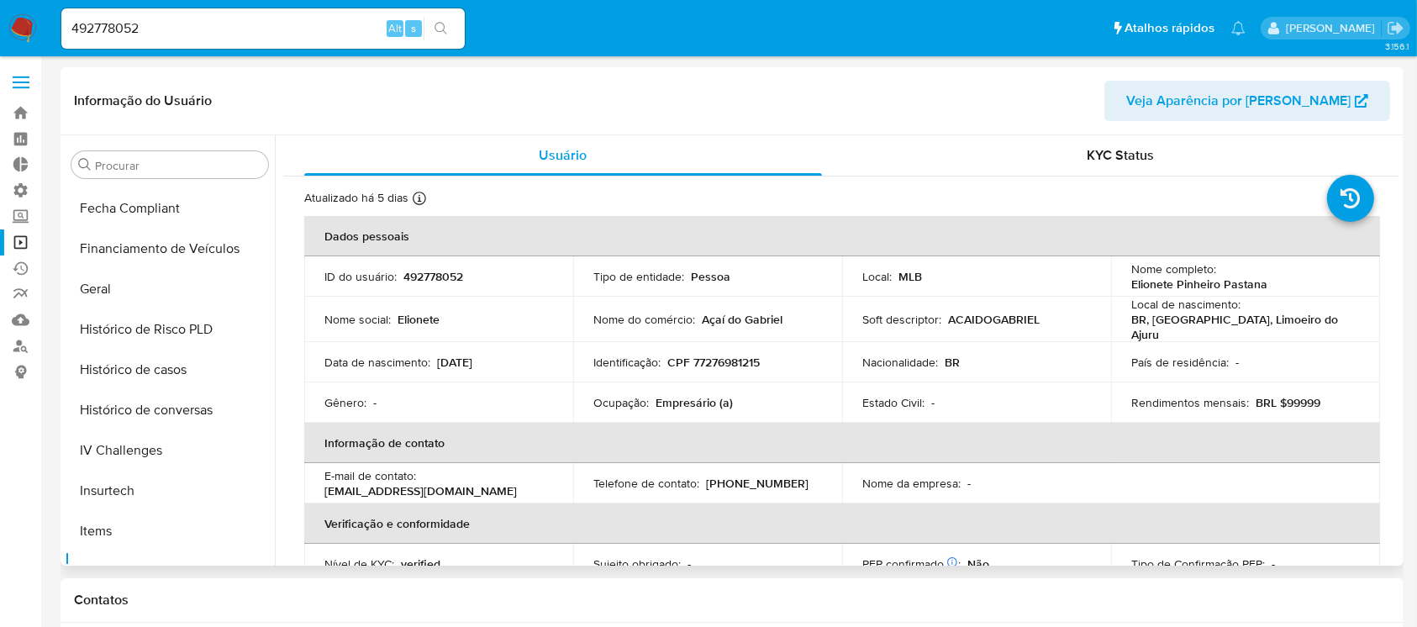
select select "10"
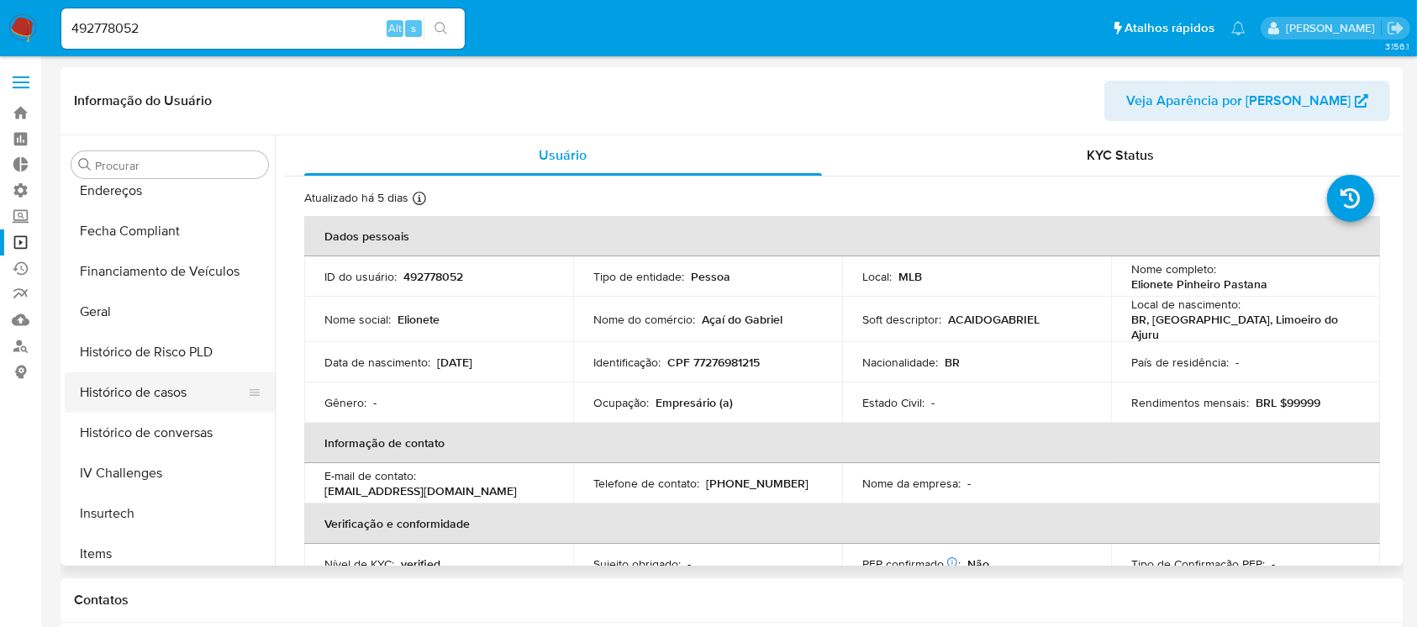
click at [199, 398] on button "Histórico de casos" at bounding box center [163, 392] width 197 height 40
